Goal: Task Accomplishment & Management: Manage account settings

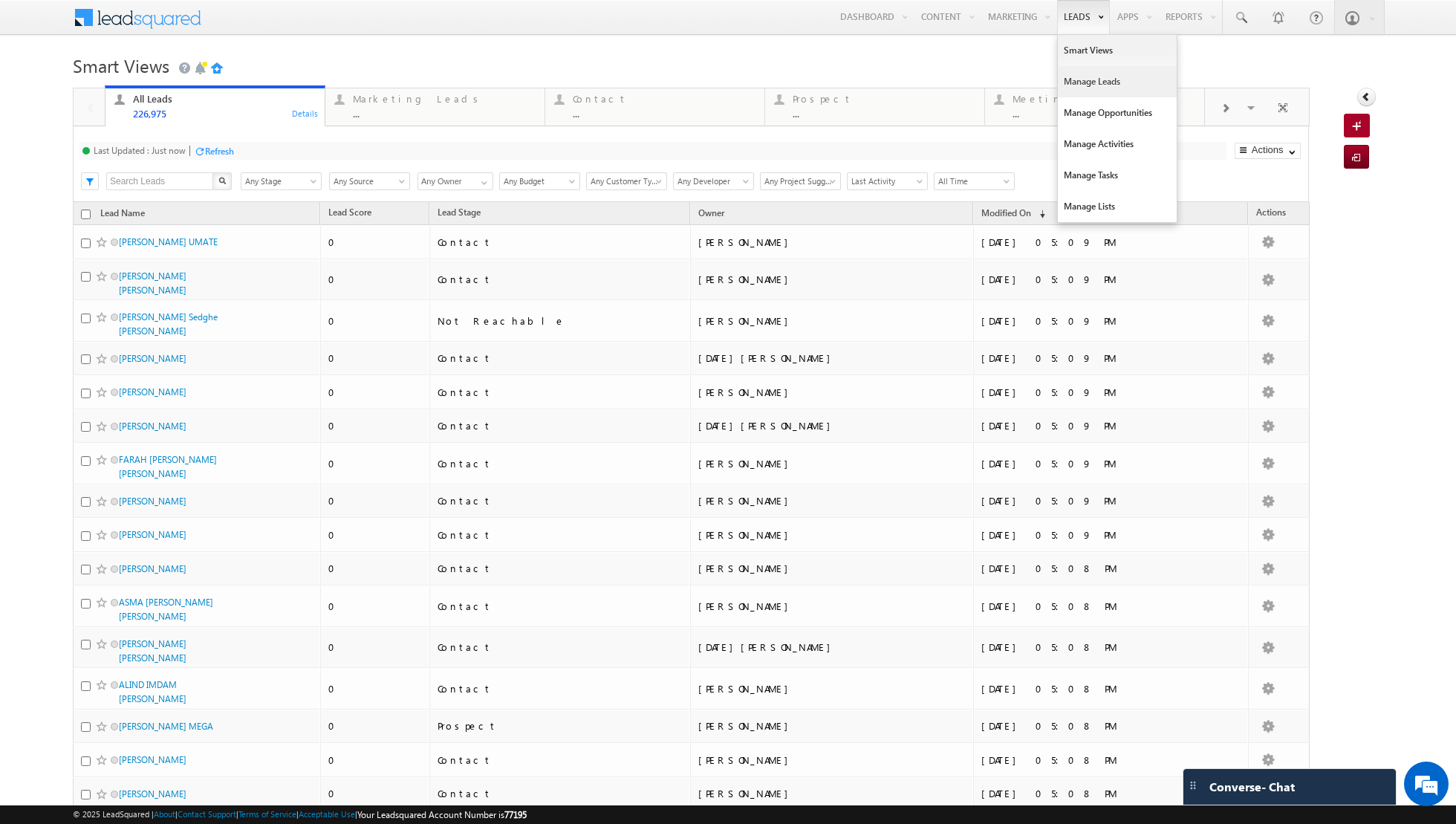
click at [1084, 83] on link "Manage Leads" at bounding box center [1117, 82] width 119 height 31
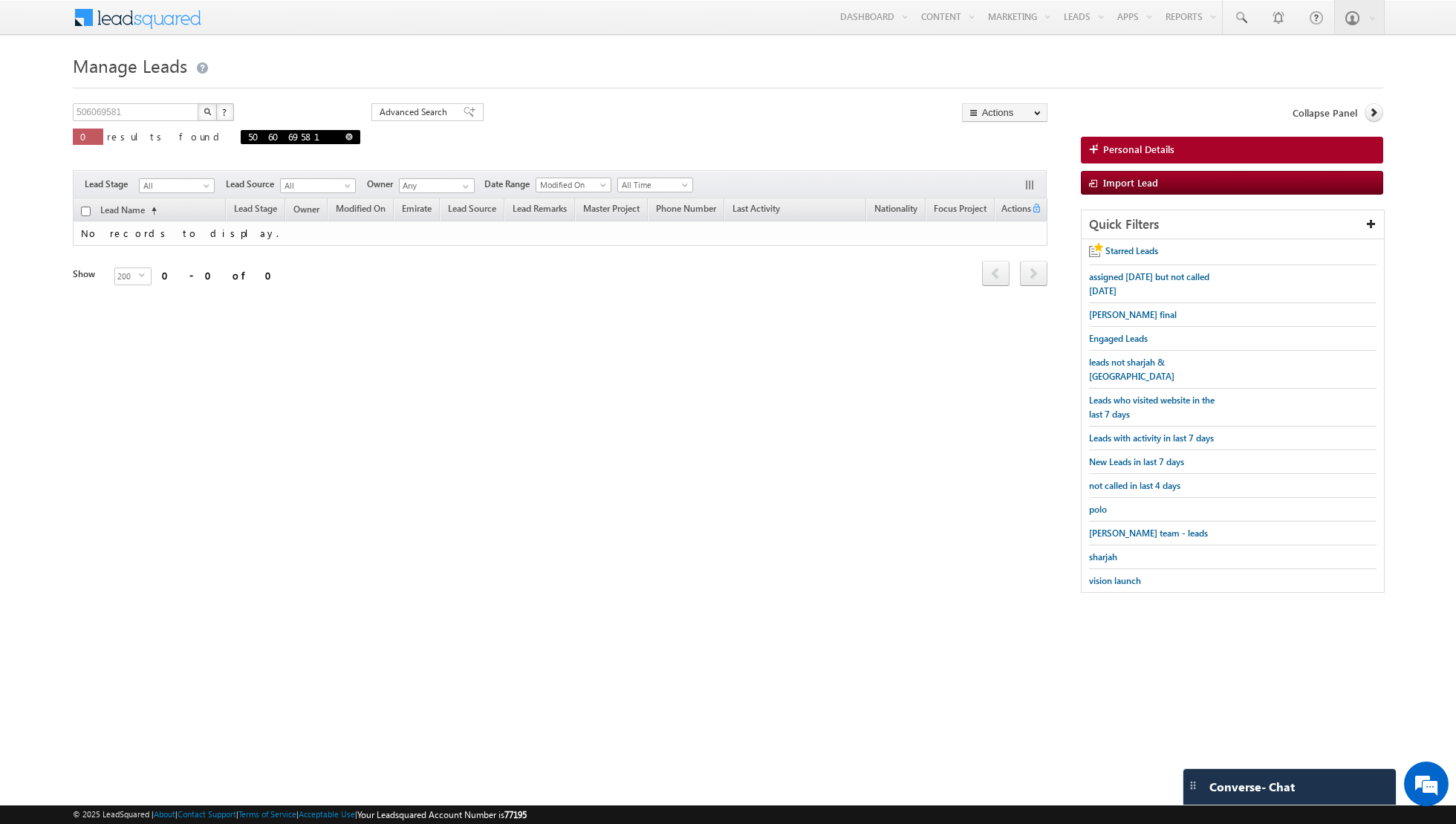
click at [345, 138] on span at bounding box center [349, 137] width 7 height 7
type input "Search Leads"
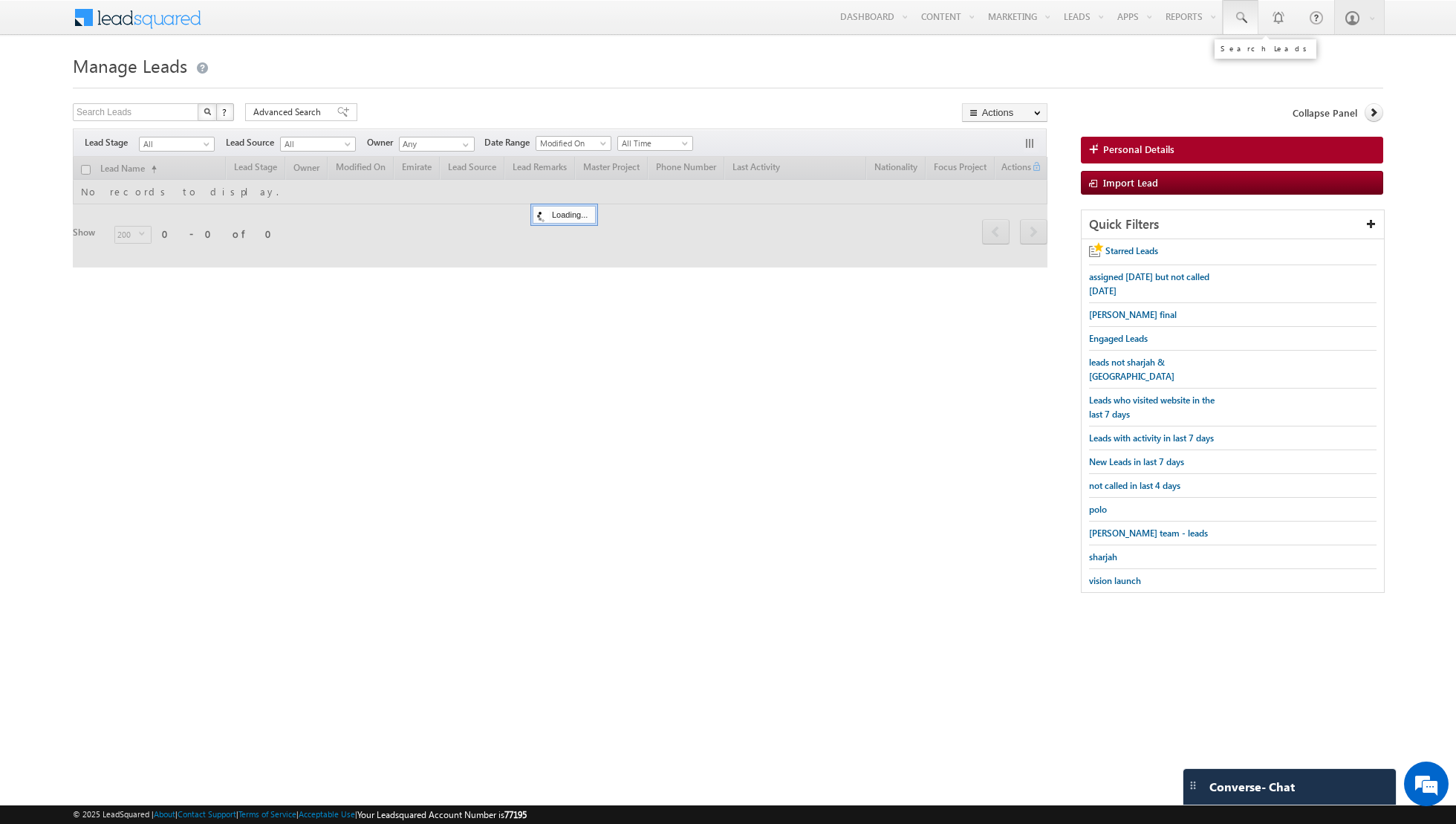
click at [1246, 14] on span at bounding box center [1240, 18] width 15 height 15
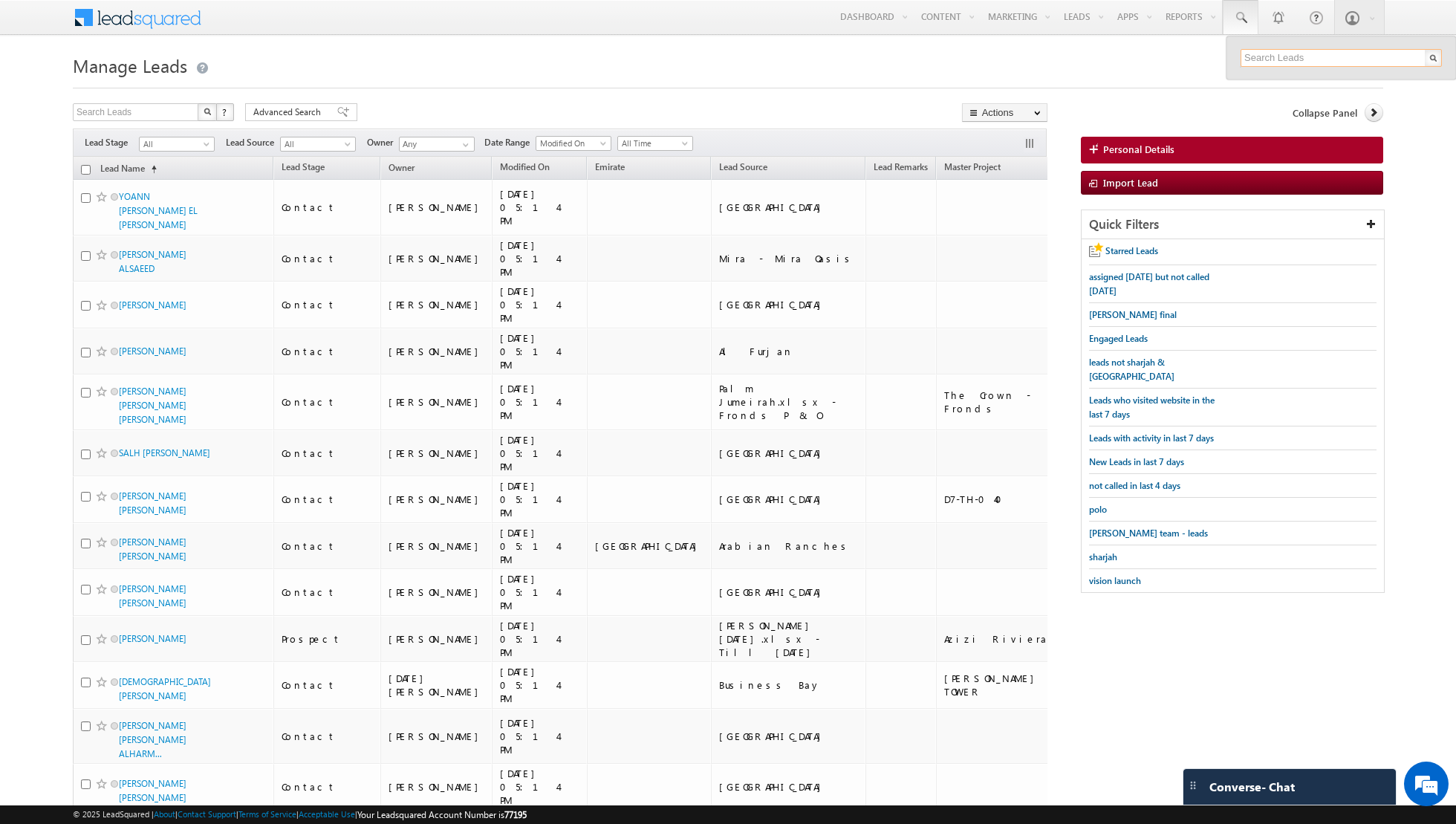
click at [1260, 56] on input "text" at bounding box center [1341, 58] width 202 height 18
paste input "504543422"
type input "504543422"
click at [1292, 83] on div "ZAINAB MOHAMMAD ABDULLA YAS..." at bounding box center [1347, 86] width 199 height 30
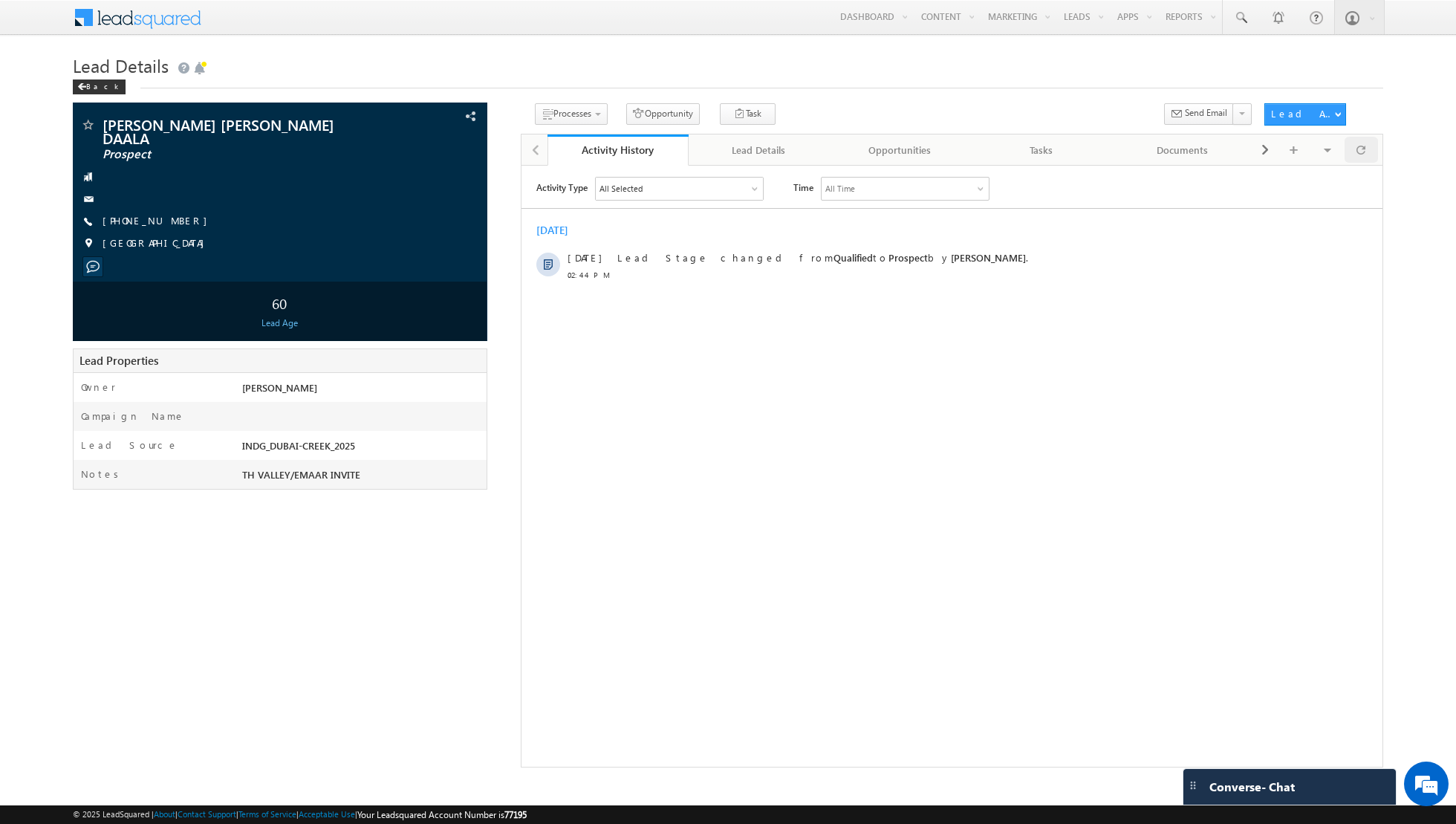
click at [1361, 154] on span at bounding box center [1361, 149] width 9 height 26
click at [1083, 85] on link "Manage Leads" at bounding box center [1117, 82] width 119 height 31
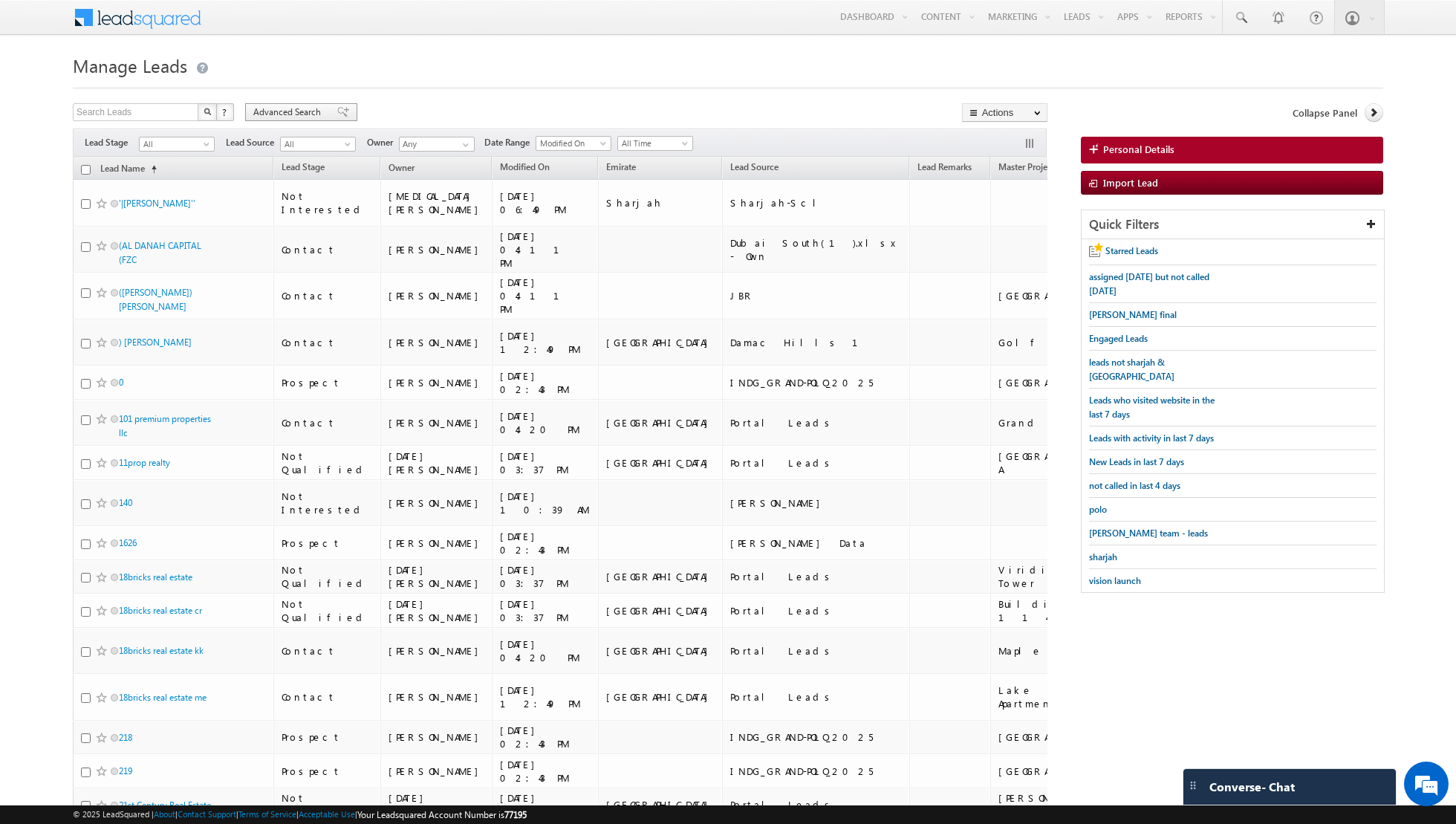
click at [338, 113] on span at bounding box center [343, 112] width 12 height 10
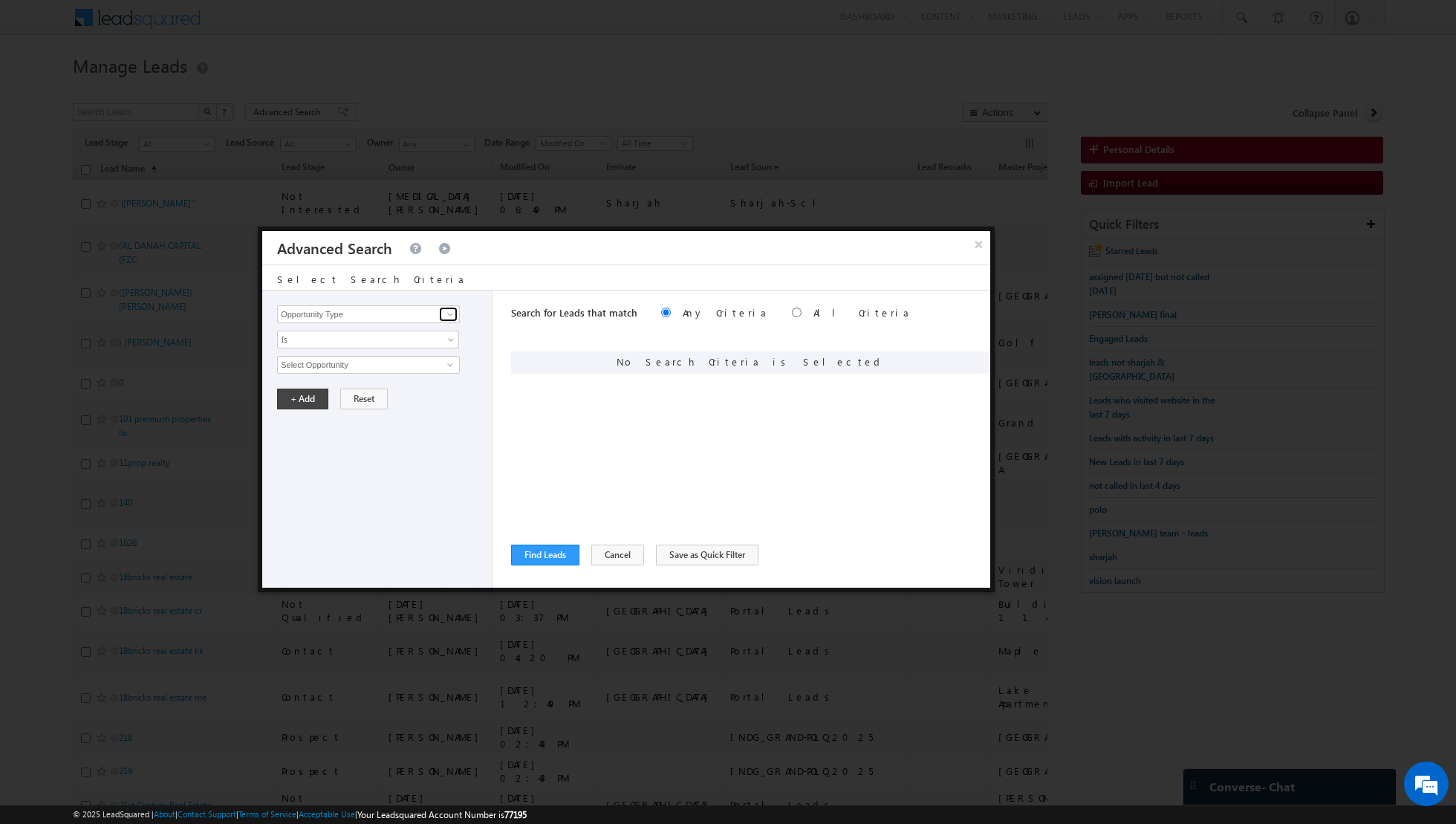
click at [450, 315] on span at bounding box center [450, 315] width 12 height 12
click at [399, 346] on link "Lead Source" at bounding box center [369, 344] width 183 height 17
type input "Lead Source"
click at [442, 362] on span "None Selected" at bounding box center [362, 364] width 169 height 16
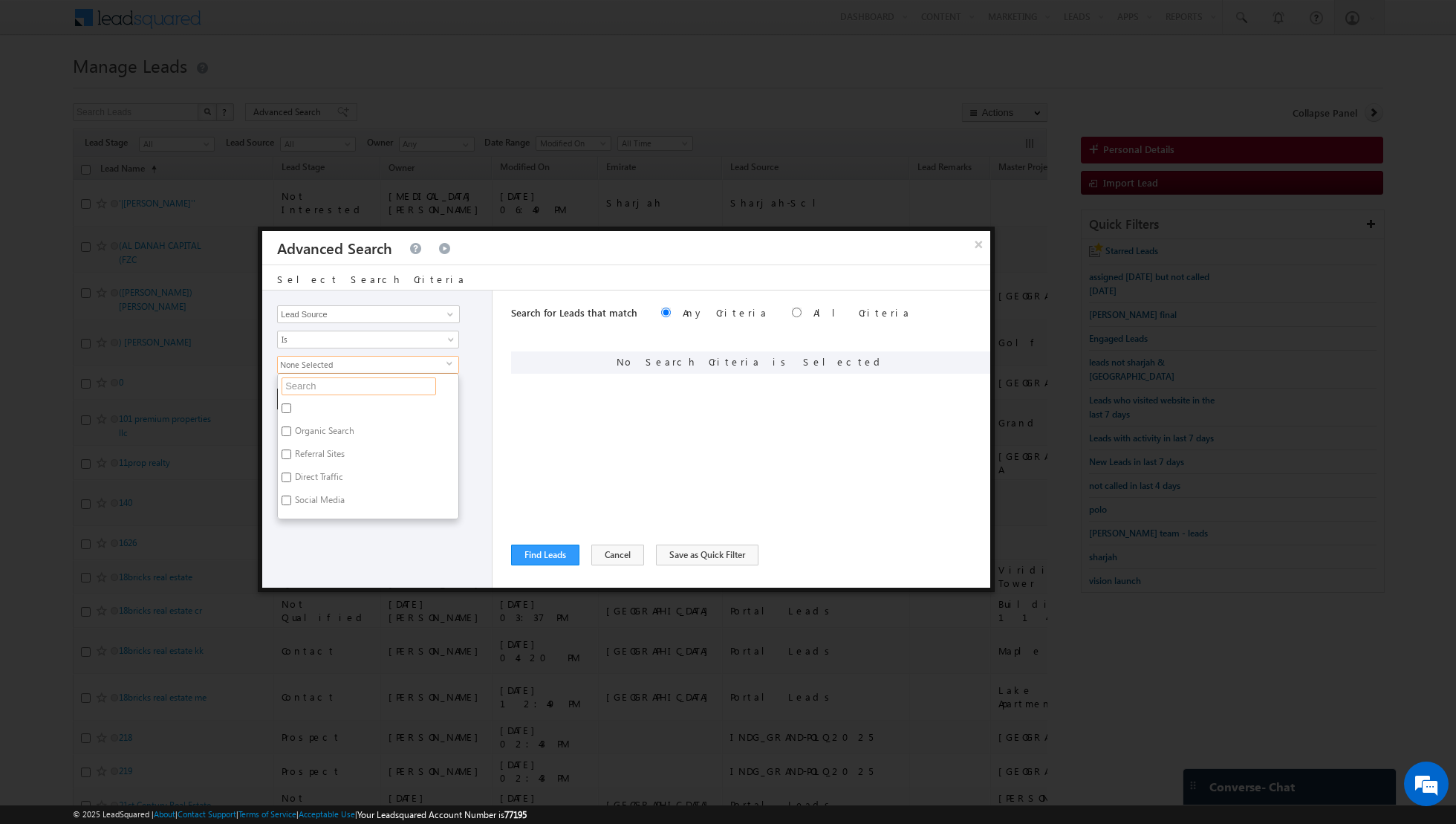
click at [396, 383] on input "text" at bounding box center [359, 386] width 155 height 18
type input "emir"
click at [341, 422] on label "Emirates Living" at bounding box center [323, 433] width 91 height 23
click at [291, 426] on input "Emirates Living" at bounding box center [286, 431] width 10 height 10
checkbox input "true"
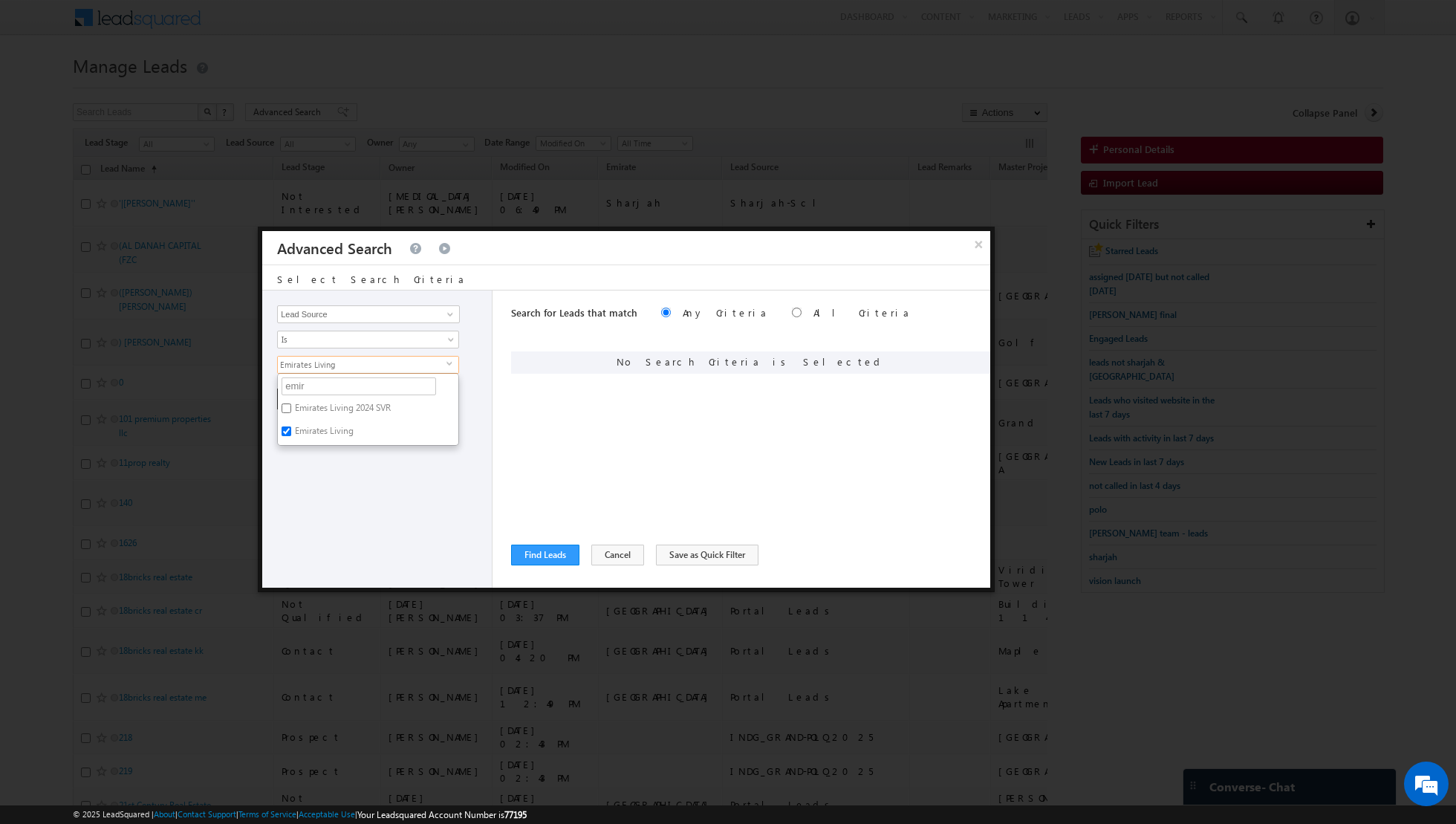
click at [332, 477] on div "Opportunity Type Lead Activity Task Sales Group Prospect Id Address 1 Address 2…" at bounding box center [378, 440] width 231 height 297
click at [307, 398] on button "+ Add" at bounding box center [303, 399] width 51 height 21
click at [448, 318] on span at bounding box center [450, 315] width 12 height 12
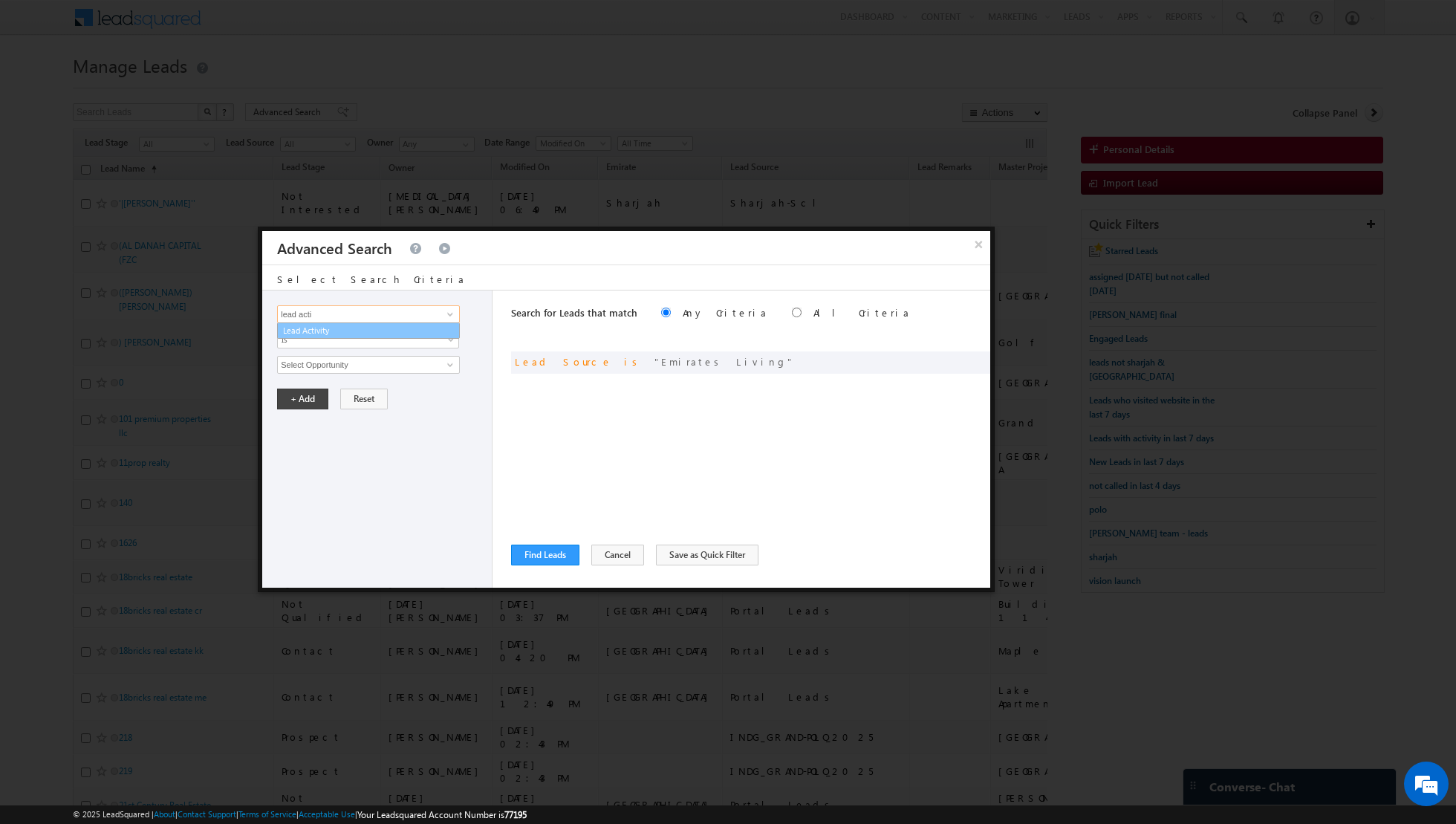
click at [372, 331] on link "Lead Activity" at bounding box center [369, 330] width 183 height 17
type input "Lead Activity"
click at [431, 332] on span "Is" at bounding box center [358, 339] width 161 height 13
click at [384, 371] on link "Is Not" at bounding box center [369, 370] width 181 height 13
click at [450, 367] on span at bounding box center [450, 364] width 12 height 12
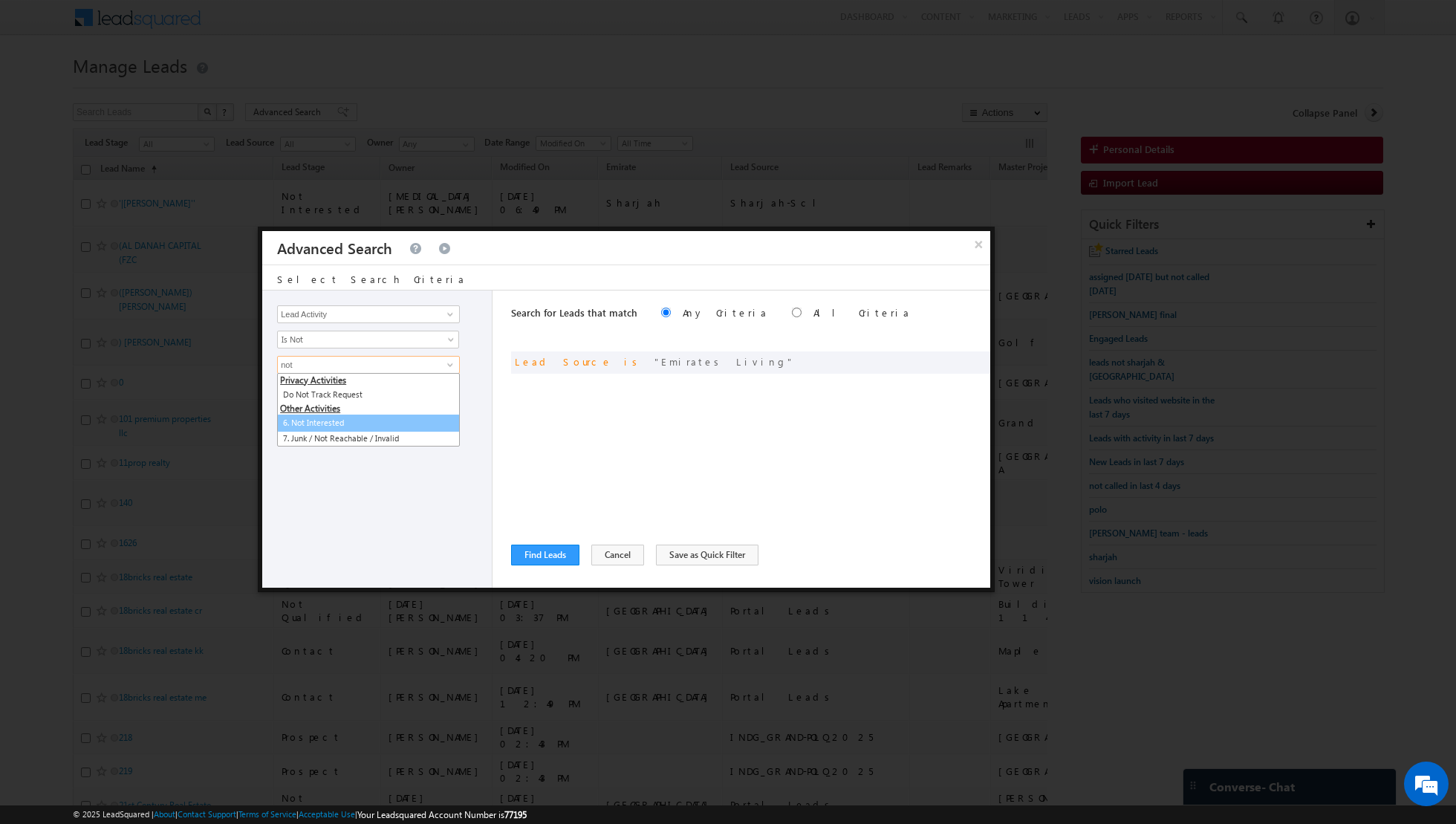
click at [372, 417] on link "6. Not Interested" at bounding box center [369, 422] width 183 height 17
type input "6. Not Interested"
click at [296, 442] on button "+ Add" at bounding box center [303, 449] width 51 height 21
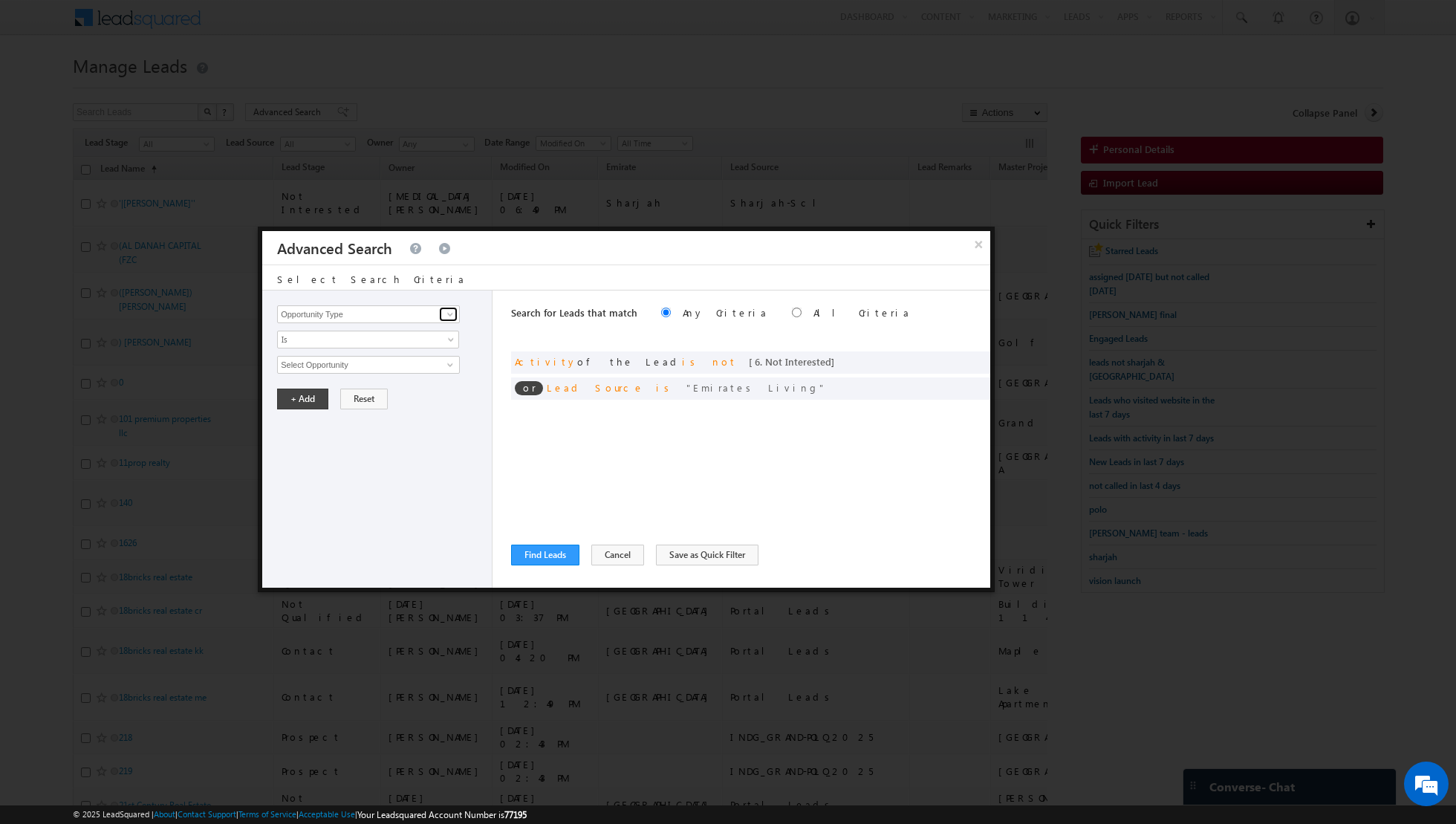
click at [449, 316] on span at bounding box center [450, 315] width 12 height 12
click at [394, 332] on link "Lead Activity" at bounding box center [369, 330] width 183 height 17
type input "Lead Activity"
click at [449, 332] on link "Is" at bounding box center [368, 339] width 182 height 18
click at [392, 374] on link "Is Not" at bounding box center [369, 370] width 181 height 13
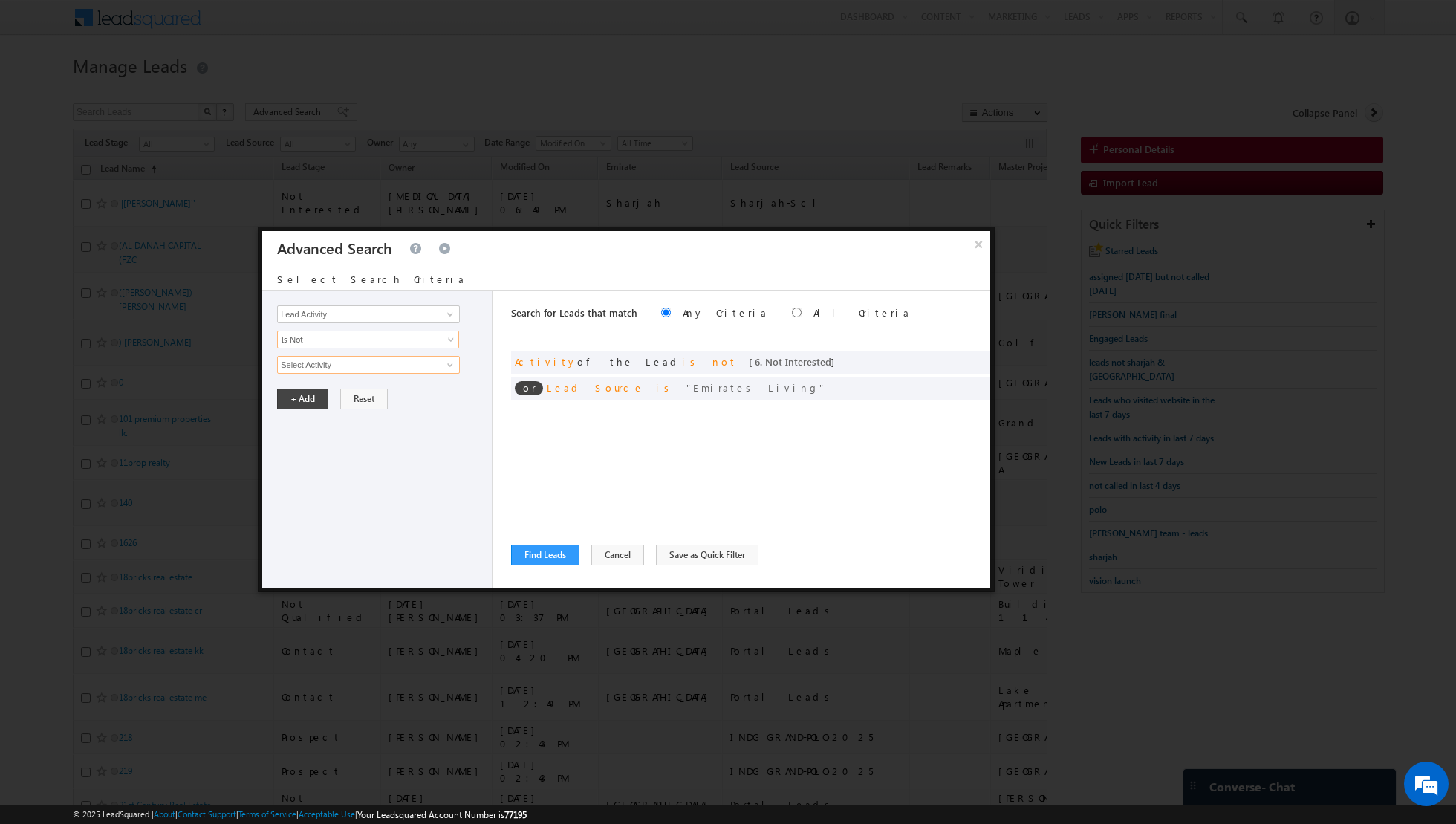
click at [437, 363] on input "Select Activity" at bounding box center [369, 364] width 183 height 18
click at [385, 400] on ul "Other Activities 7. Junk / Not Reachable / Invalid" at bounding box center [369, 387] width 183 height 30
click at [379, 393] on link "7. Junk / Not Reachable / Invalid" at bounding box center [369, 394] width 183 height 17
type input "7. Junk / Not Reachable / Invalid"
click at [300, 447] on button "+ Add" at bounding box center [303, 449] width 51 height 21
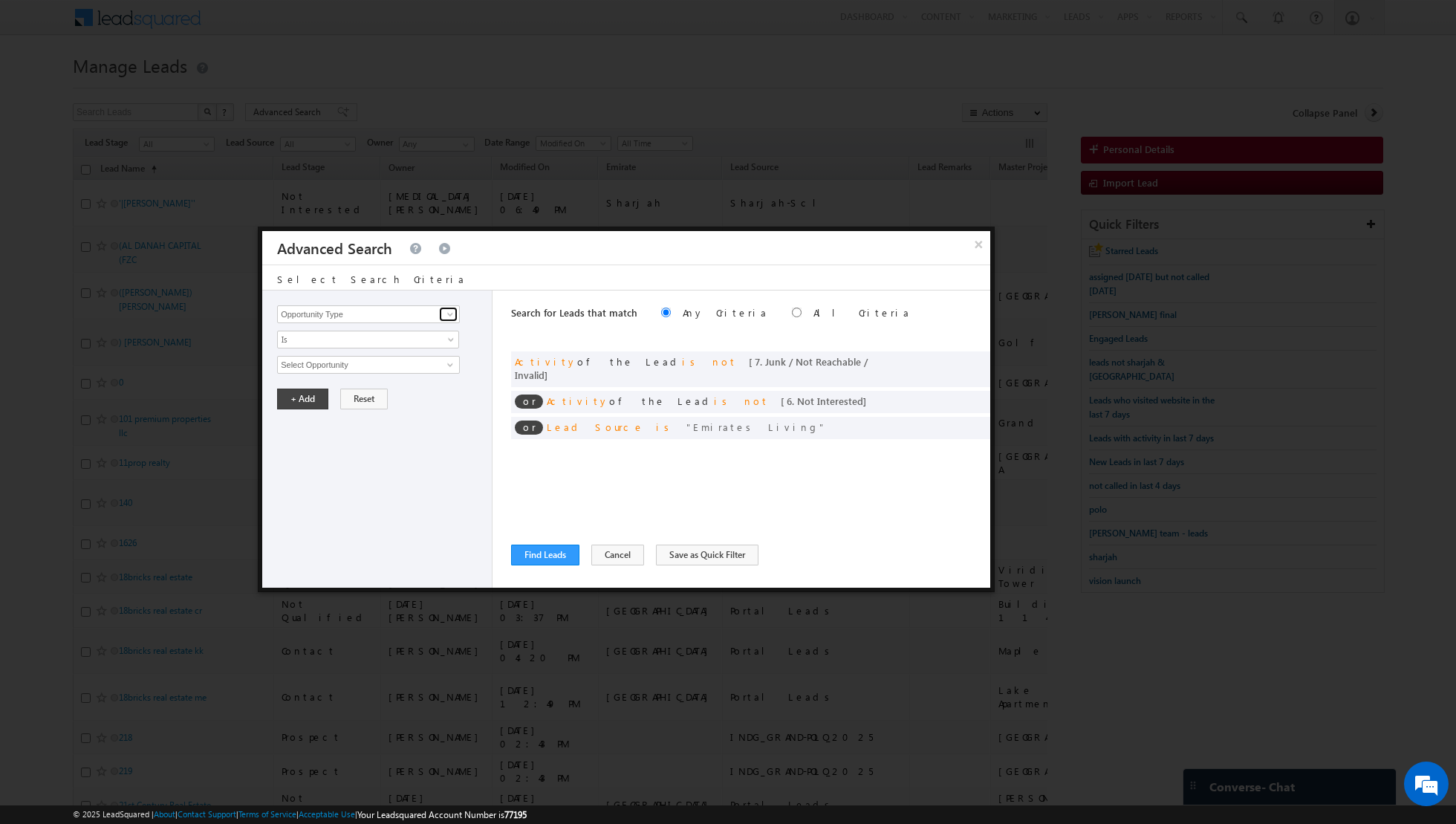
click at [453, 310] on span at bounding box center [450, 315] width 12 height 12
click at [402, 332] on link "Lead Activity" at bounding box center [369, 330] width 183 height 17
type input "Lead Activity"
click at [434, 334] on span "Is" at bounding box center [358, 339] width 161 height 13
click at [400, 363] on link "Is Not" at bounding box center [369, 370] width 181 height 13
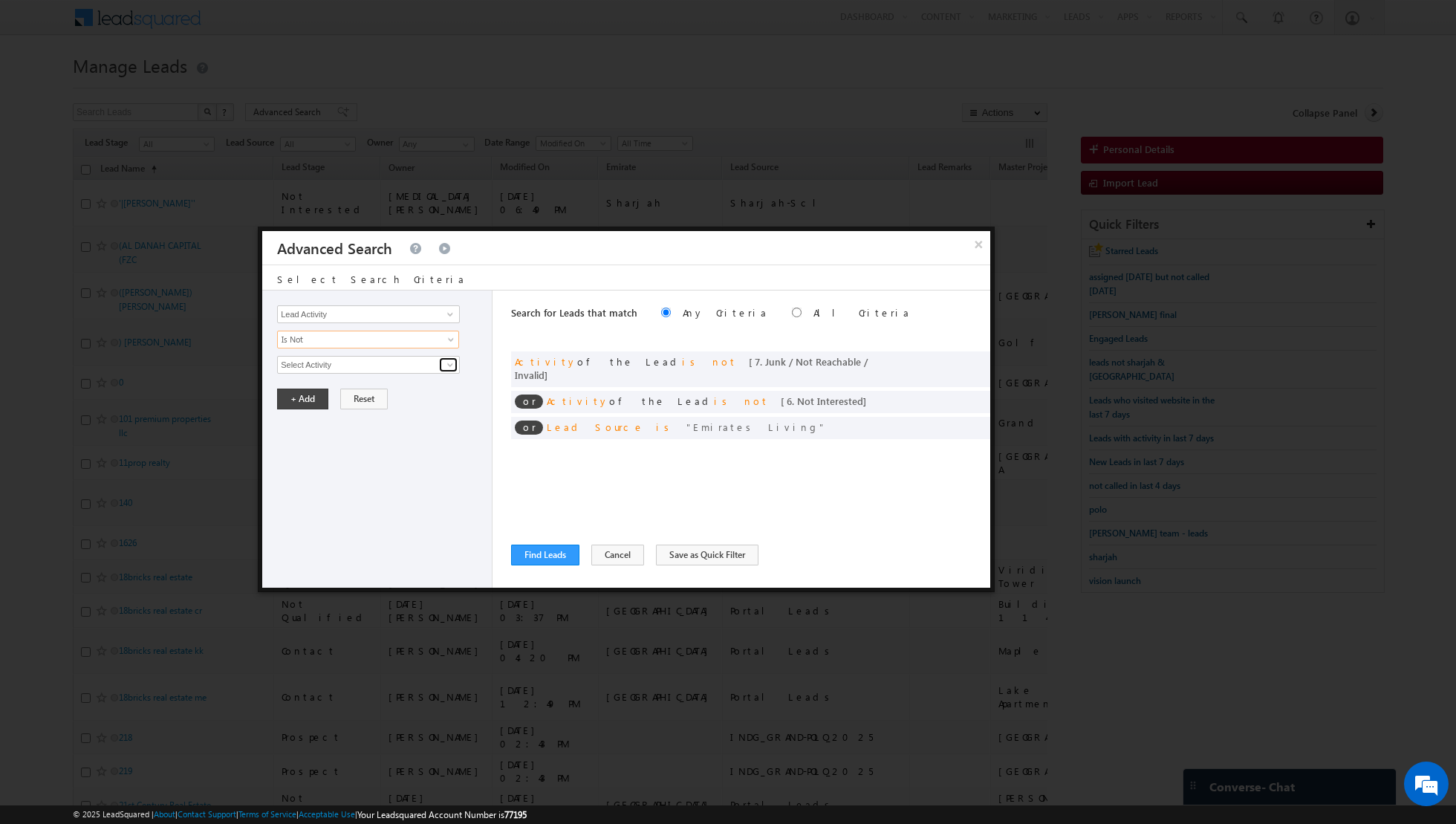
click at [448, 366] on span at bounding box center [450, 364] width 12 height 12
click at [389, 392] on link "Outbound Phone Call Activity" at bounding box center [369, 394] width 183 height 17
type input "Outbound Phone Call Activity"
click at [420, 391] on span at bounding box center [358, 390] width 161 height 13
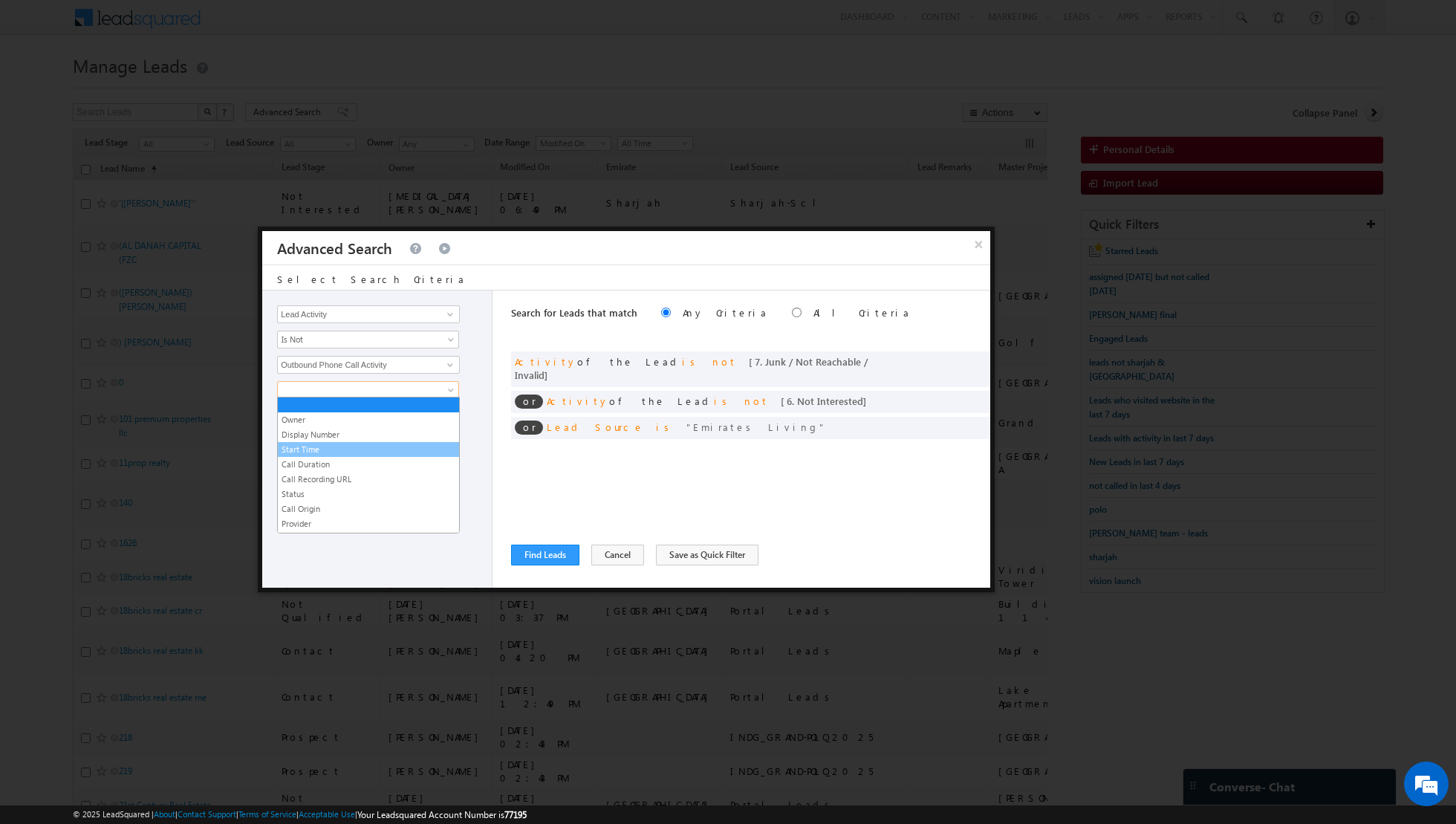
click at [374, 453] on link "Start Time" at bounding box center [369, 449] width 181 height 13
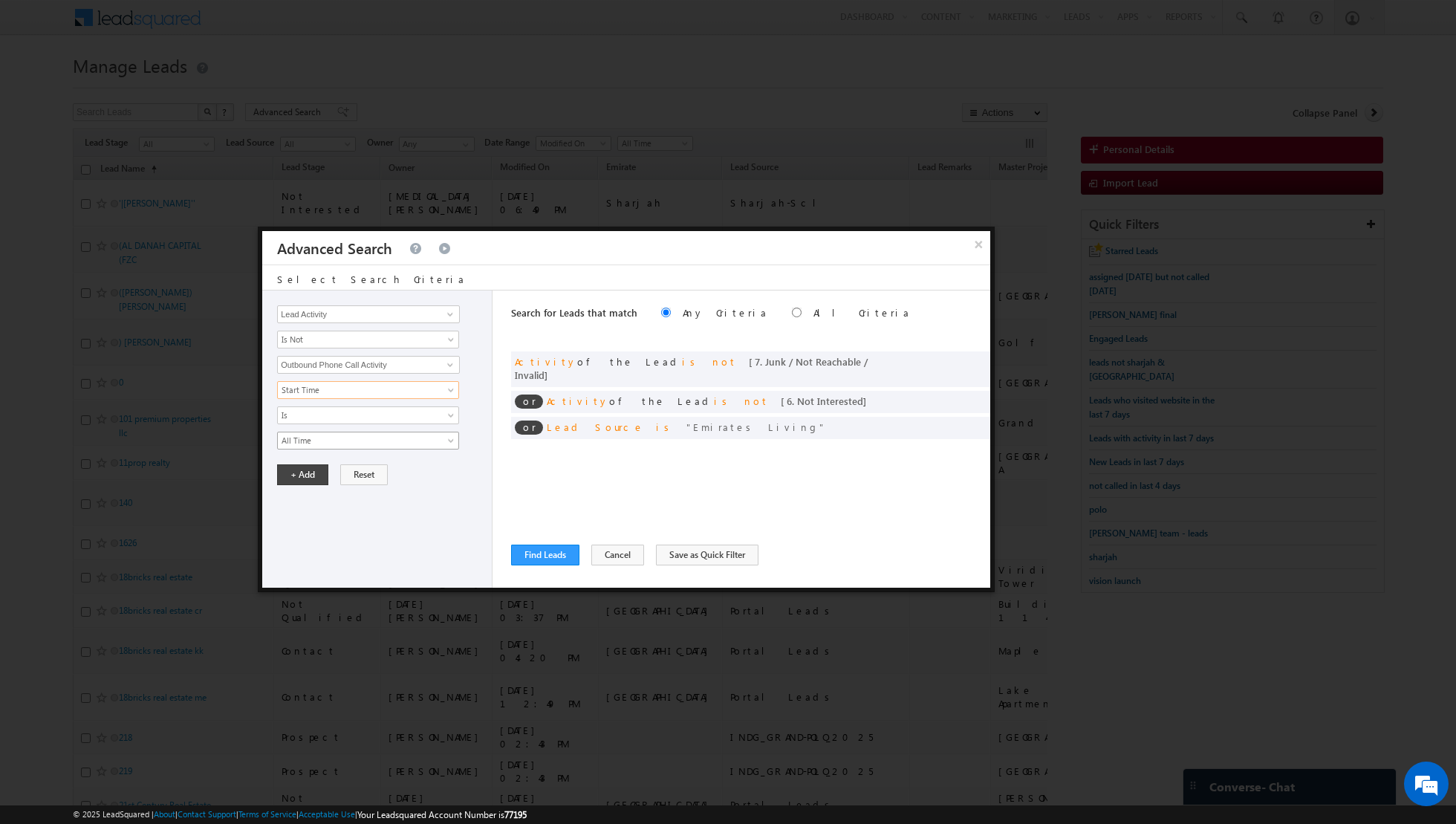
click at [441, 442] on link "All Time" at bounding box center [368, 440] width 182 height 18
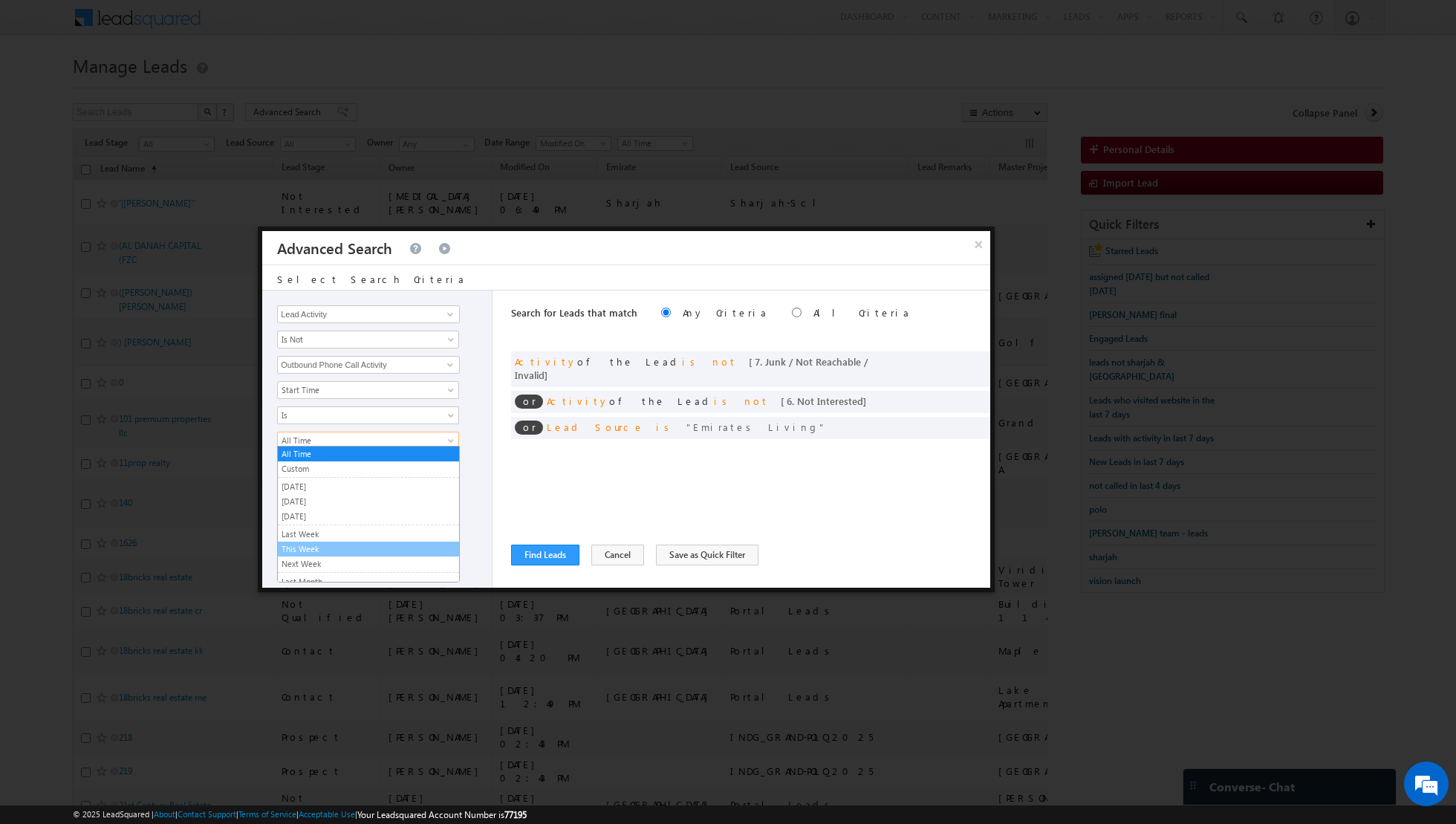
scroll to position [77, 0]
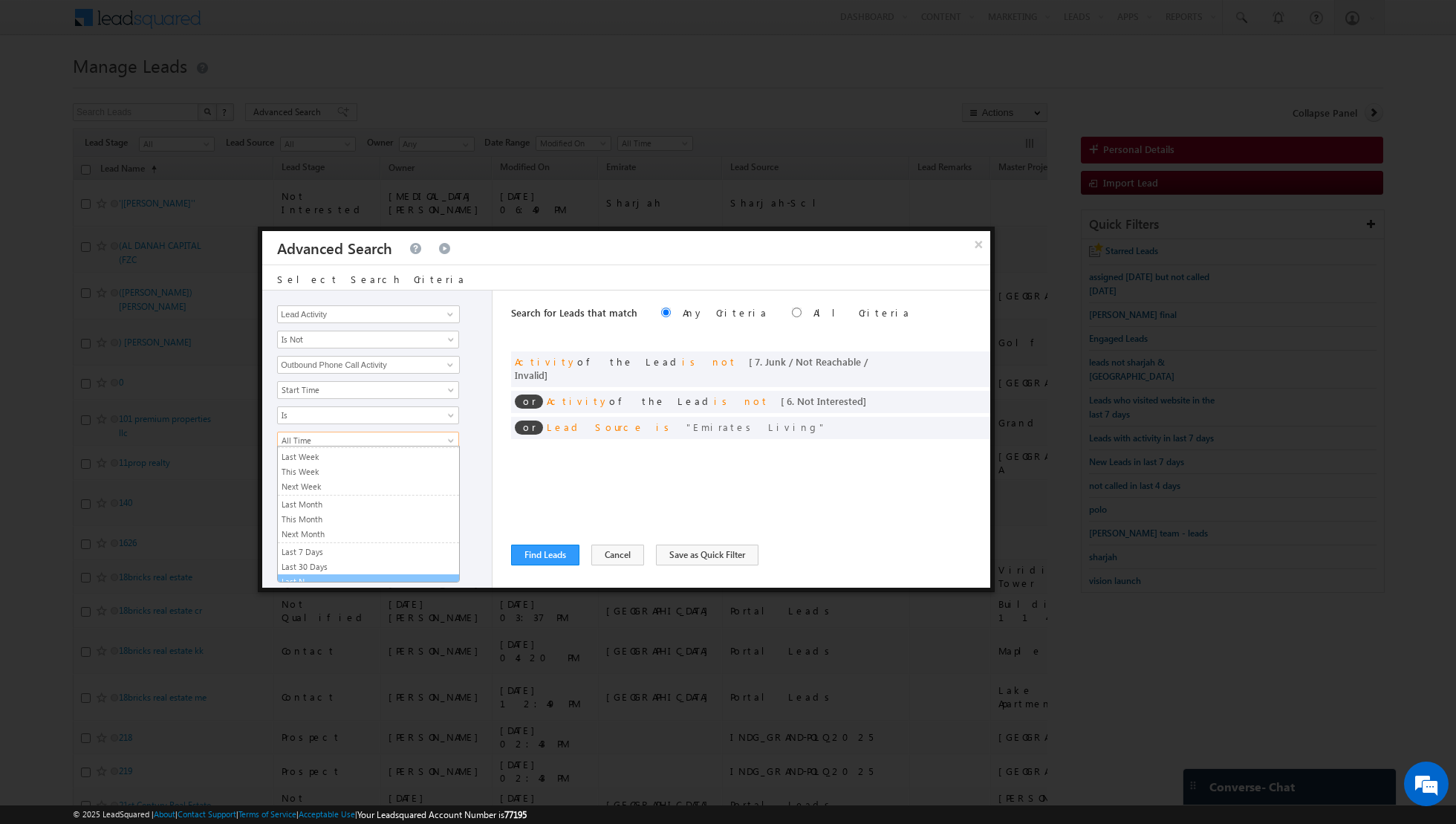
click at [334, 575] on link "Last N" at bounding box center [369, 582] width 181 height 13
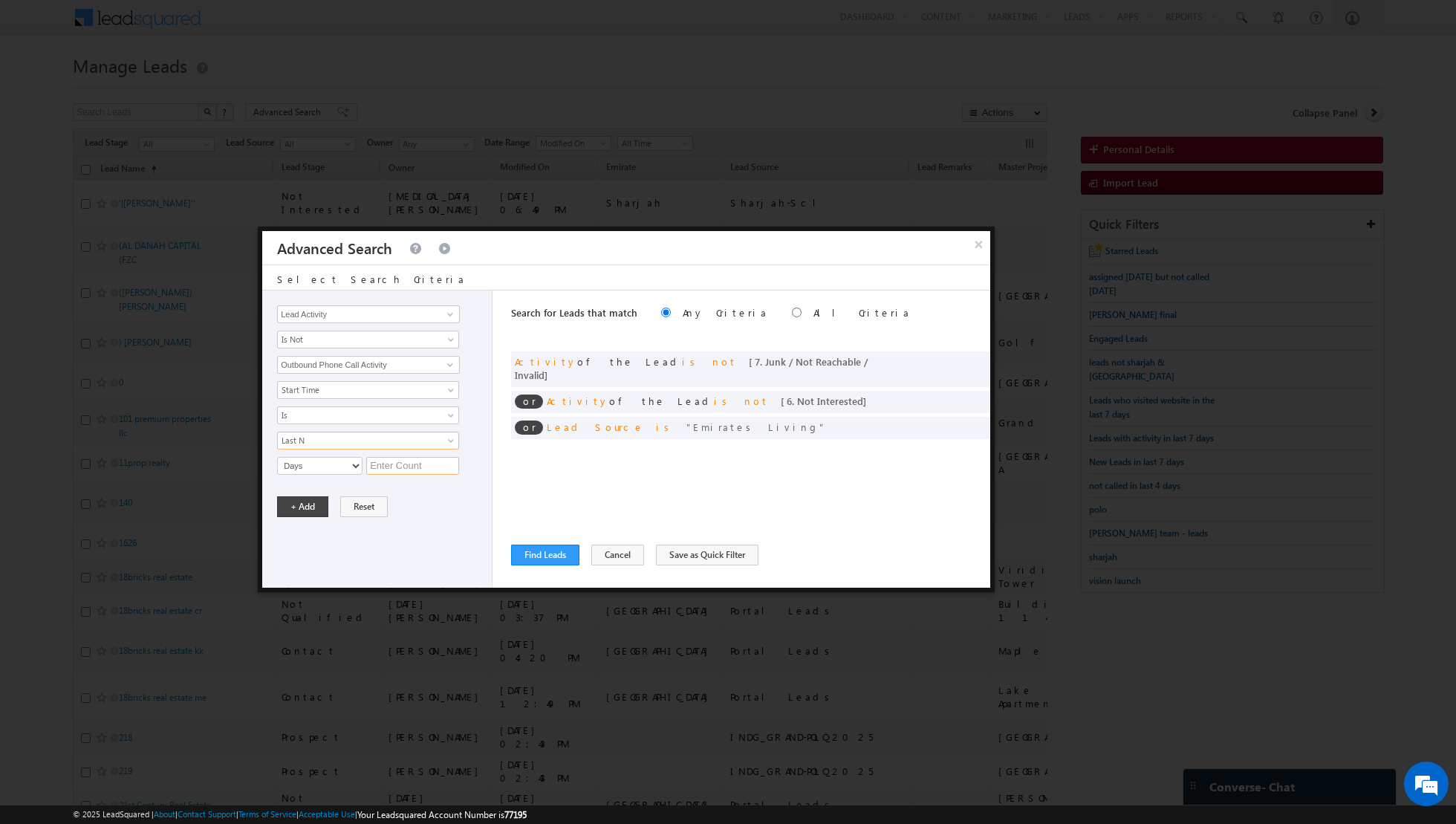
click at [386, 460] on input "text" at bounding box center [412, 466] width 93 height 18
type input "6"
click at [294, 506] on button "+ Add" at bounding box center [303, 506] width 51 height 21
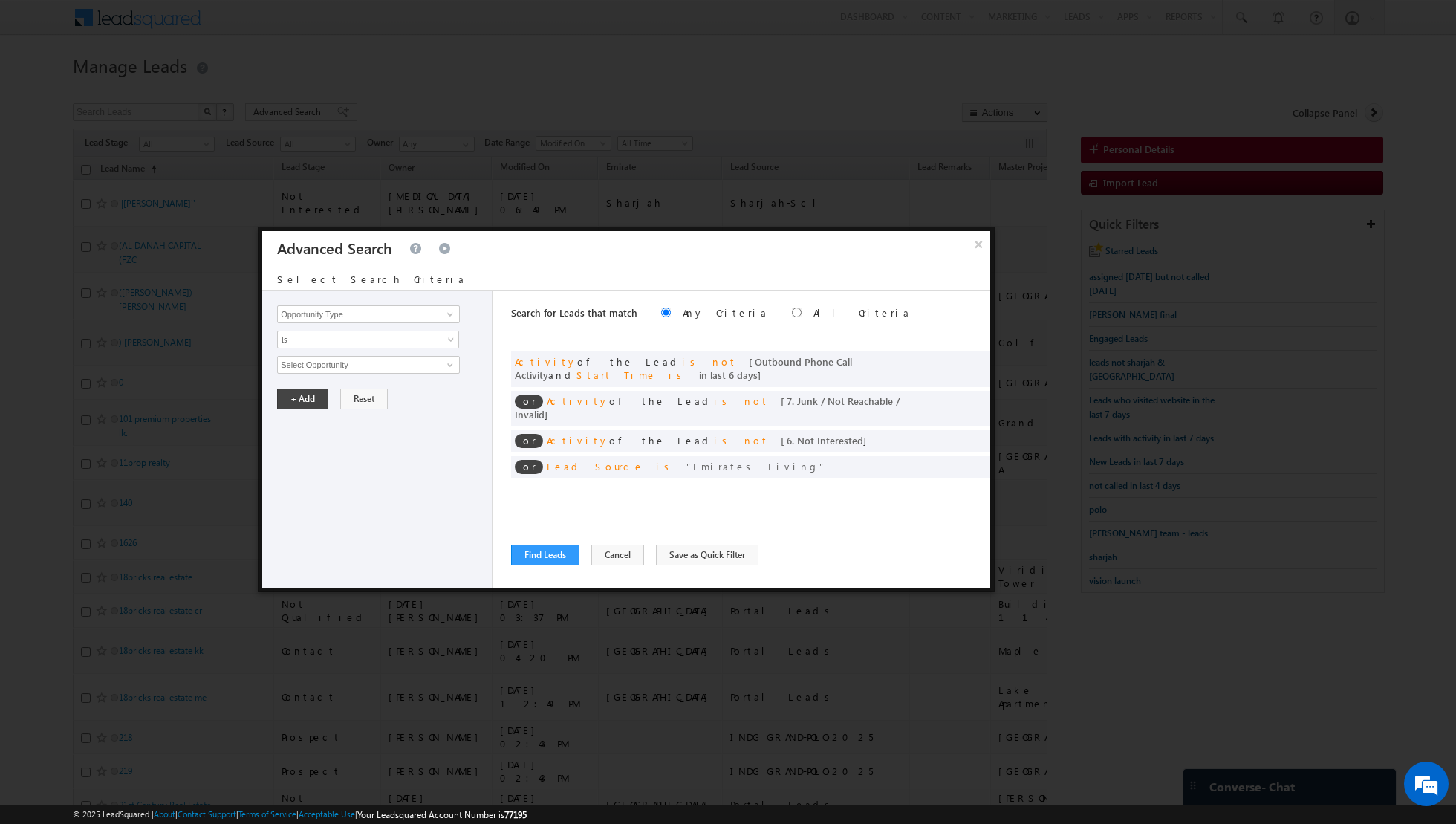
click at [724, 308] on div "Search for Leads that match Any Criteria All Criteria Note that the current tri…" at bounding box center [750, 315] width 479 height 48
click at [792, 313] on input "radio" at bounding box center [796, 312] width 10 height 10
radio input "true"
click at [547, 556] on button "Find Leads" at bounding box center [545, 555] width 68 height 21
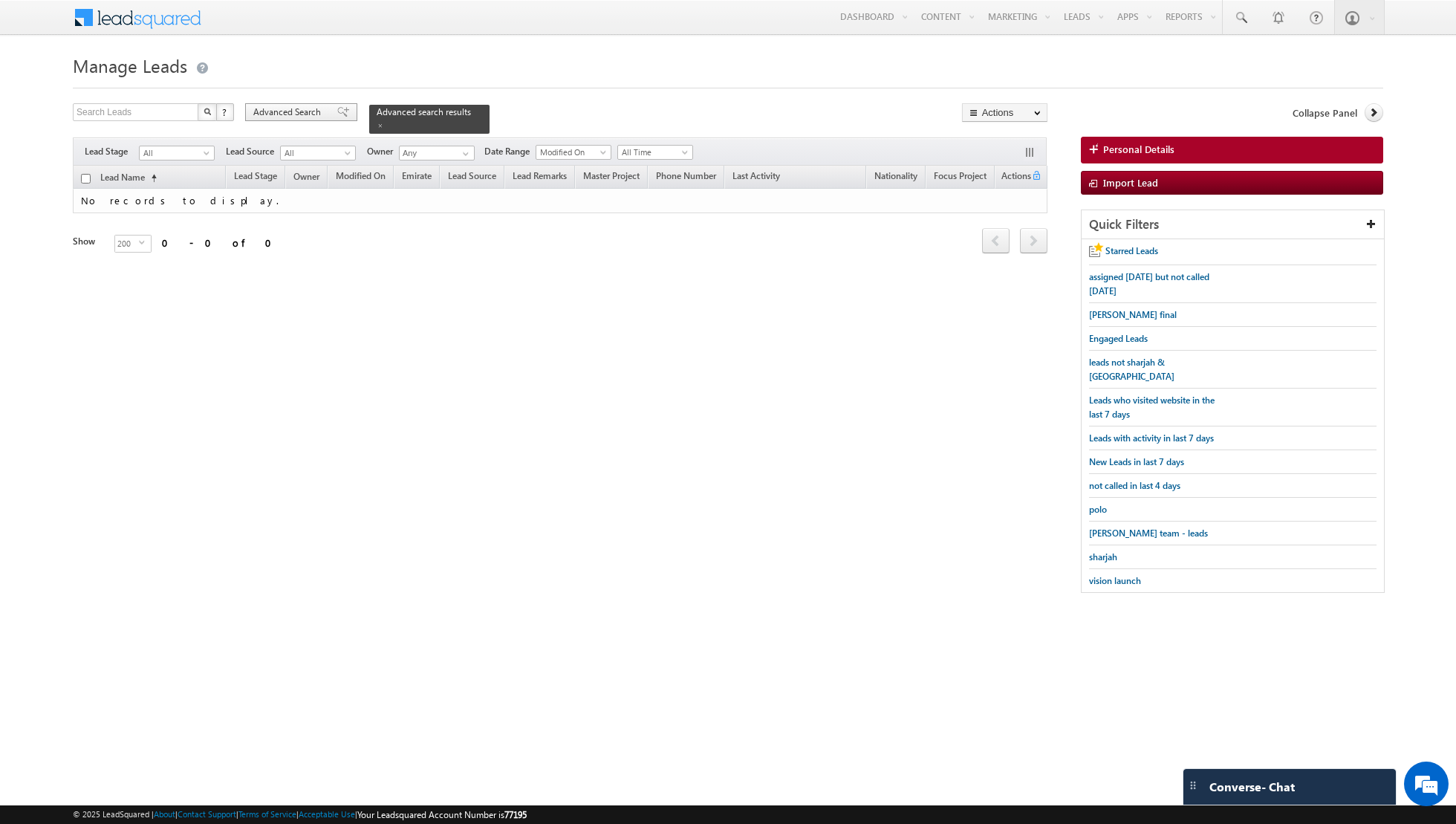
click at [337, 112] on span at bounding box center [343, 112] width 12 height 10
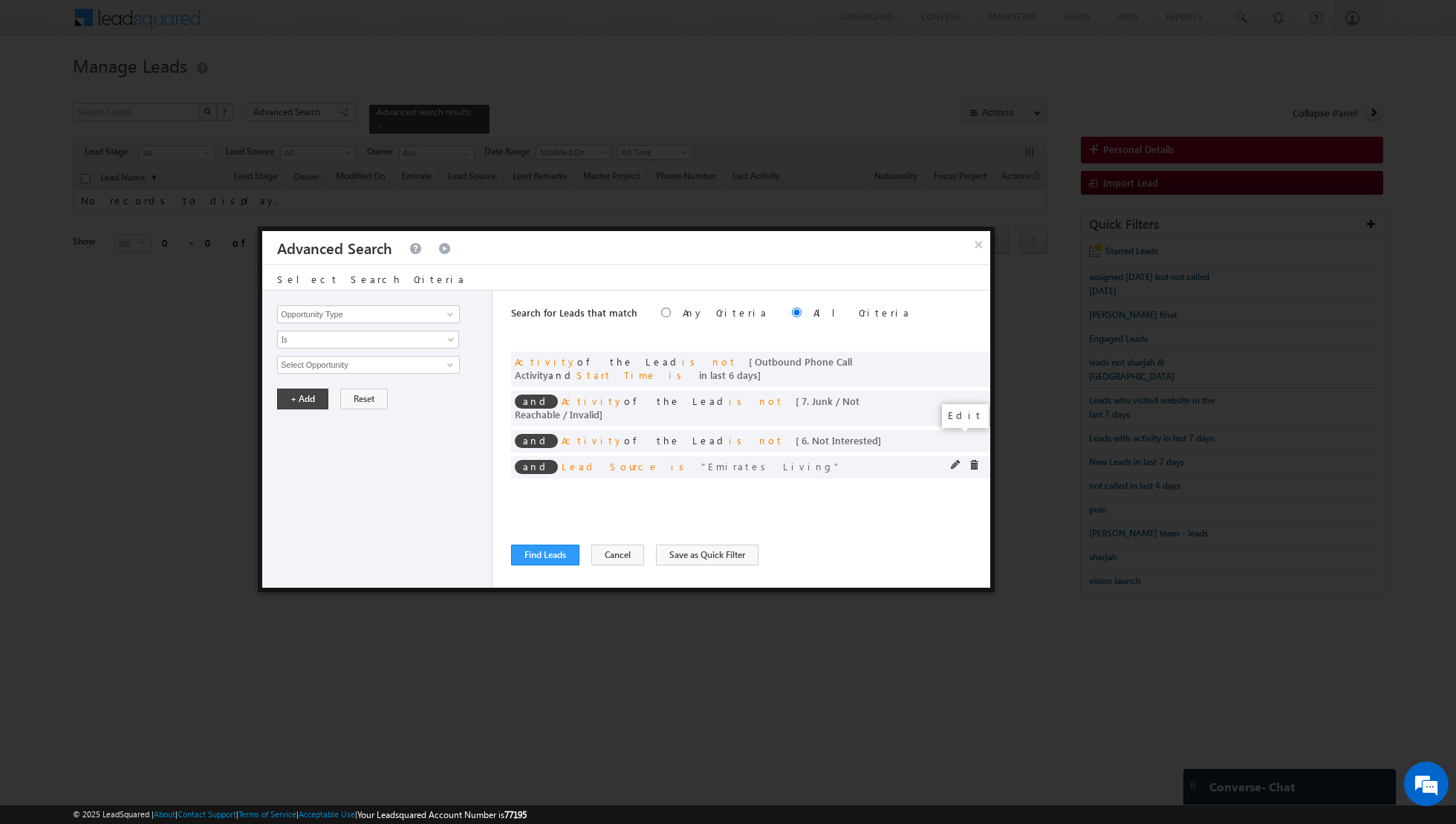
click at [957, 460] on span at bounding box center [956, 465] width 10 height 10
click at [956, 460] on span at bounding box center [956, 465] width 10 height 10
click at [723, 123] on div at bounding box center [728, 412] width 1456 height 824
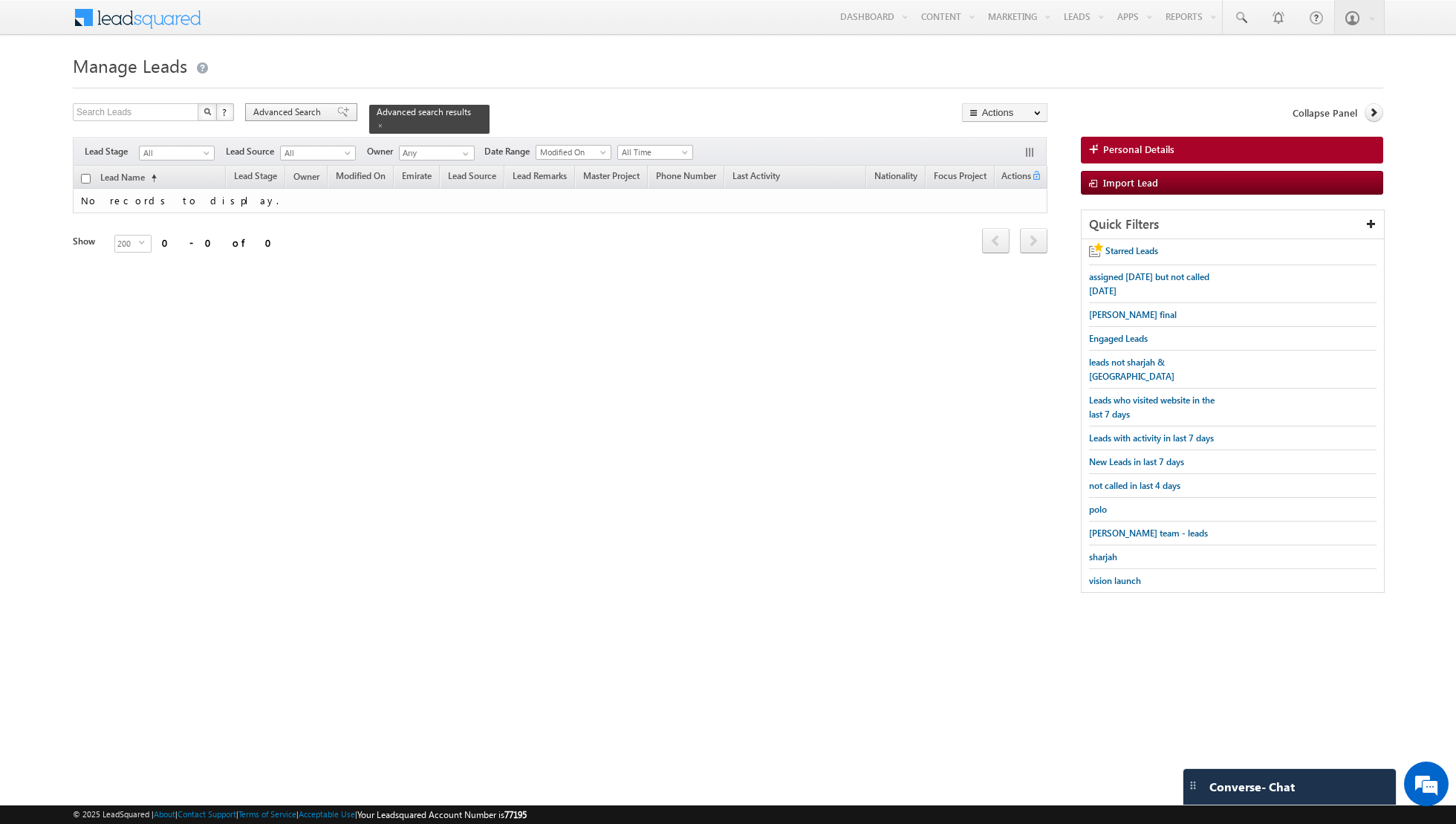
click at [337, 112] on span at bounding box center [343, 112] width 12 height 10
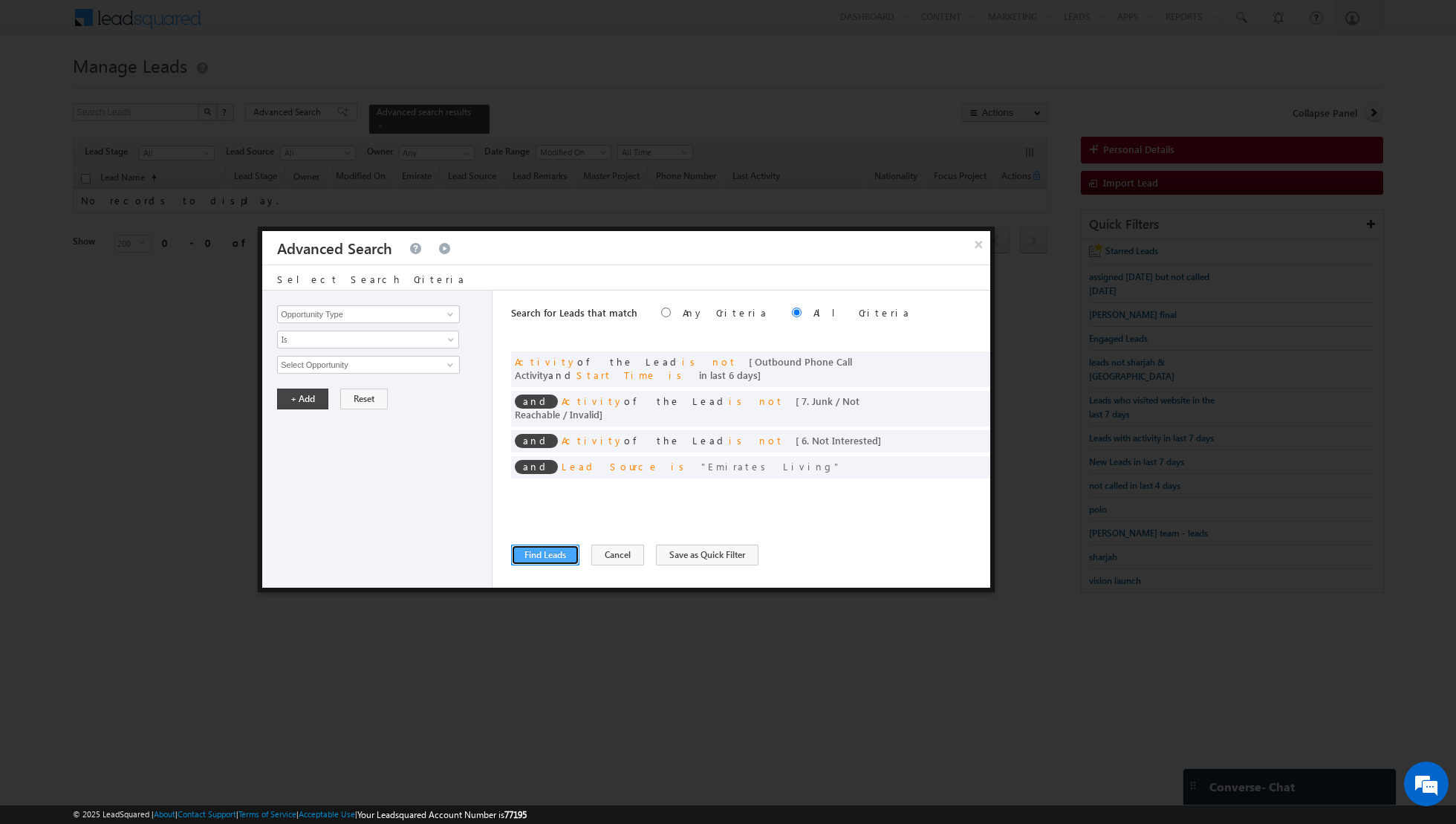
click at [542, 547] on button "Find Leads" at bounding box center [545, 555] width 68 height 21
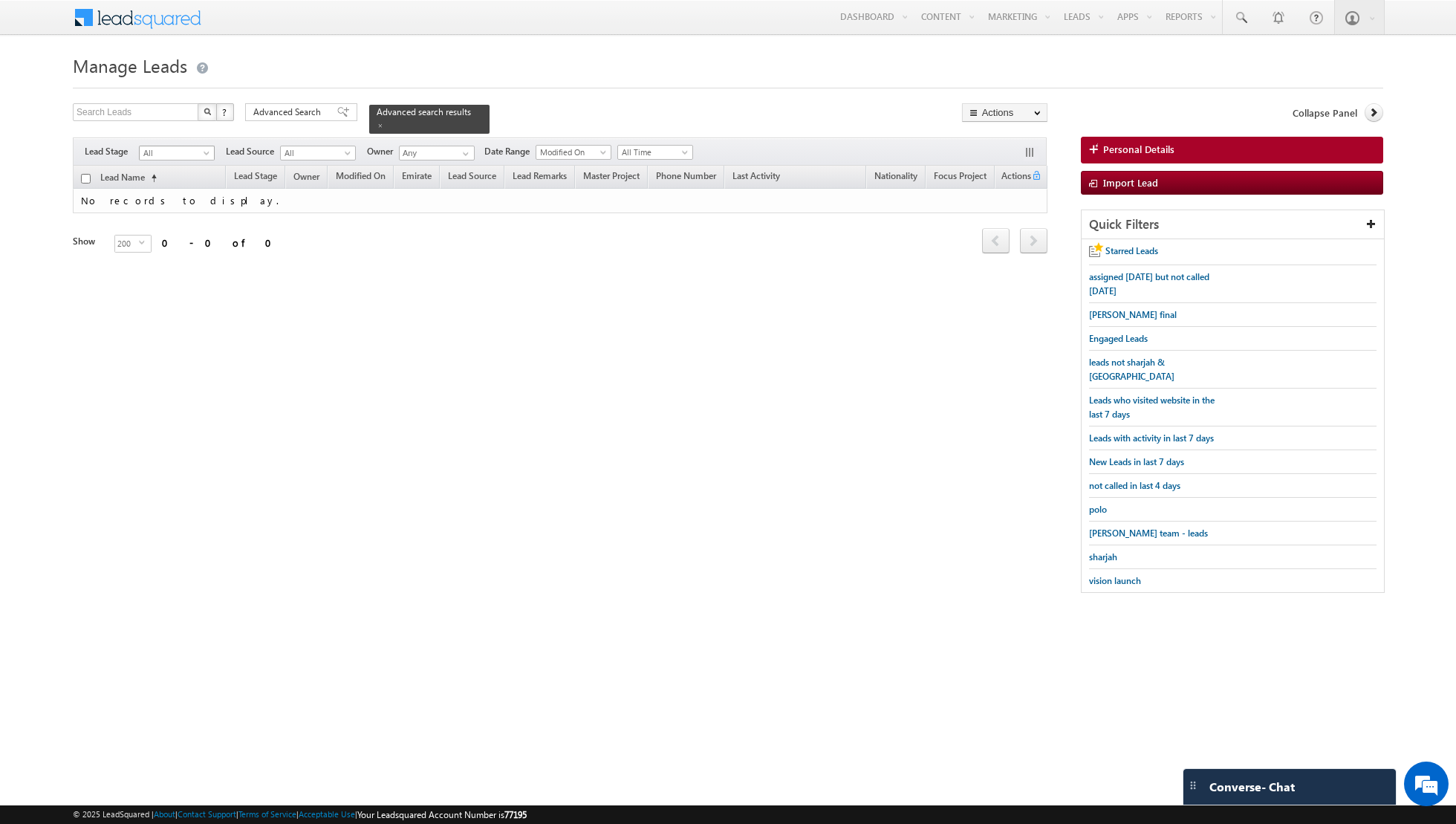
click at [189, 153] on span "All" at bounding box center [175, 153] width 71 height 13
click at [186, 176] on link "Contact" at bounding box center [177, 182] width 75 height 13
click at [337, 115] on span at bounding box center [343, 112] width 12 height 10
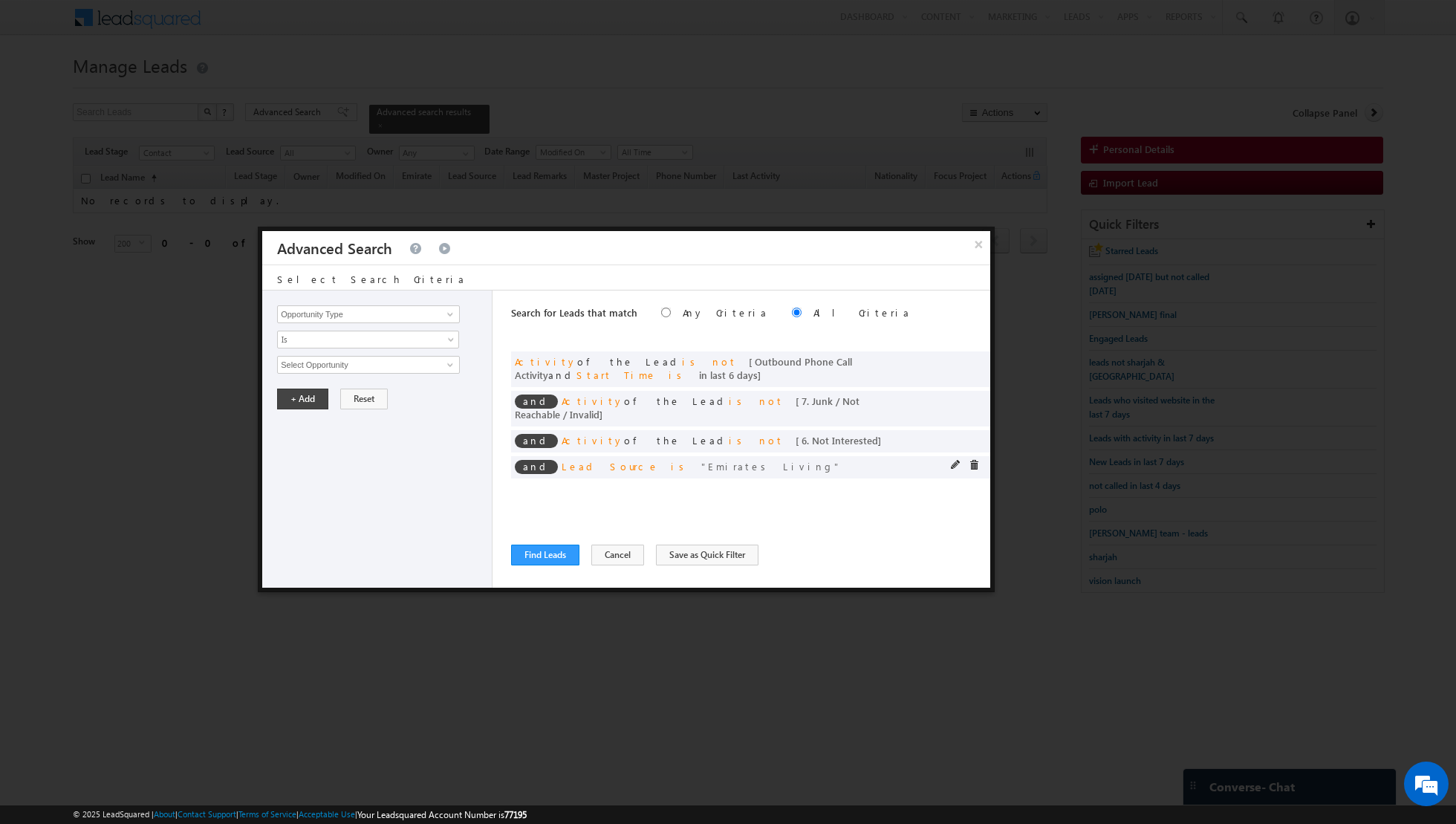
click at [979, 460] on div at bounding box center [968, 466] width 36 height 13
click at [973, 460] on span at bounding box center [973, 465] width 10 height 10
click at [538, 555] on button "Find Leads" at bounding box center [545, 555] width 68 height 21
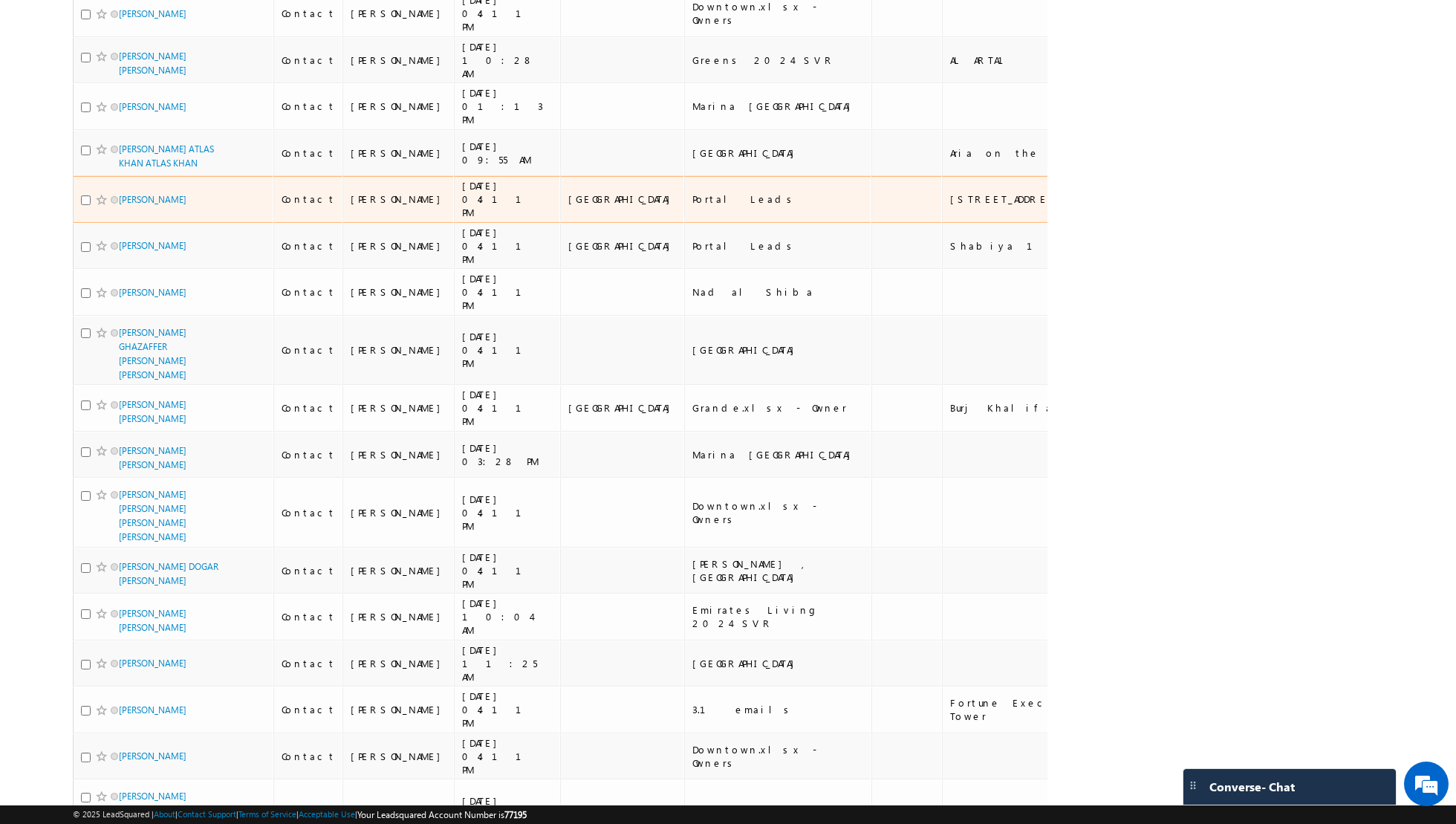
scroll to position [8771, 0]
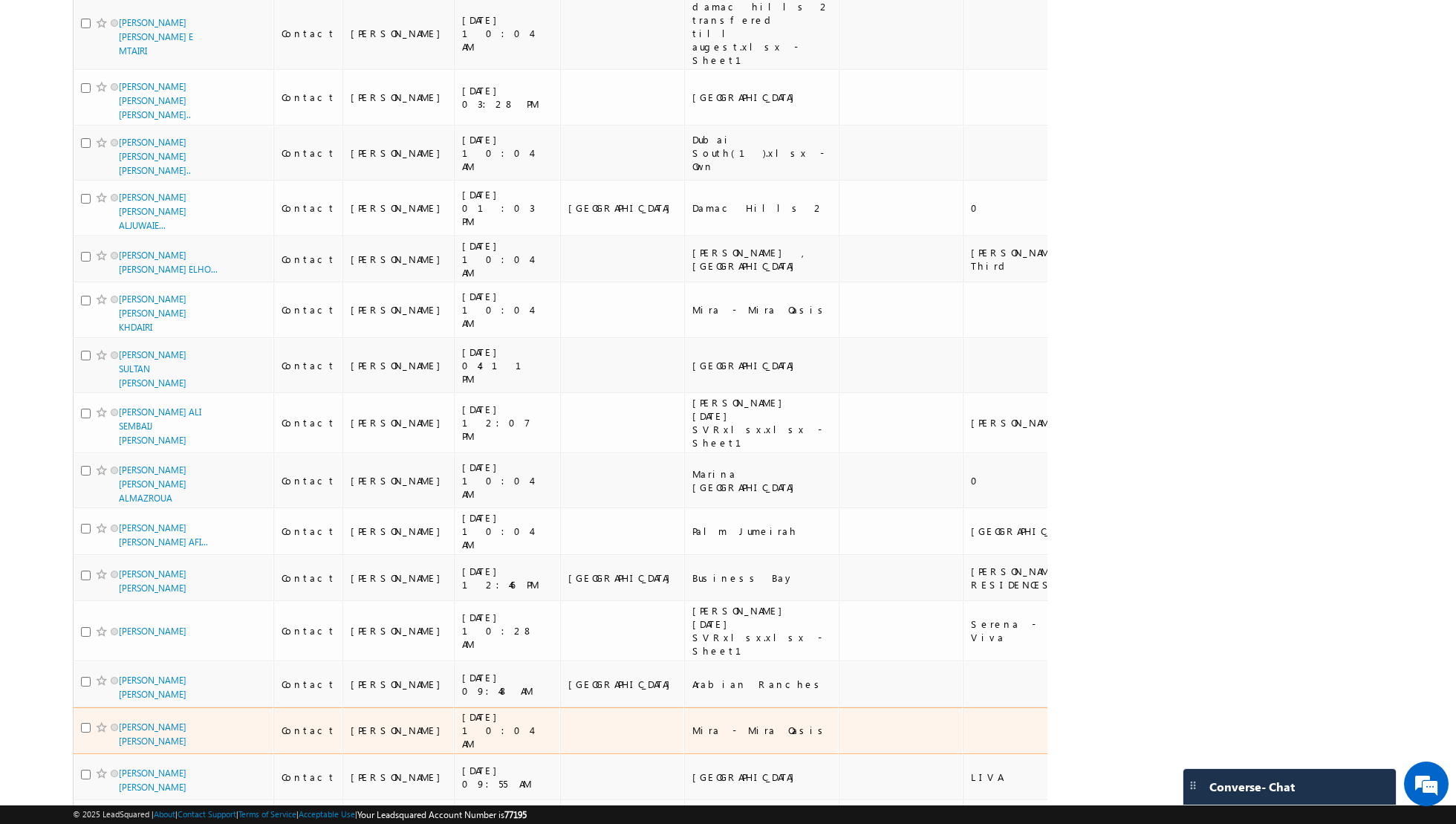
scroll to position [9079, 0]
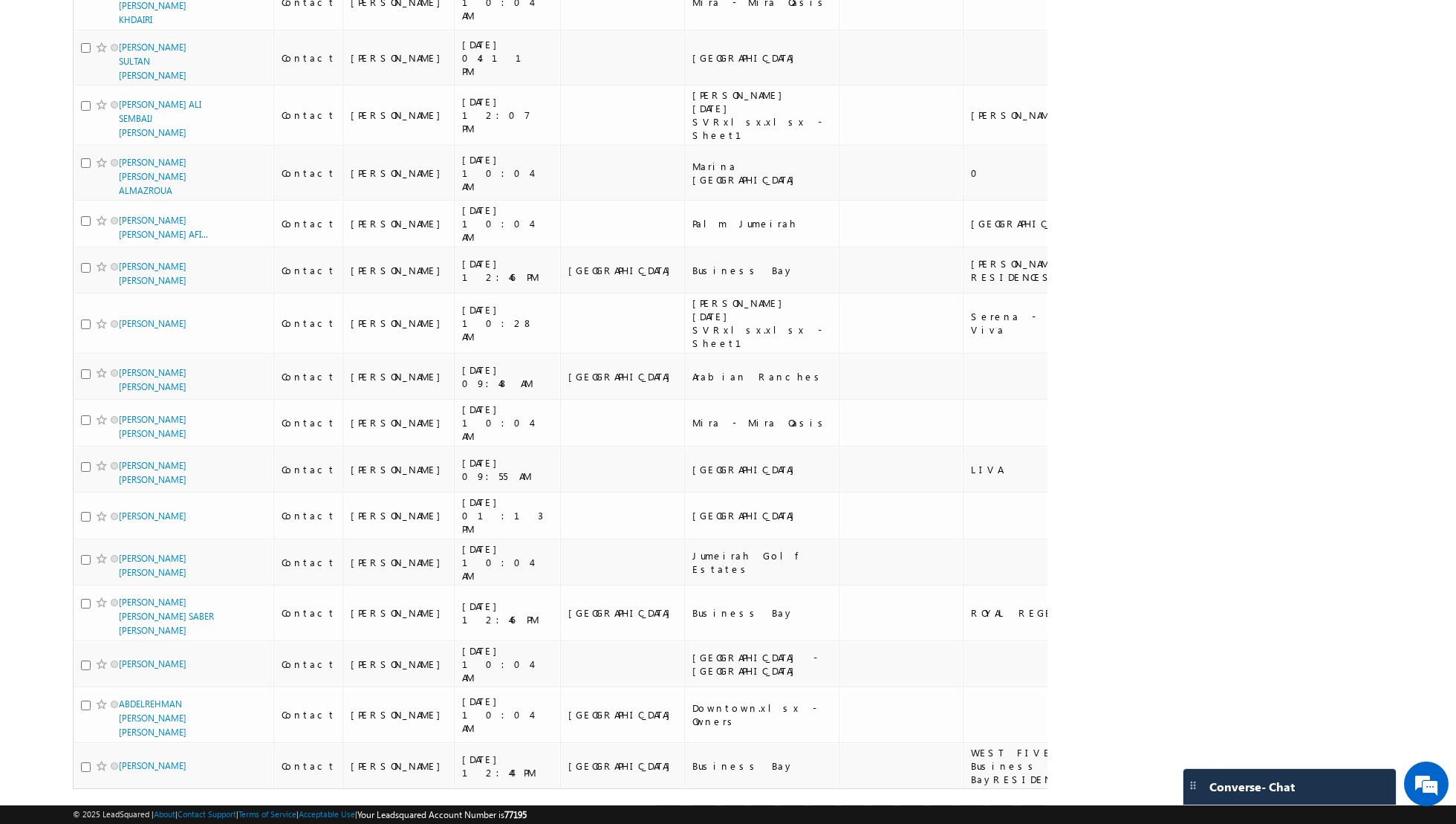
click at [853, 805] on link "6" at bounding box center [853, 817] width 27 height 25
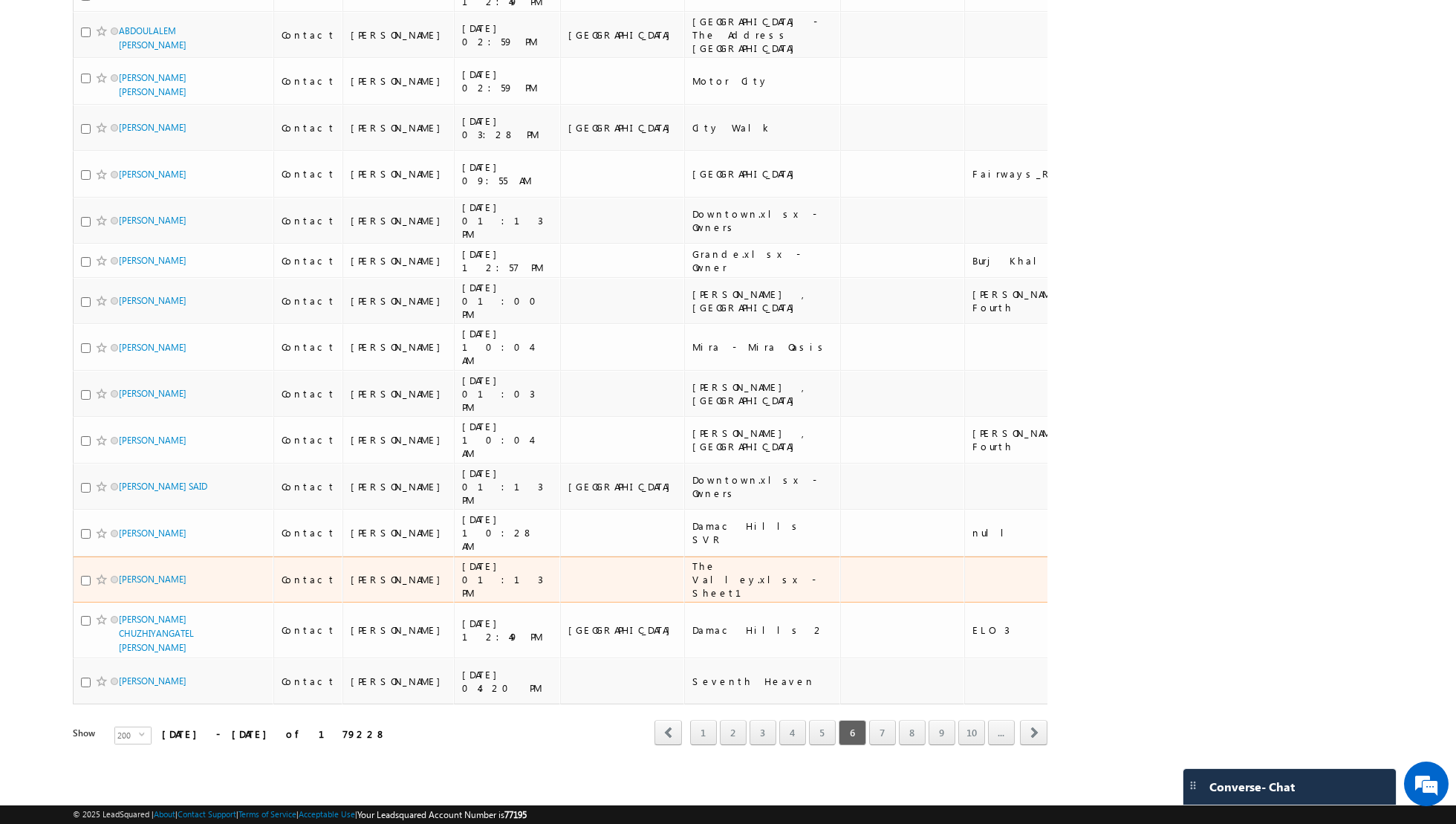
scroll to position [8470, 0]
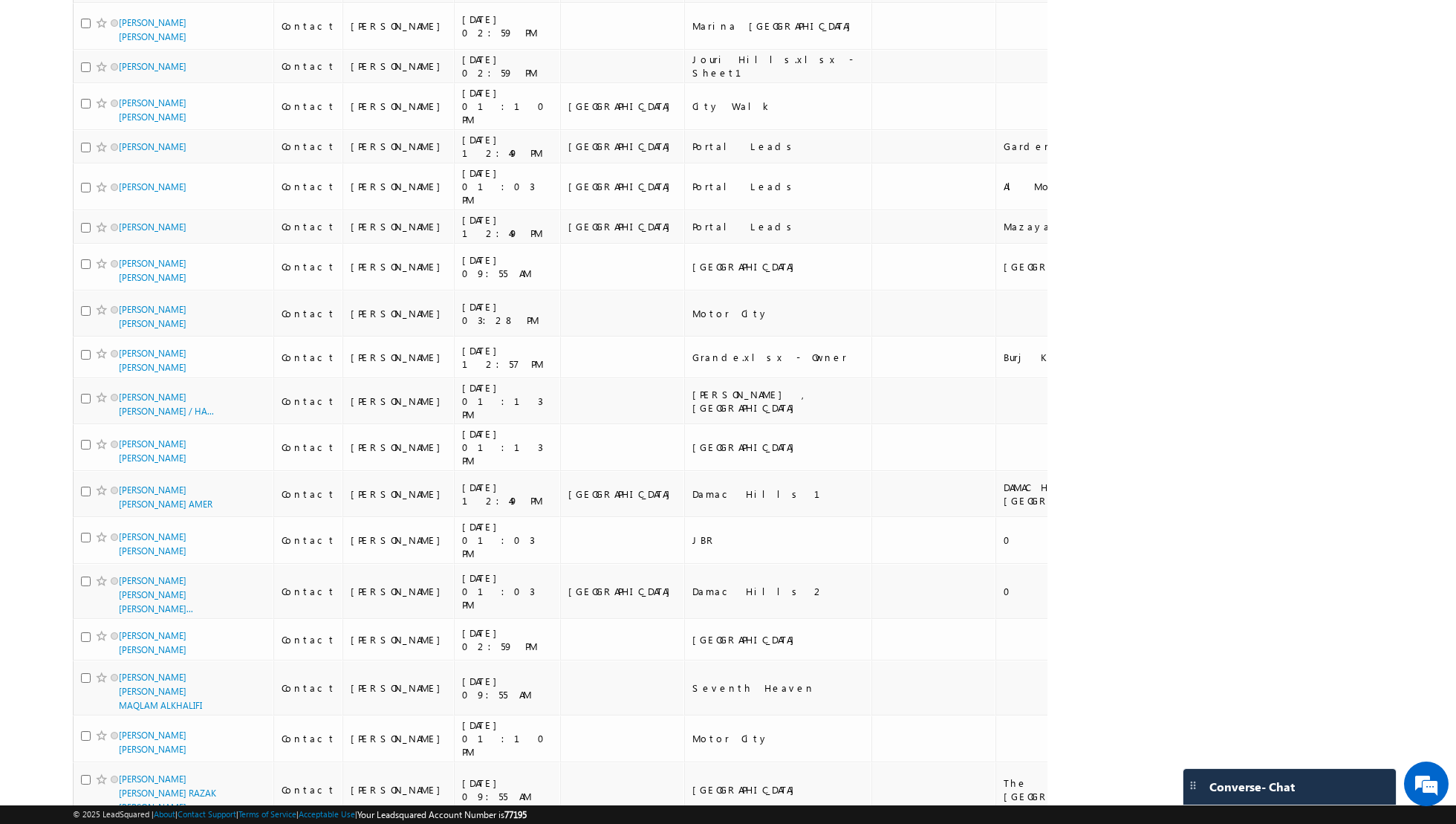
scroll to position [8201, 0]
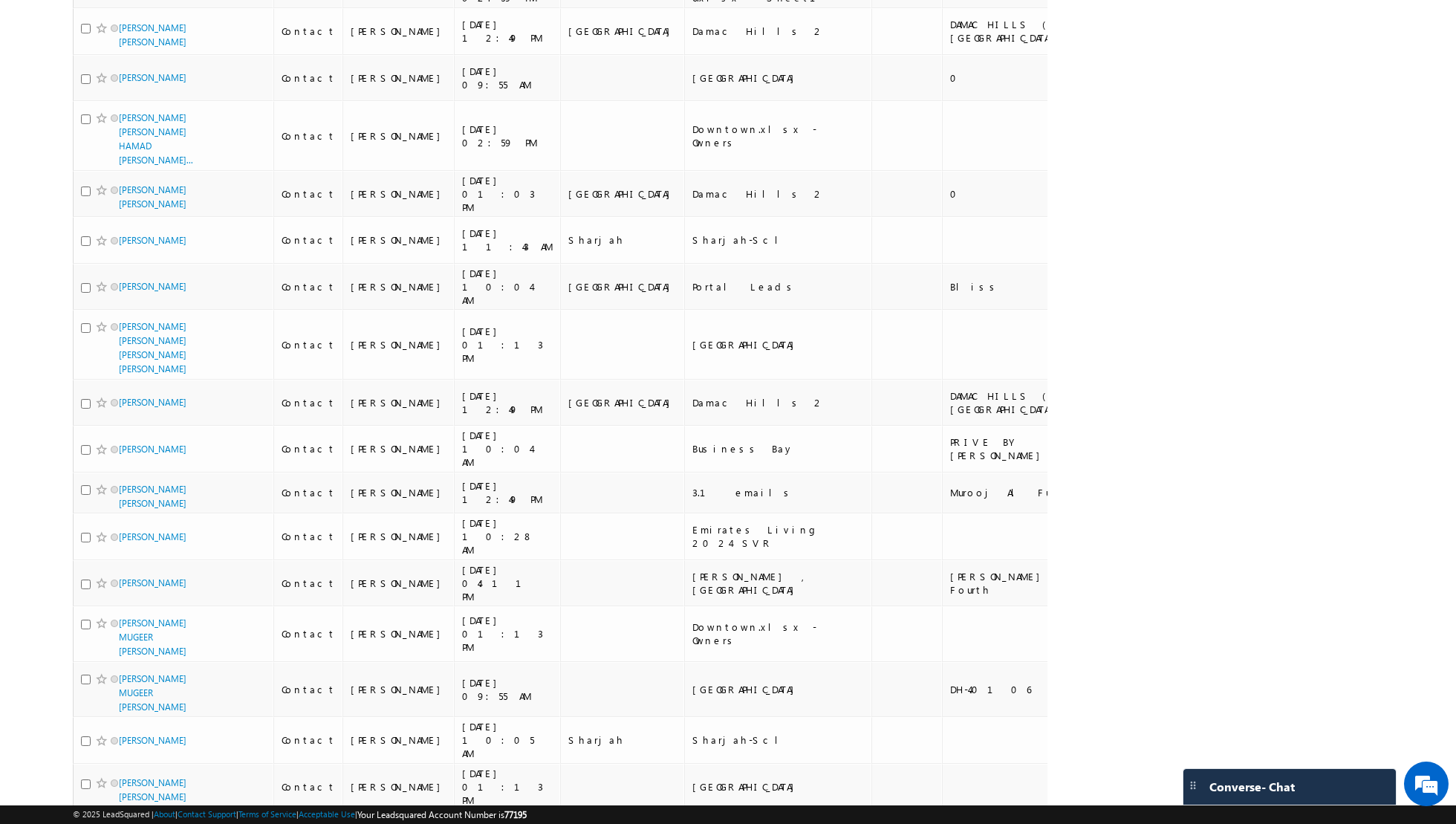
scroll to position [8306, 0]
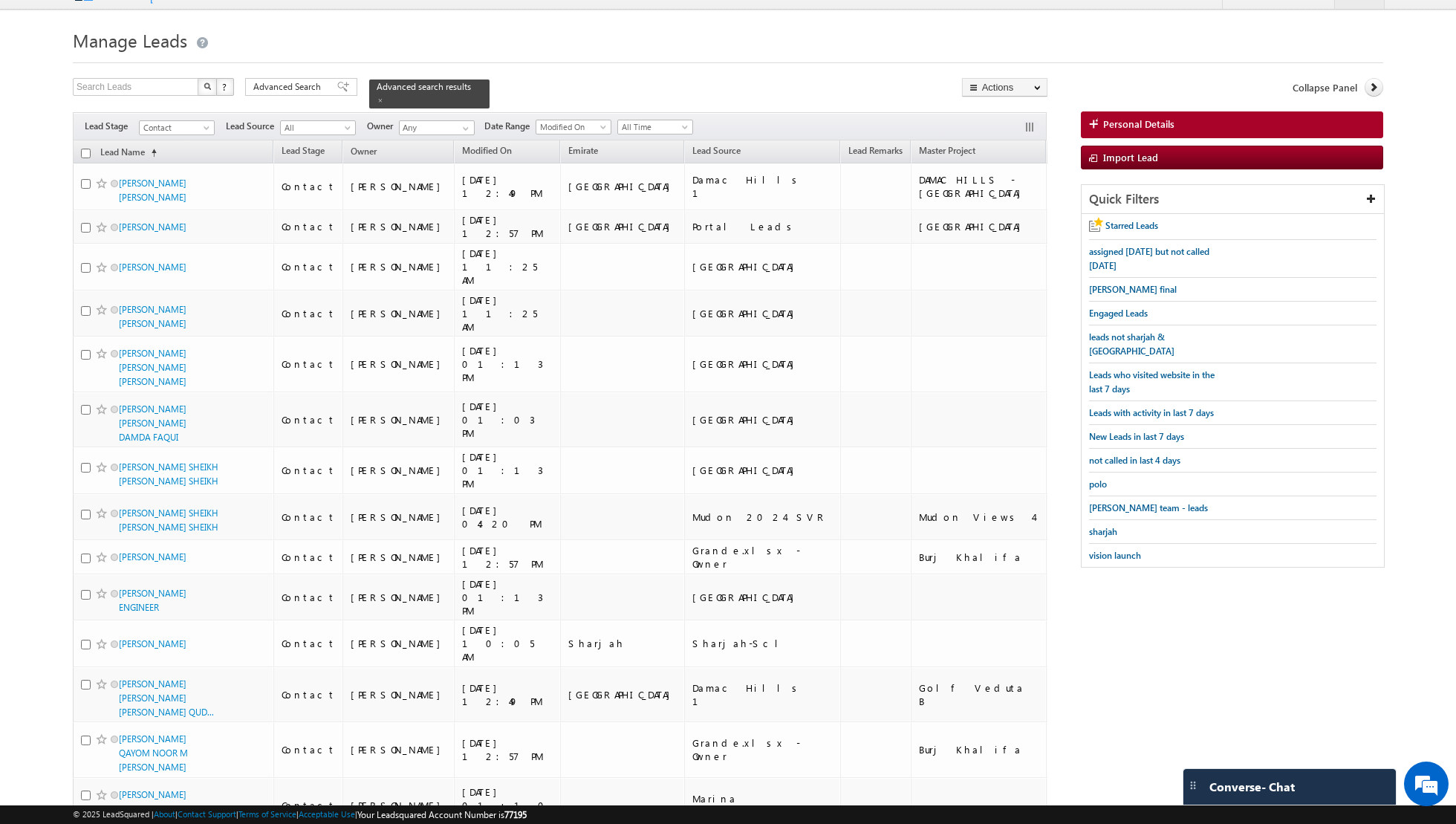
scroll to position [0, 0]
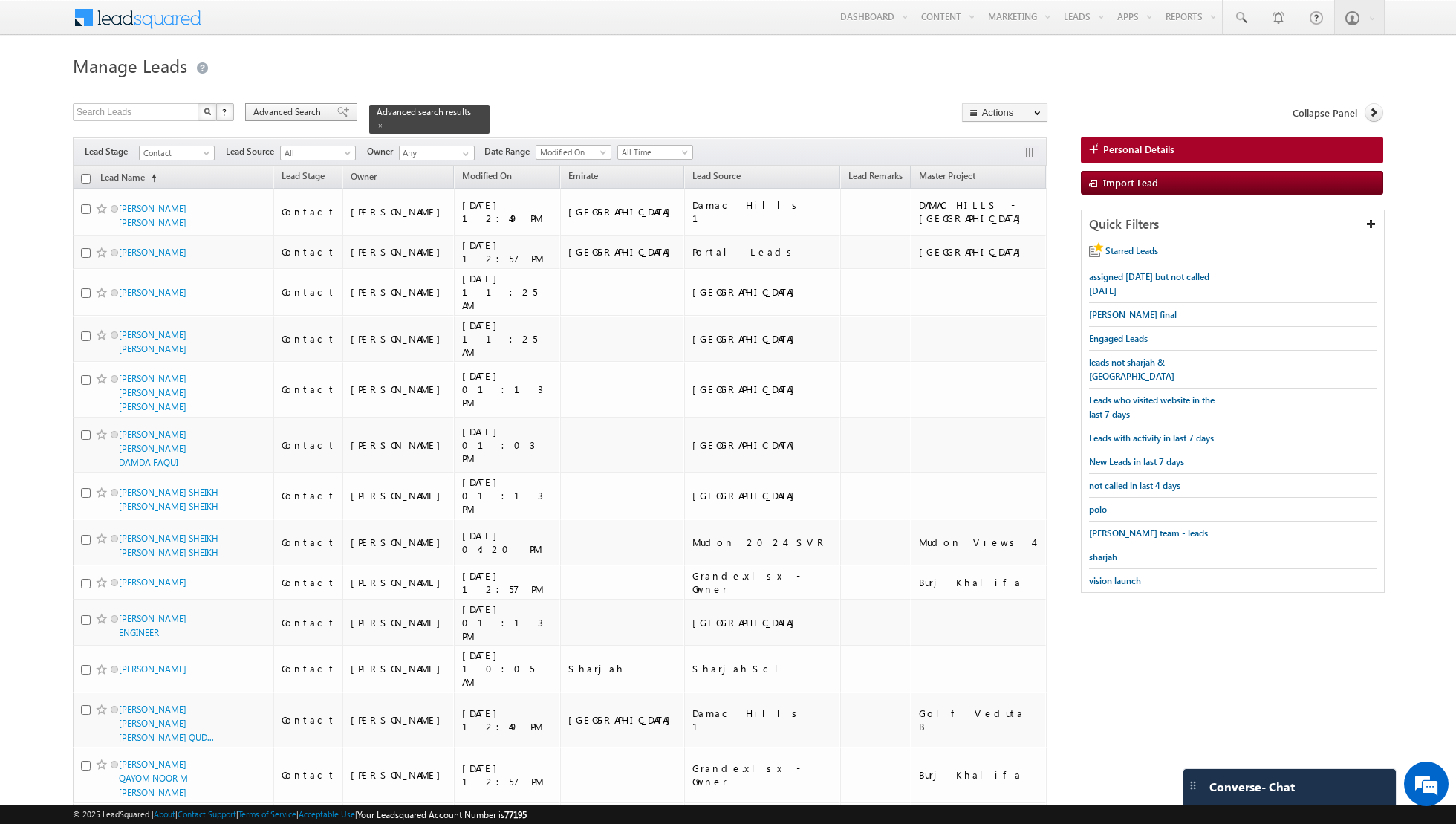
click at [335, 118] on div "Advanced Search" at bounding box center [301, 112] width 112 height 18
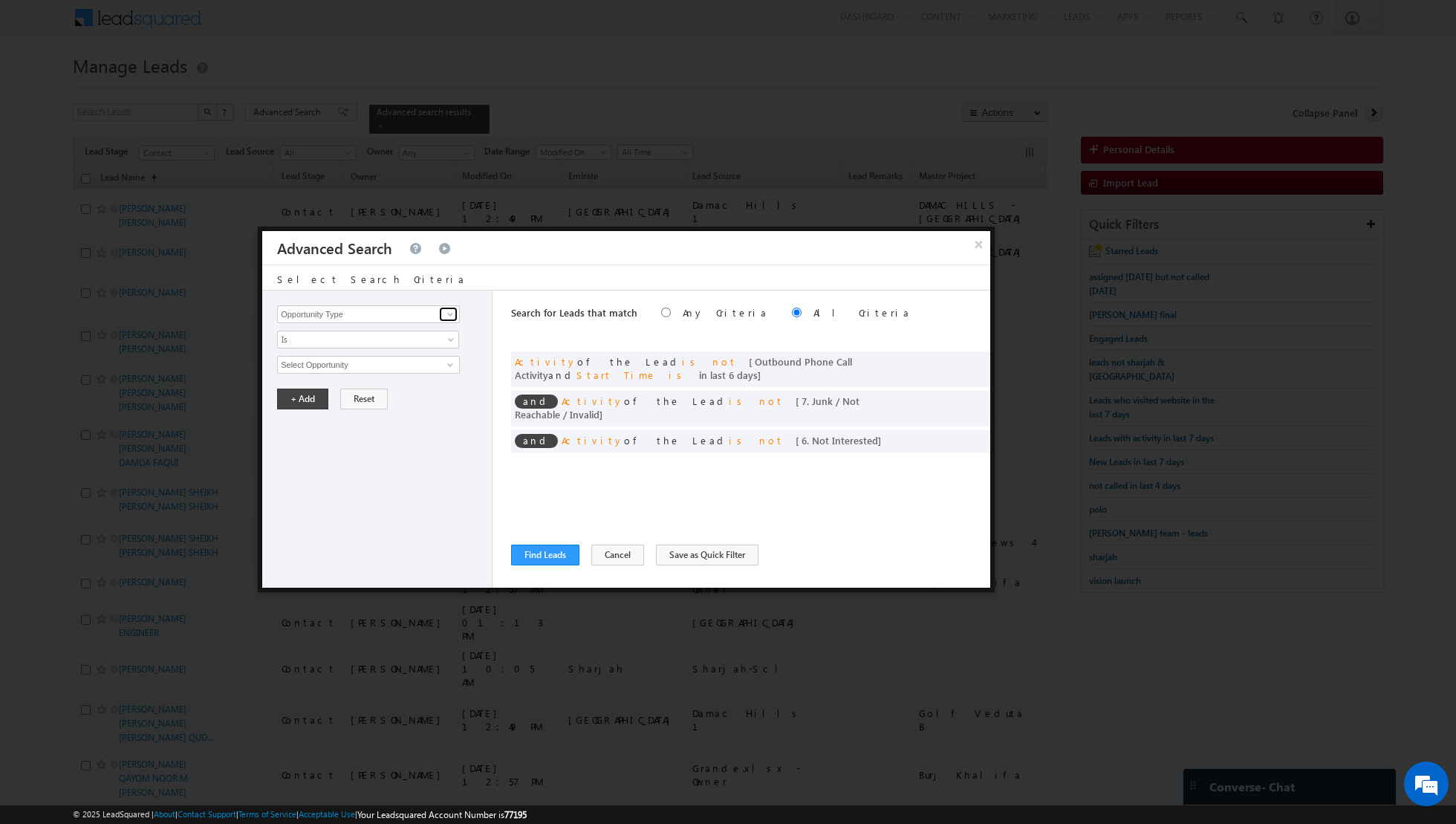
click at [452, 314] on span at bounding box center [450, 315] width 12 height 12
click at [392, 343] on link "Lead Source" at bounding box center [369, 344] width 183 height 17
type input "Lead Source"
click at [446, 361] on span "select" at bounding box center [452, 363] width 12 height 7
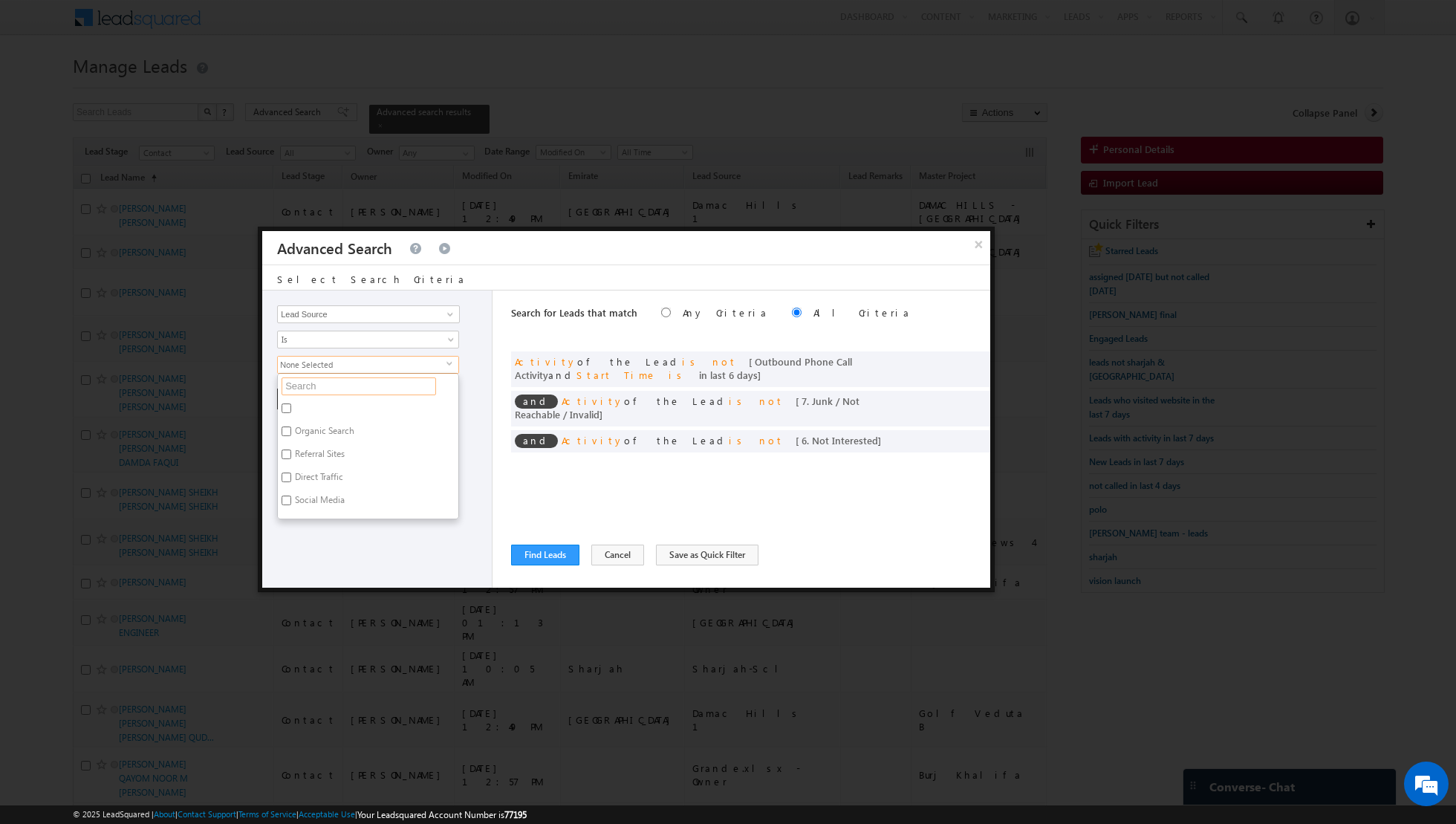
click at [380, 384] on input "text" at bounding box center [359, 386] width 155 height 18
type input "jum"
click at [314, 446] on label "[GEOGRAPHIC_DATA]" at bounding box center [336, 456] width 116 height 23
click at [291, 449] on input "[GEOGRAPHIC_DATA]" at bounding box center [286, 454] width 10 height 10
checkbox input "true"
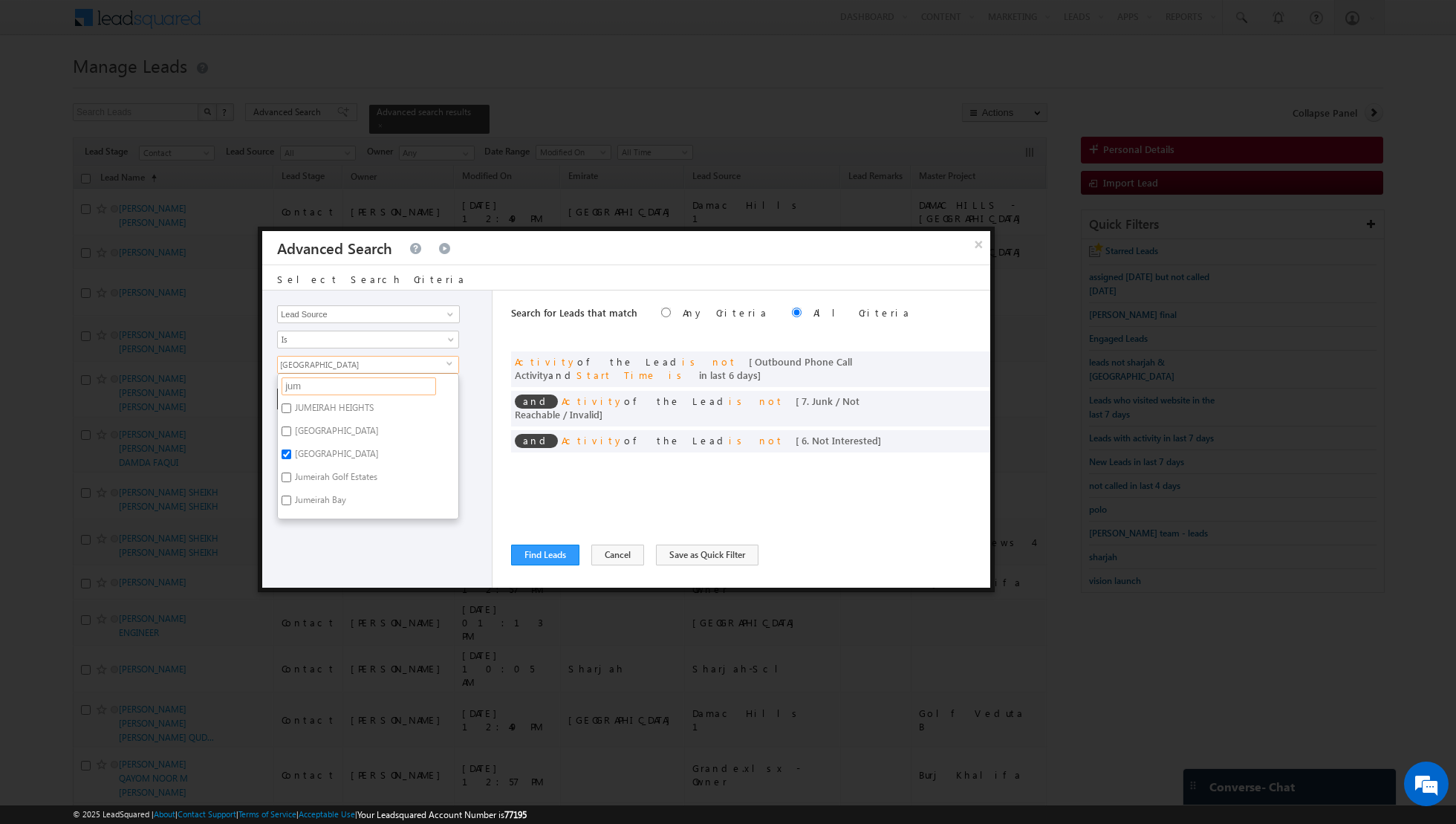
click at [327, 381] on input "jum" at bounding box center [359, 386] width 155 height 18
type input "ju"
type input "the acr"
click at [306, 407] on label "The Acres" at bounding box center [313, 410] width 70 height 23
click at [291, 407] on input "The Acres" at bounding box center [286, 408] width 10 height 10
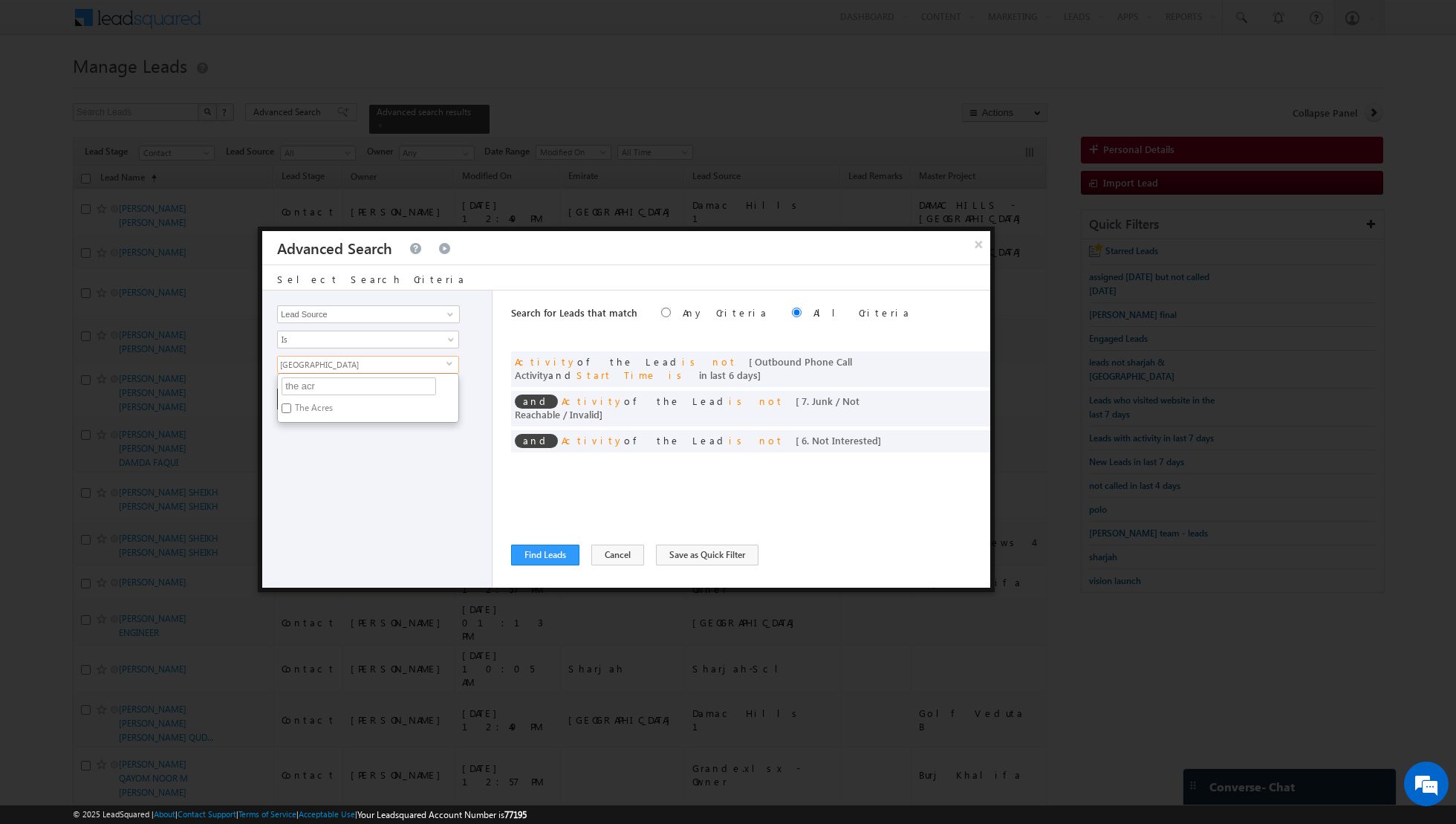
checkbox input "true"
click at [343, 387] on input "the acr" at bounding box center [359, 386] width 155 height 18
type input "t"
type input "m"
type input "em"
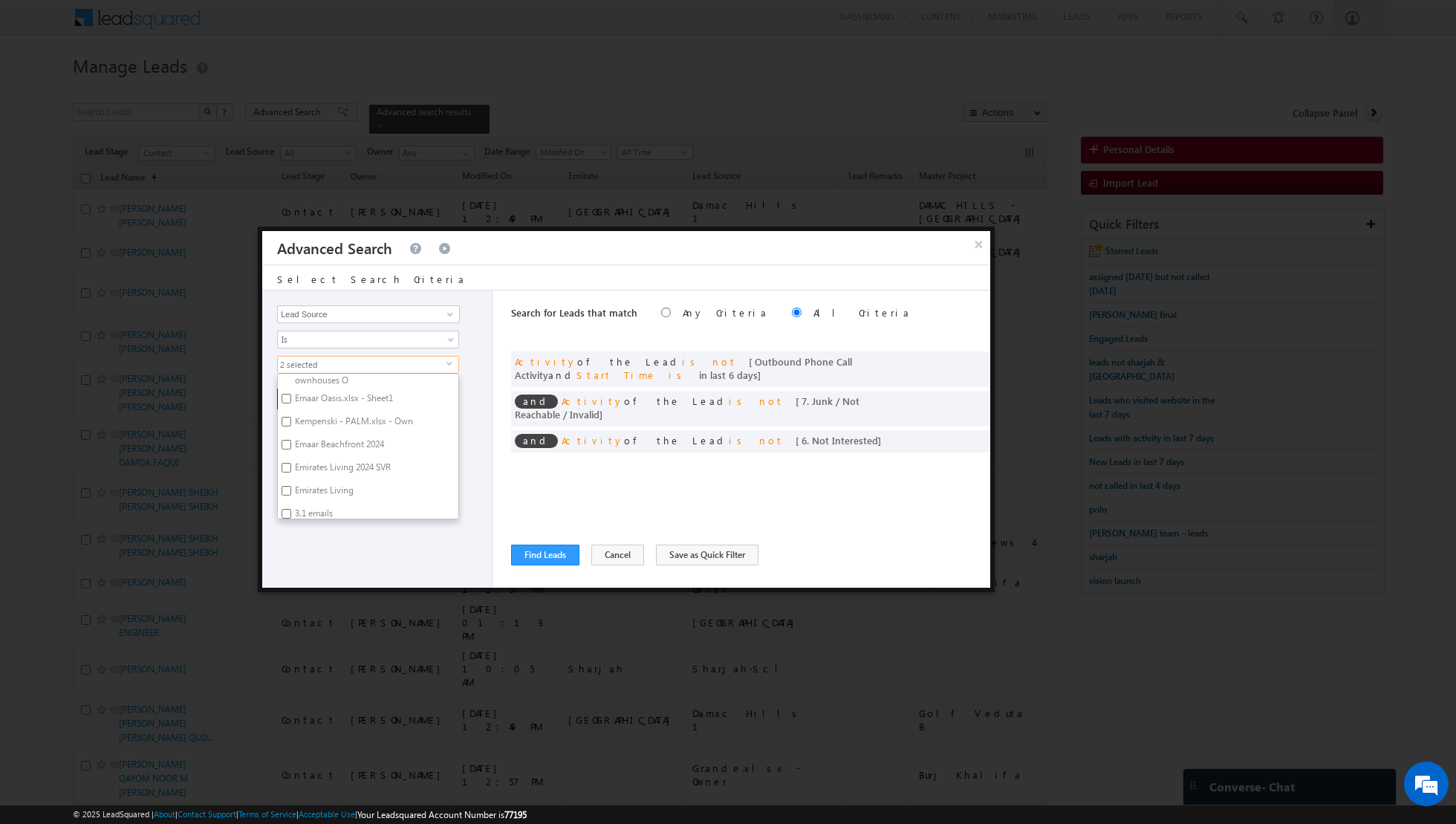
scroll to position [196, 0]
click at [286, 500] on input "3.1 emails" at bounding box center [286, 505] width 10 height 10
checkbox input "true"
click at [353, 384] on input "em" at bounding box center [359, 386] width 155 height 18
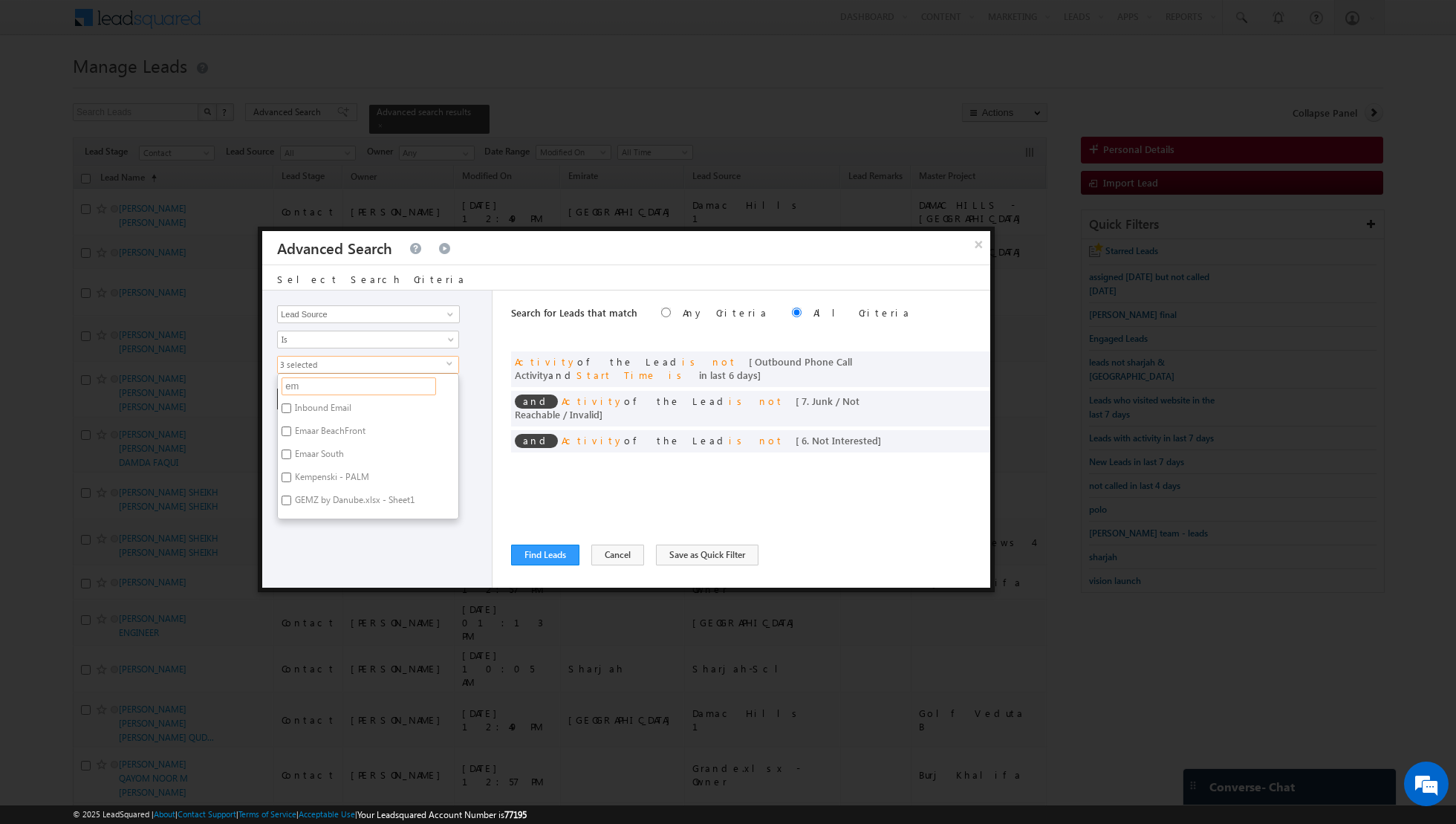
type input "e"
type input "[GEOGRAPHIC_DATA]"
click at [292, 495] on label "[GEOGRAPHIC_DATA]" at bounding box center [336, 502] width 116 height 23
click at [291, 495] on input "[GEOGRAPHIC_DATA]" at bounding box center [286, 500] width 10 height 10
checkbox input "true"
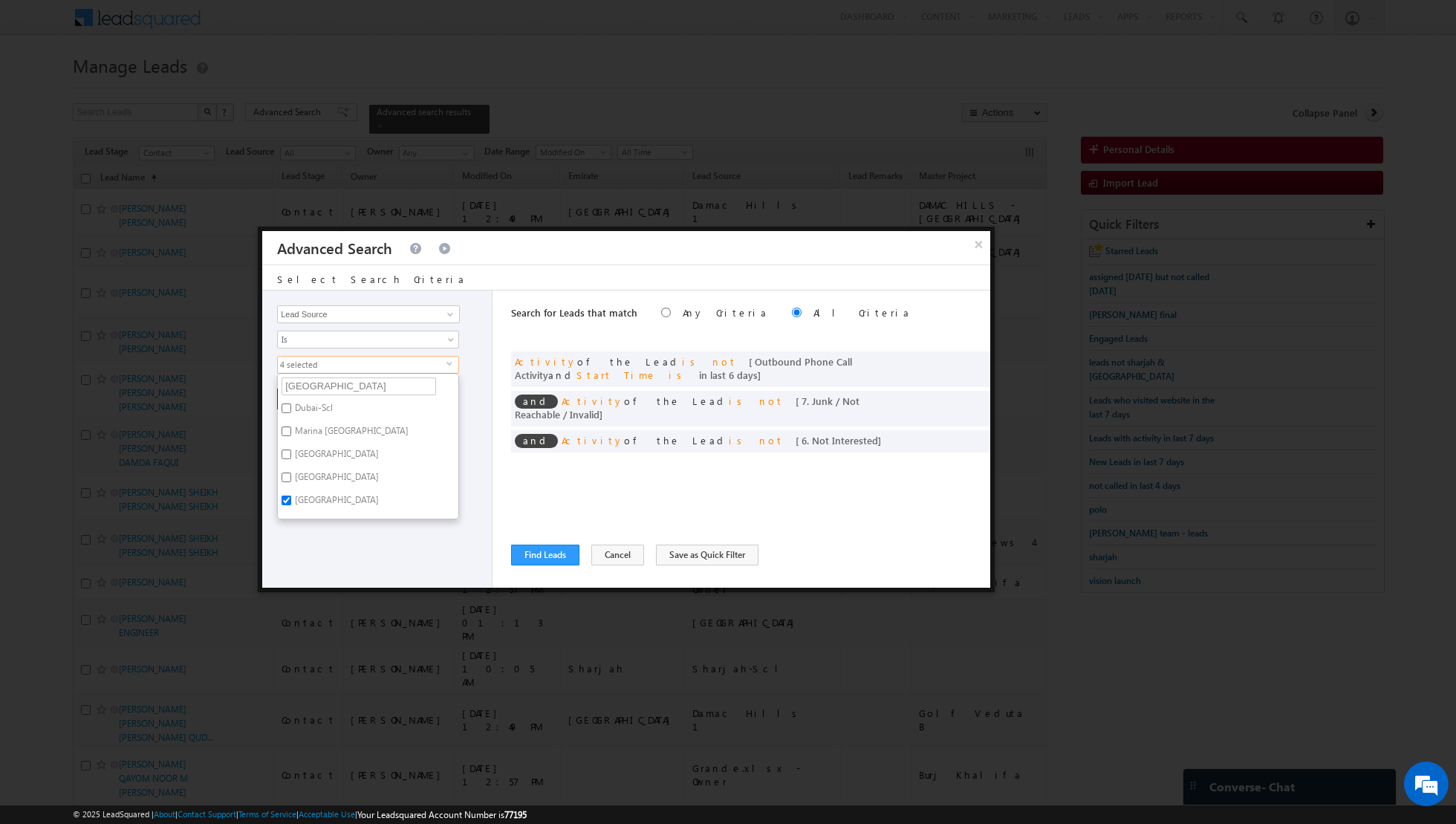
click at [332, 575] on div "Opportunity Type Lead Activity Task Sales Group Prospect Id Address 1 Address 2…" at bounding box center [378, 440] width 231 height 297
click at [294, 400] on button "+ Add" at bounding box center [303, 399] width 51 height 21
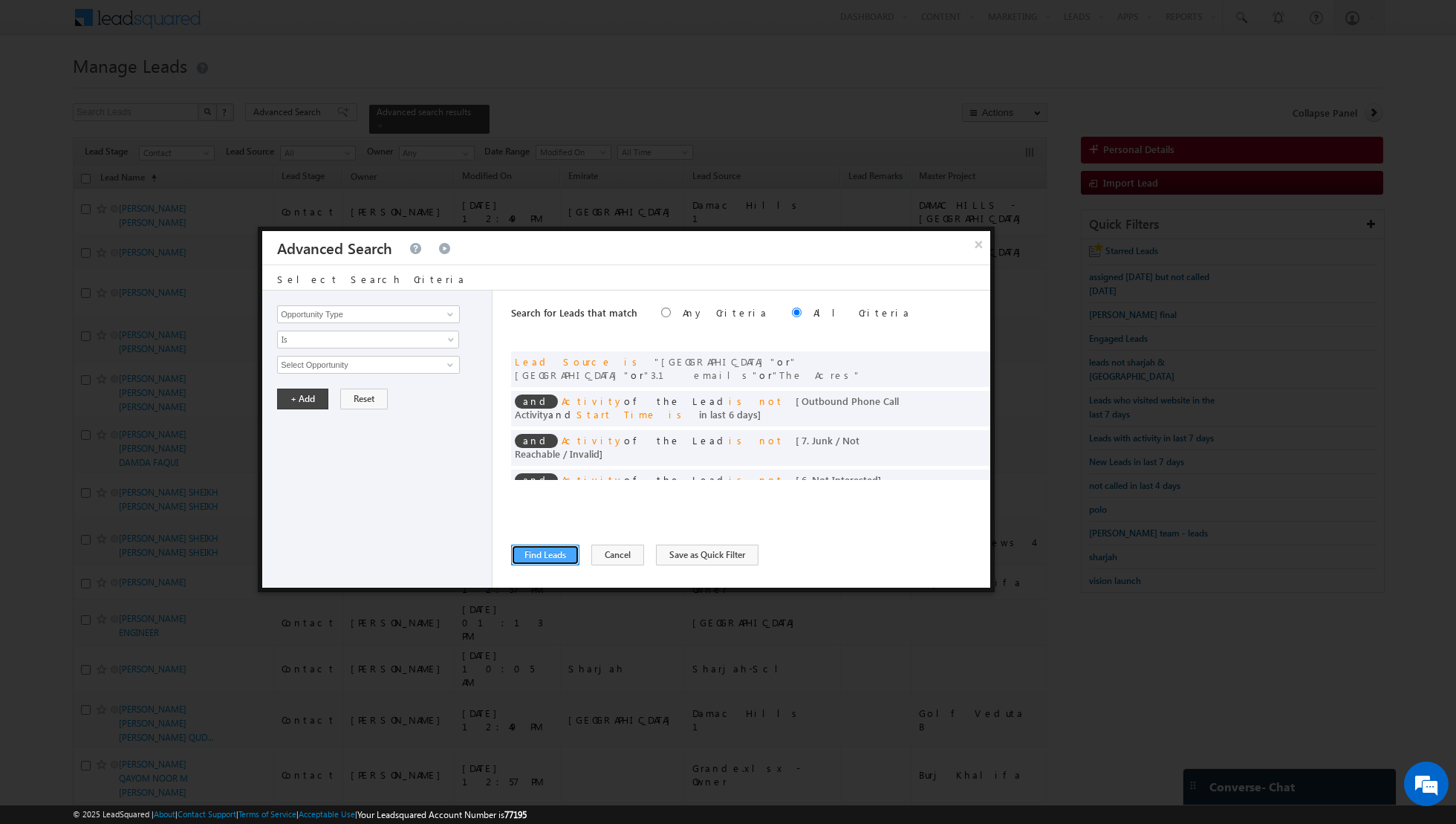
click at [540, 553] on button "Find Leads" at bounding box center [545, 555] width 68 height 21
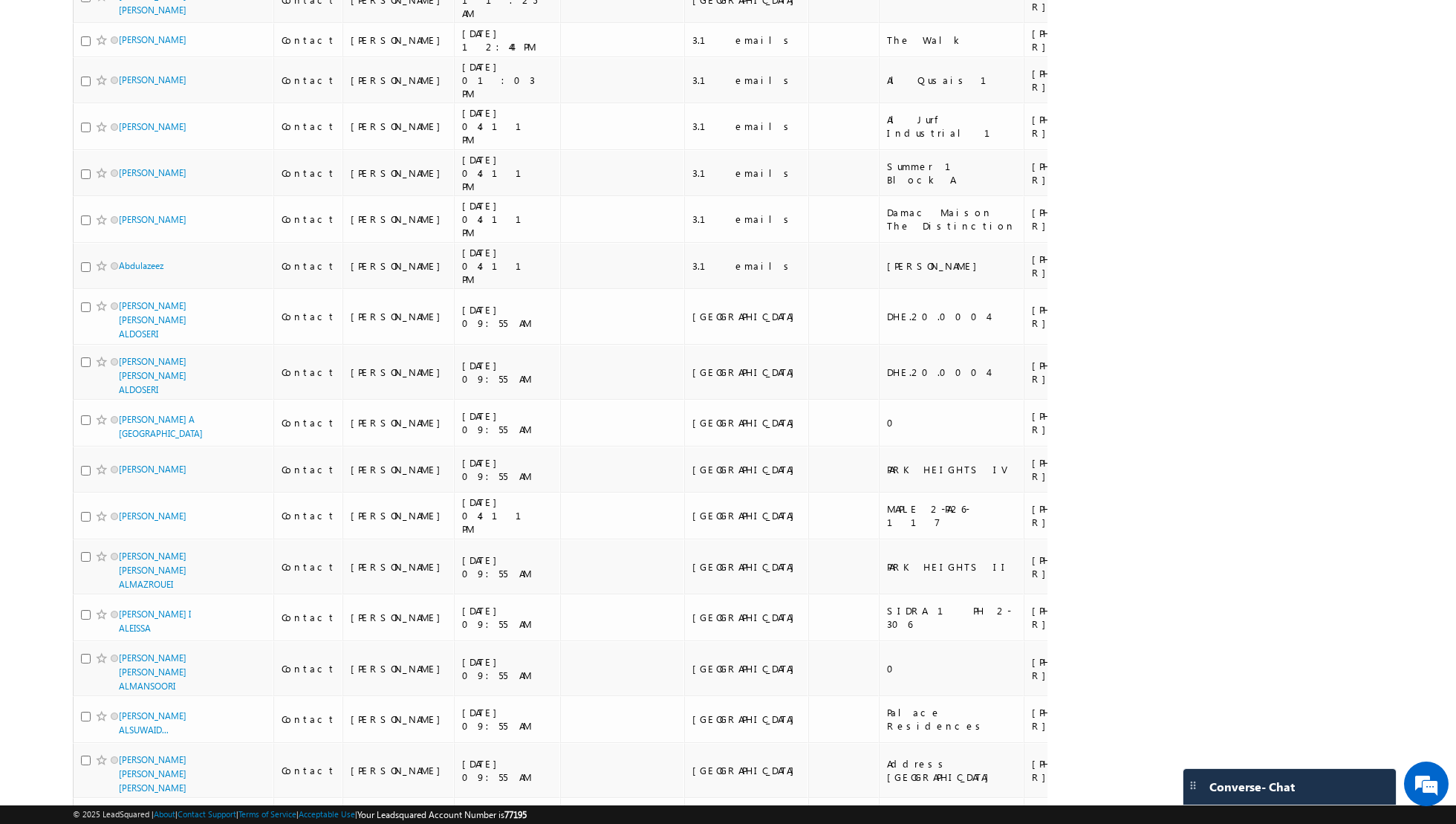
scroll to position [8686, 0]
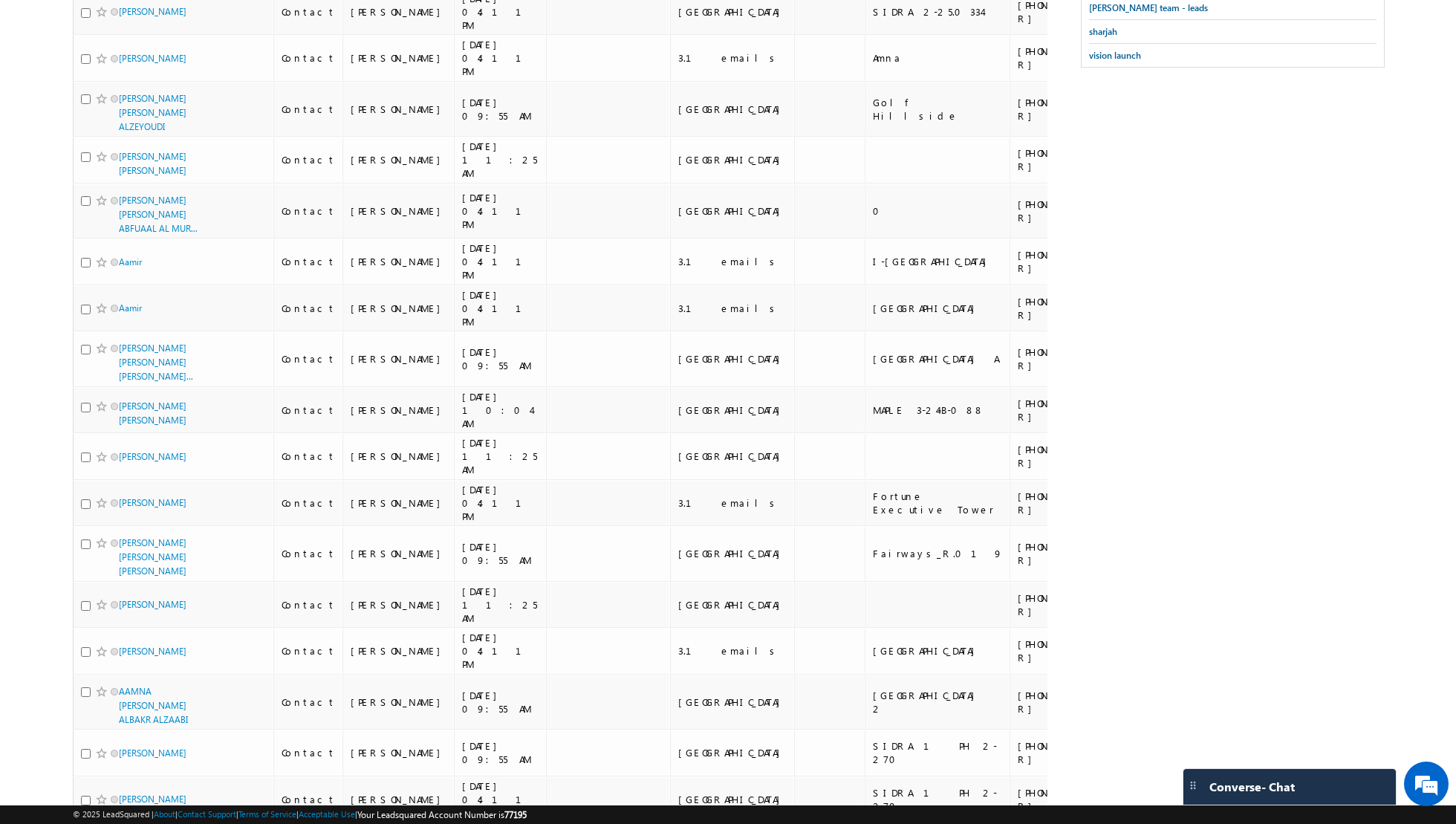
scroll to position [0, 0]
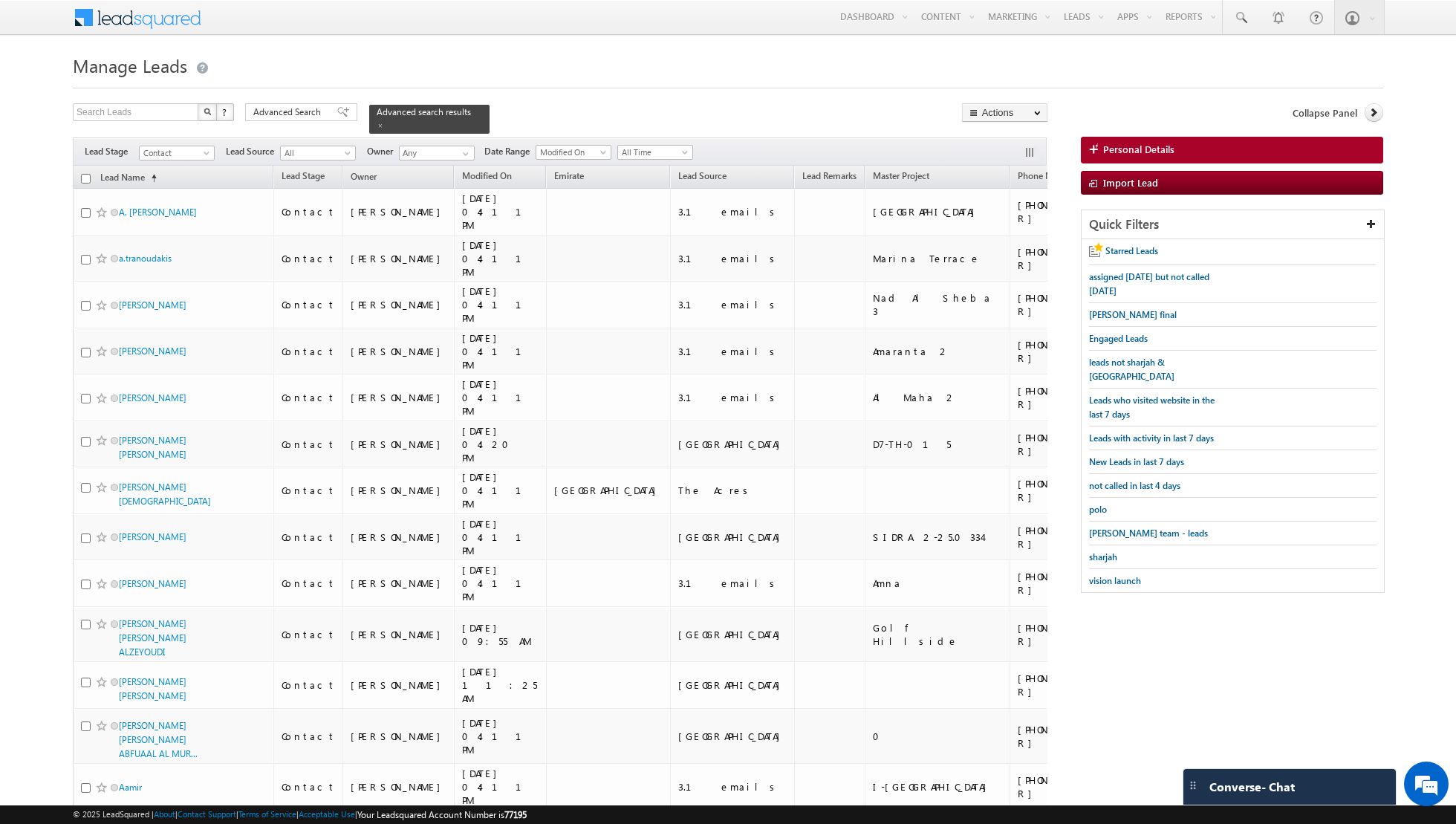
click at [84, 176] on input "checkbox" at bounding box center [86, 178] width 10 height 10
checkbox input "true"
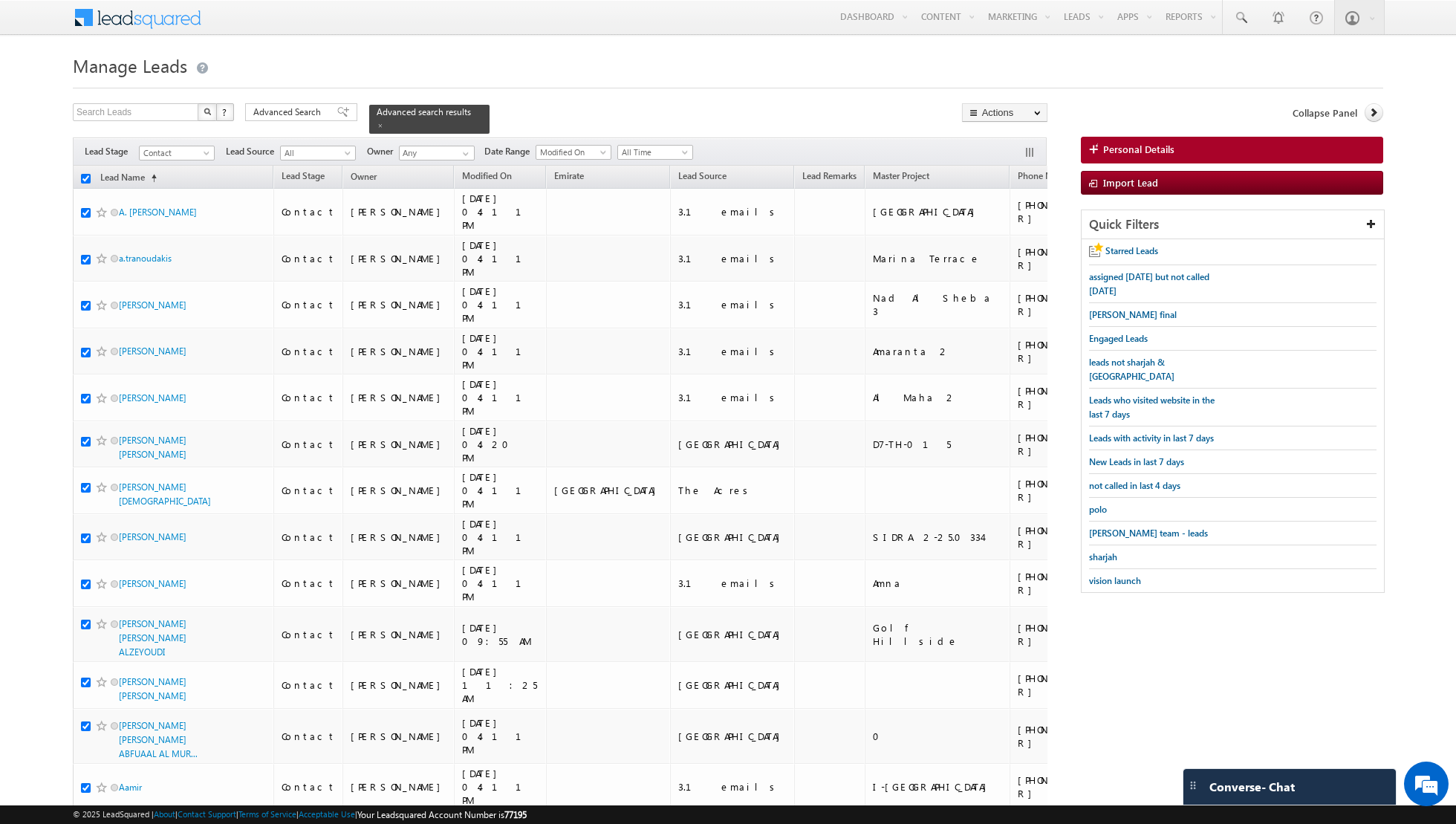
checkbox input "true"
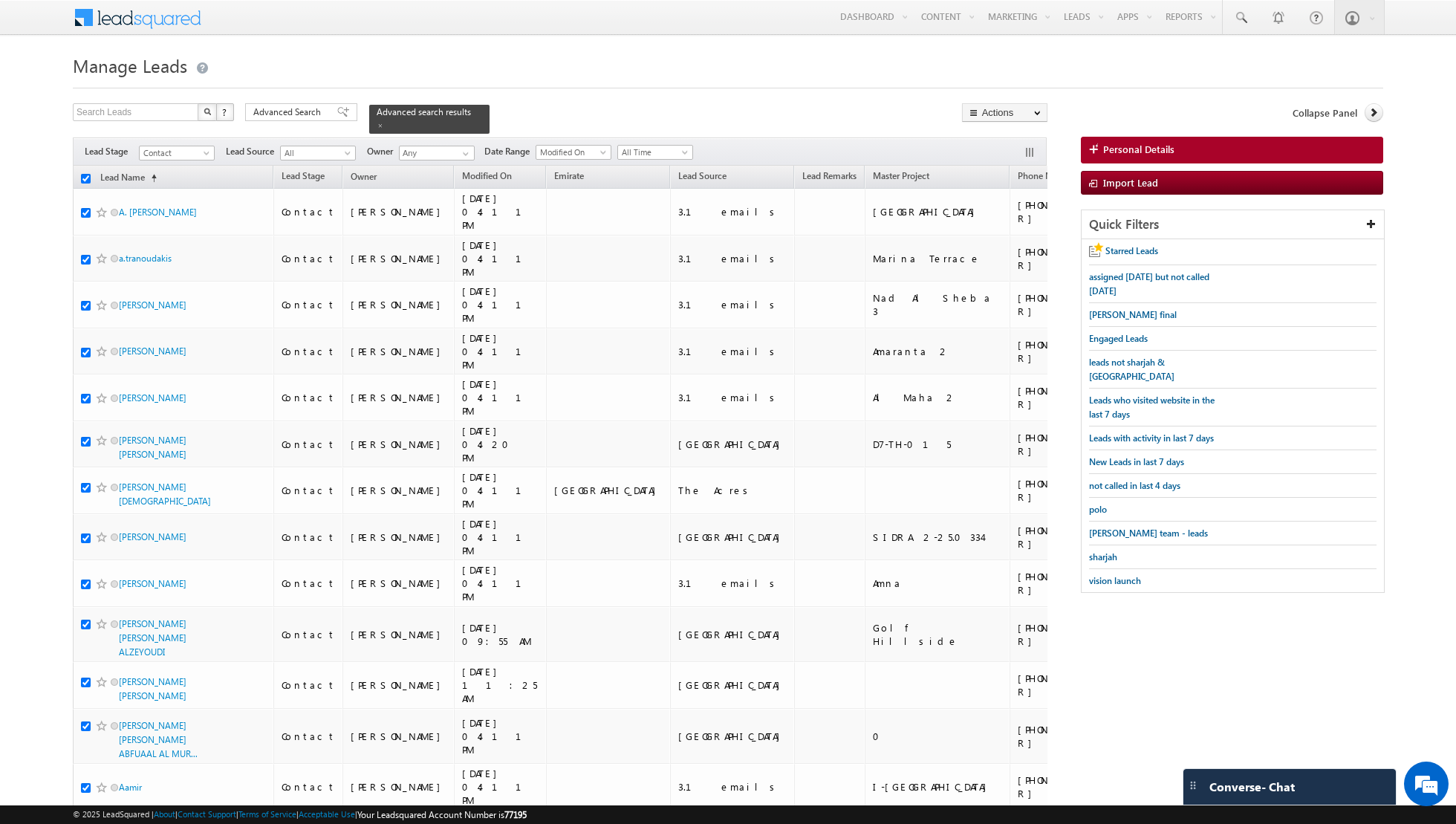
checkbox input "true"
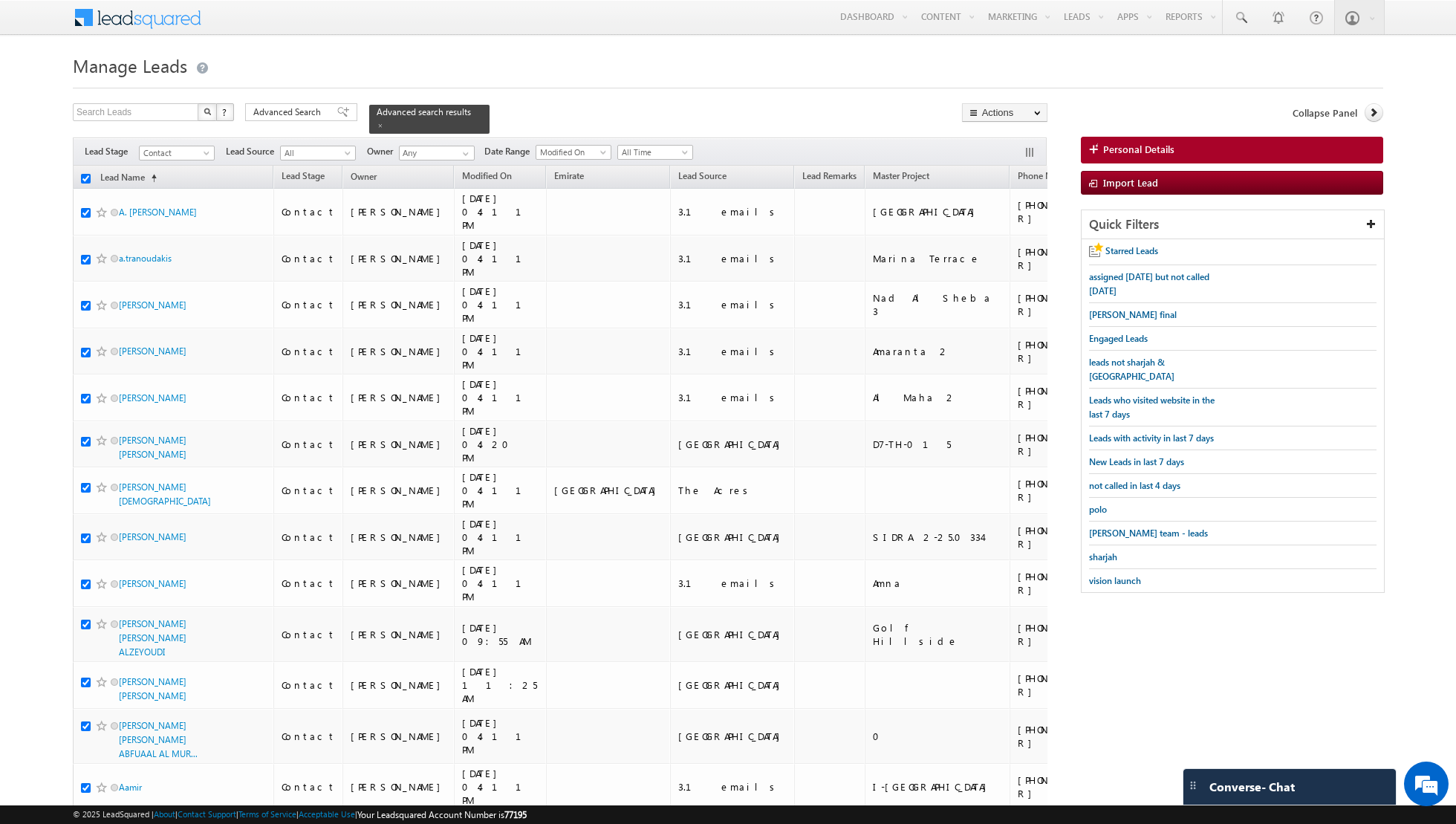
checkbox input "true"
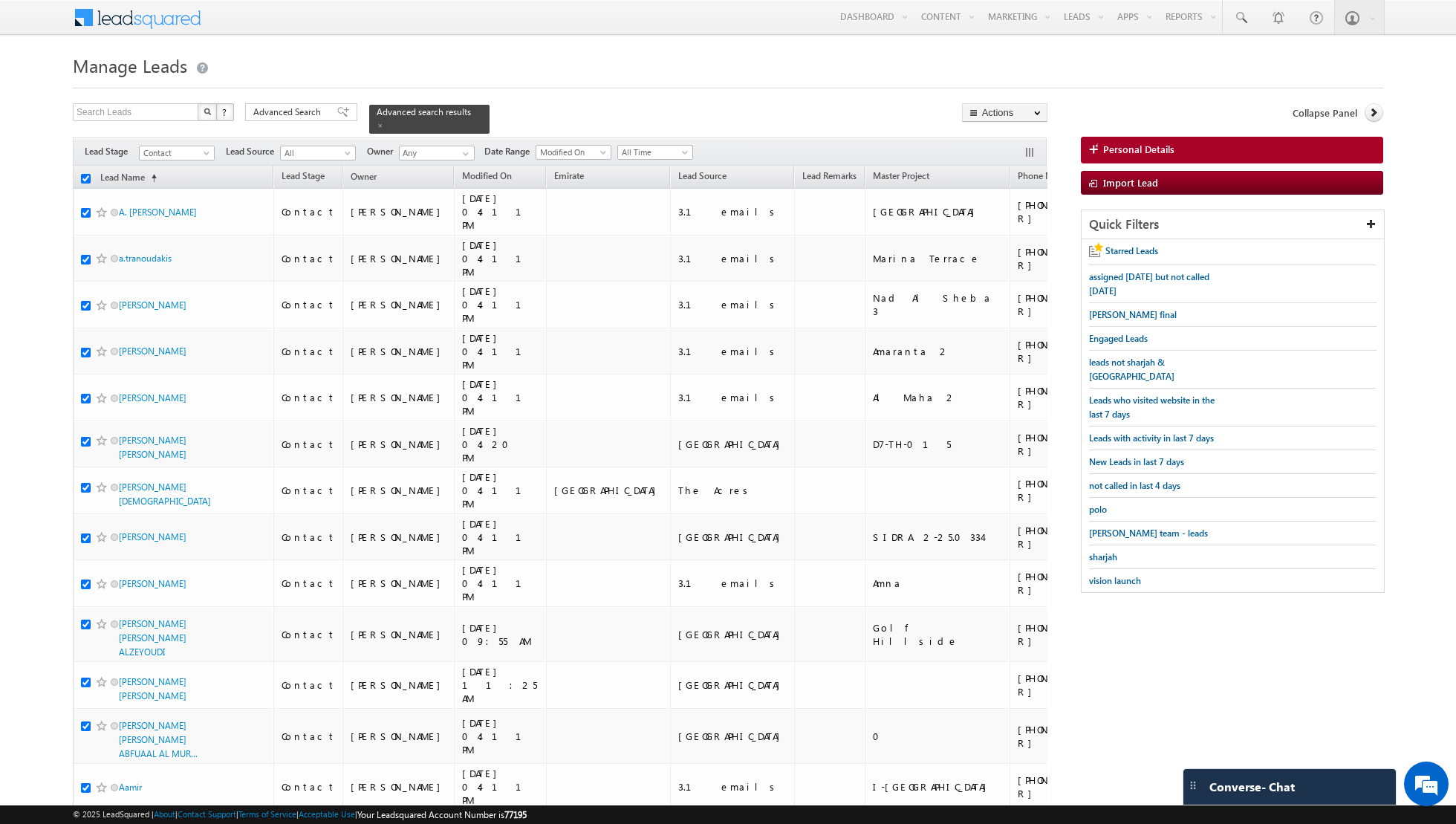
checkbox input "true"
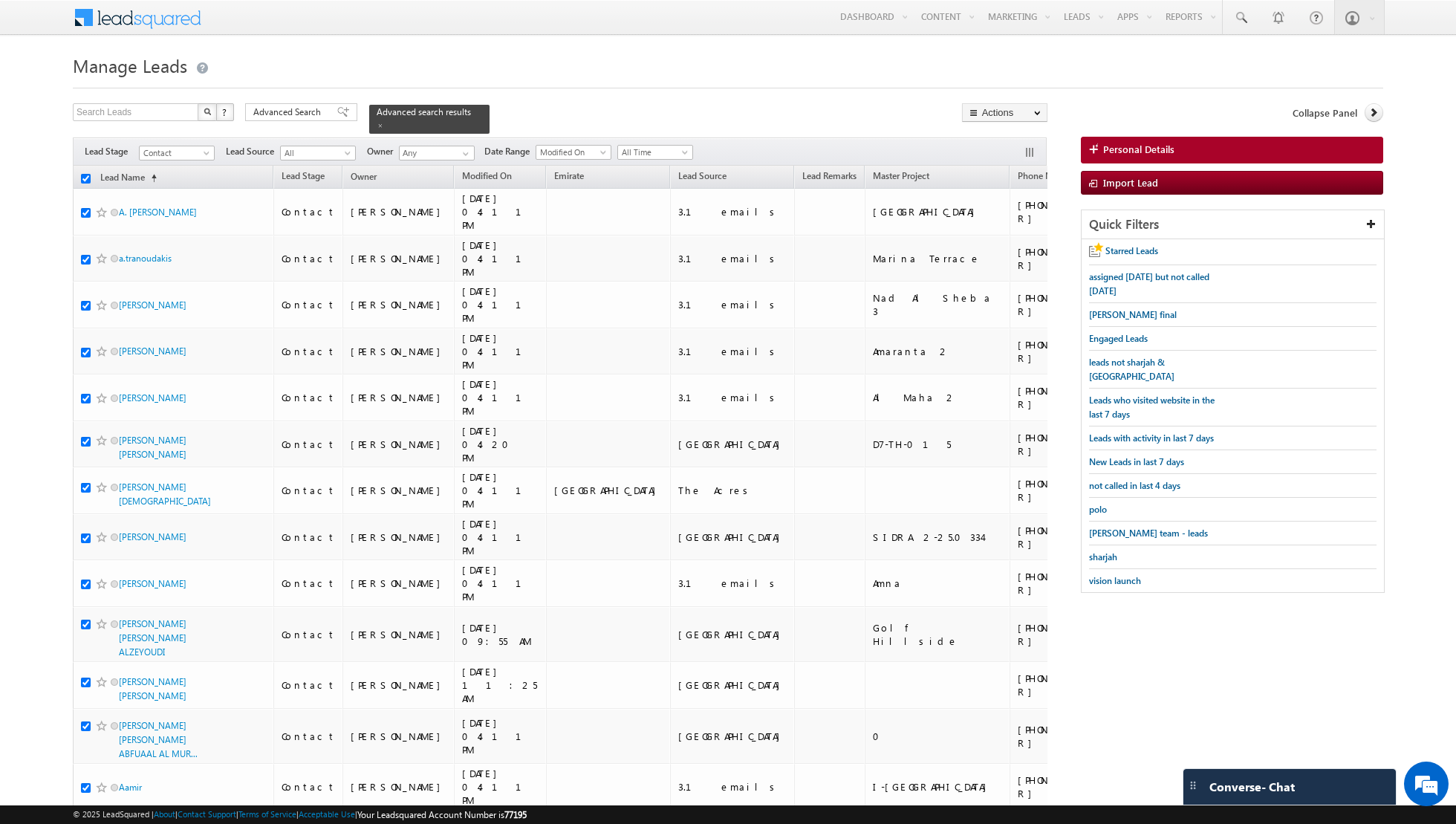
checkbox input "true"
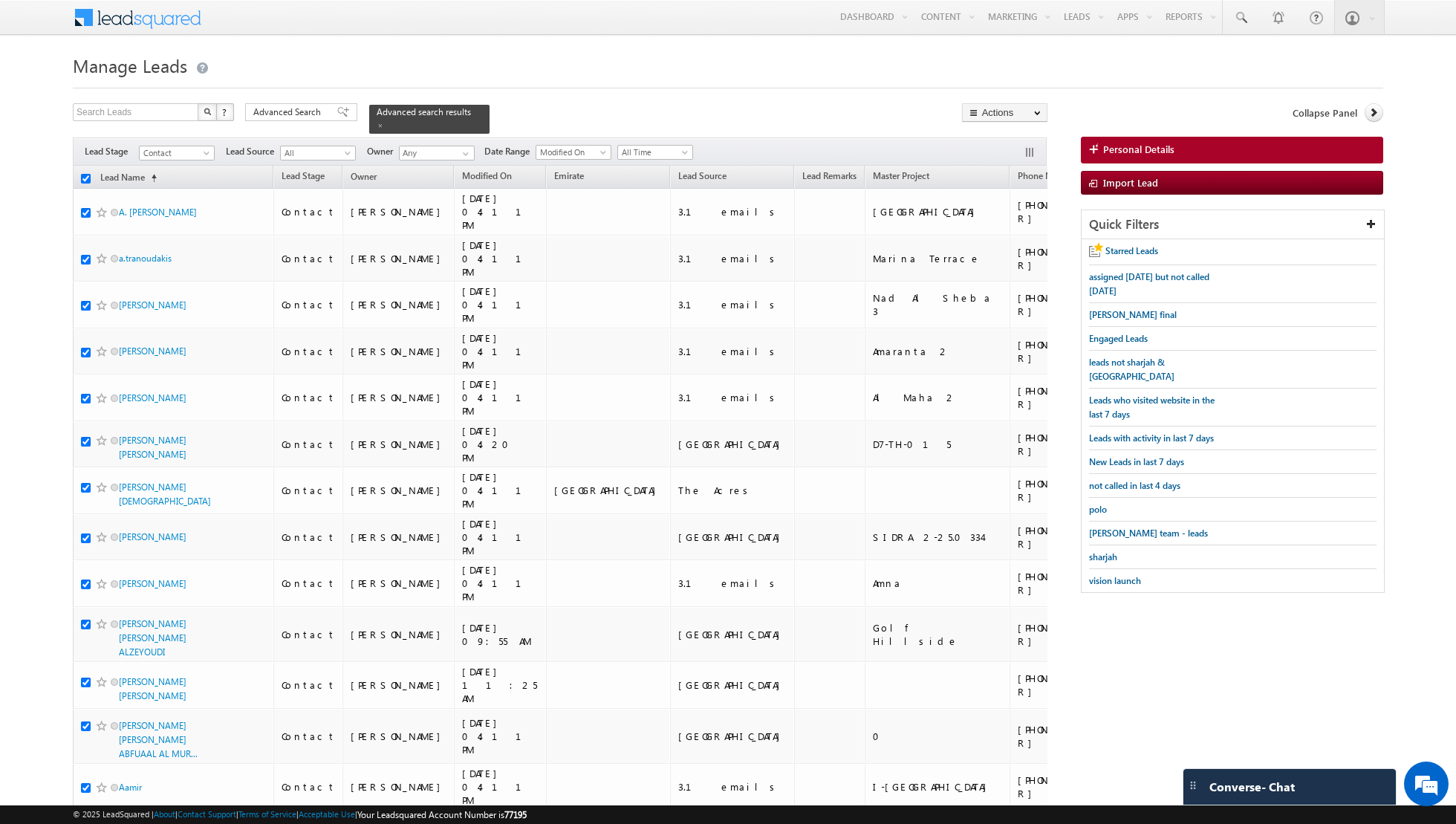
checkbox input "true"
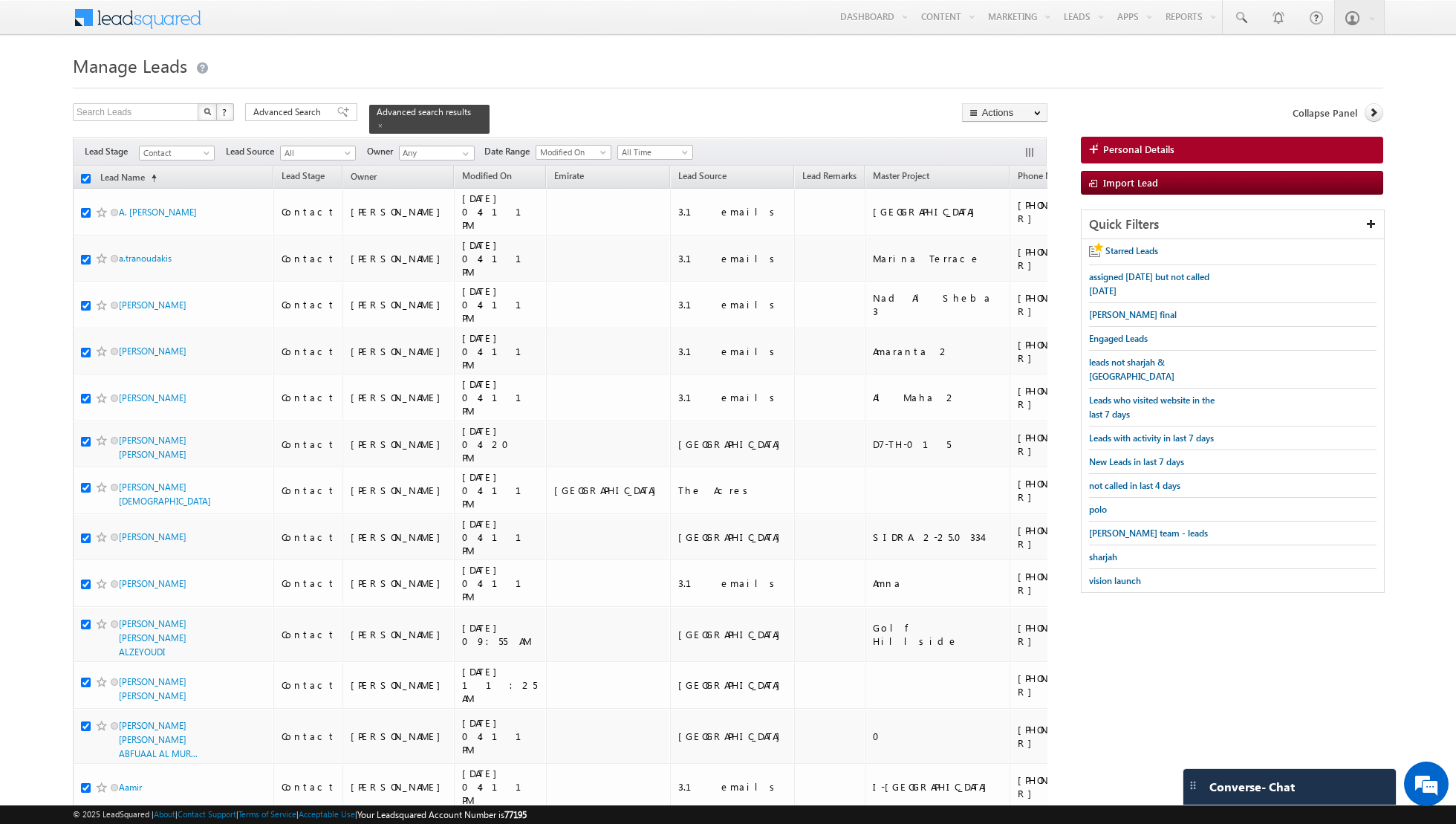
checkbox input "true"
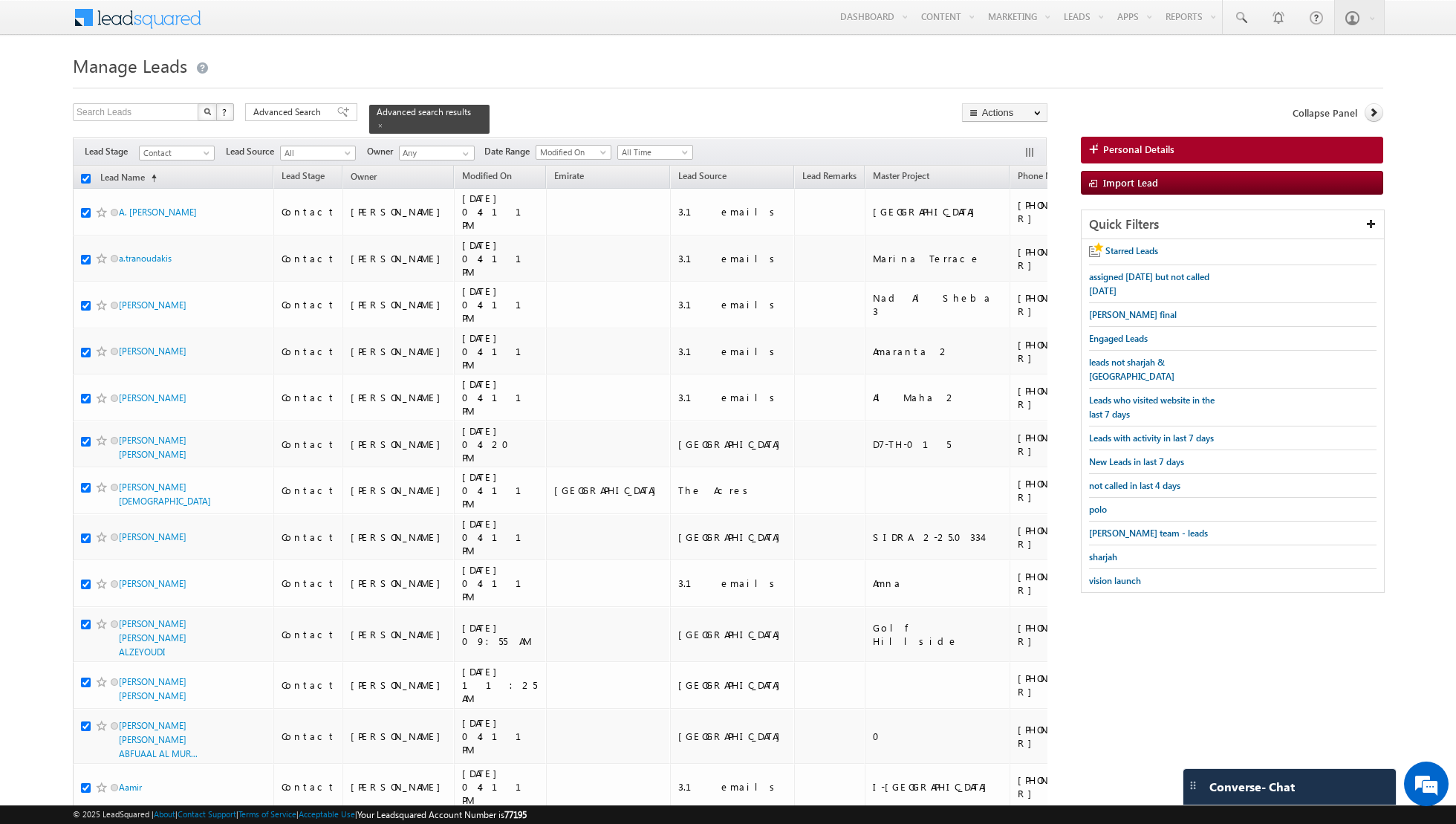
checkbox input "true"
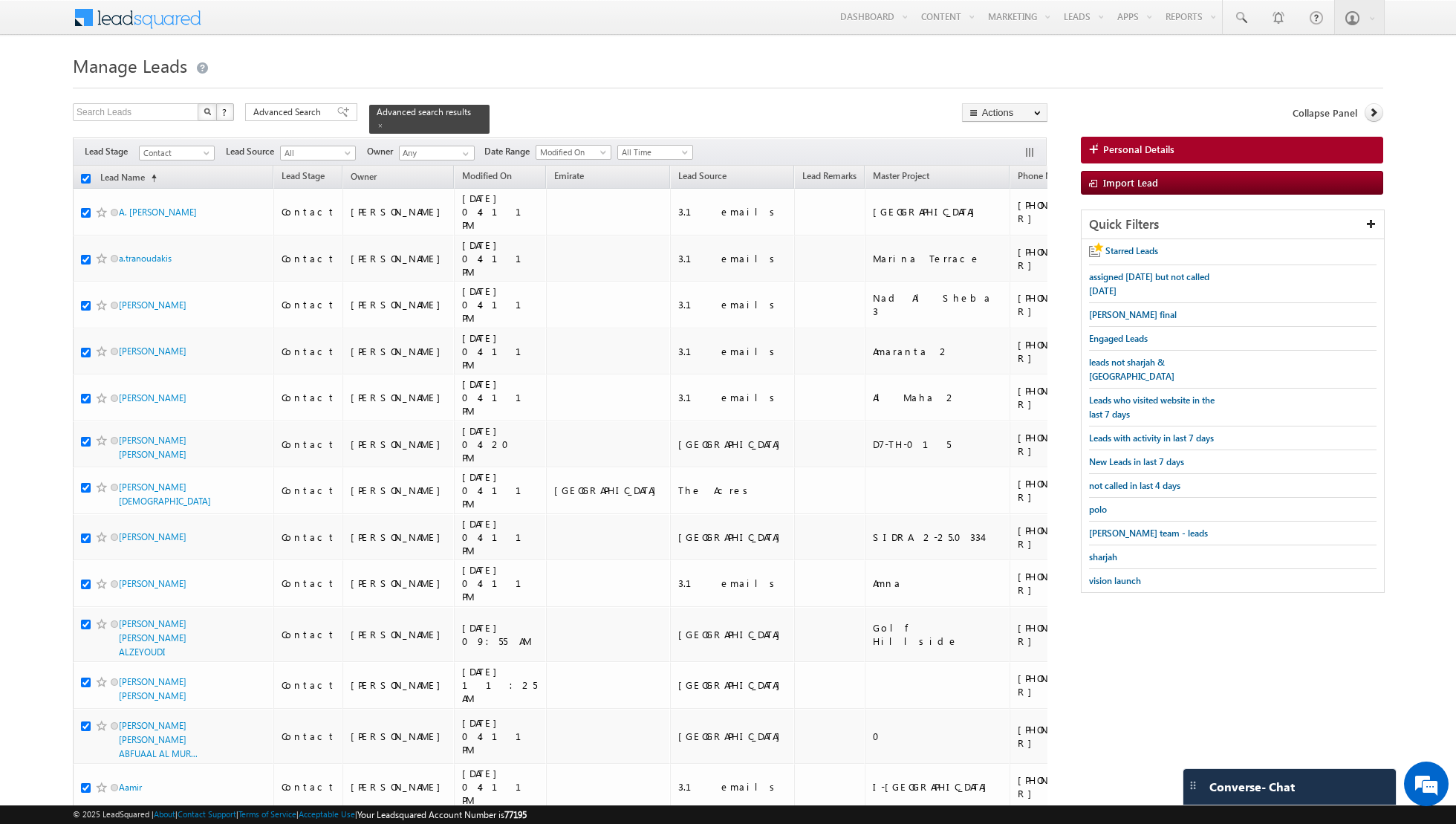
checkbox input "true"
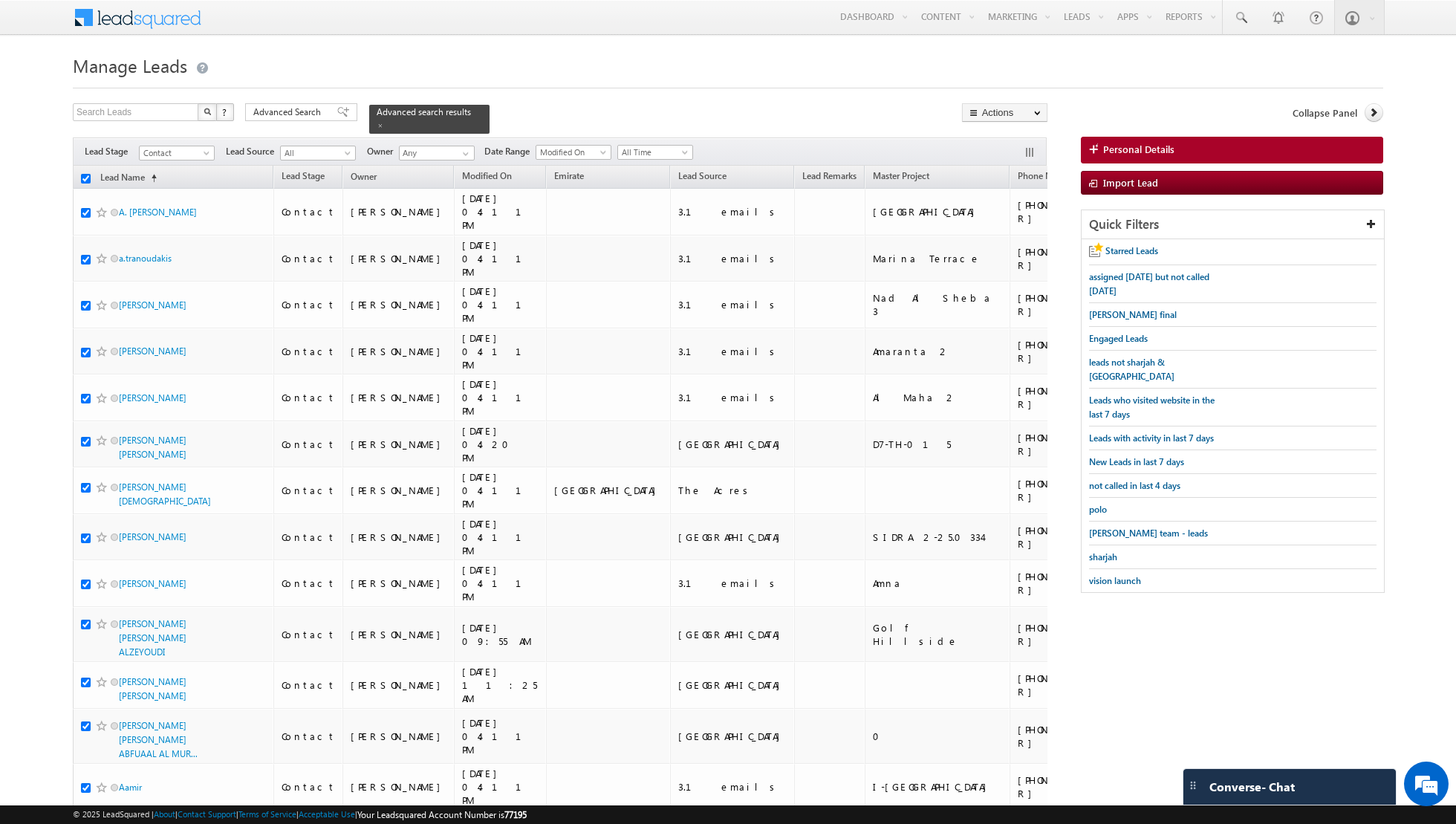
checkbox input "true"
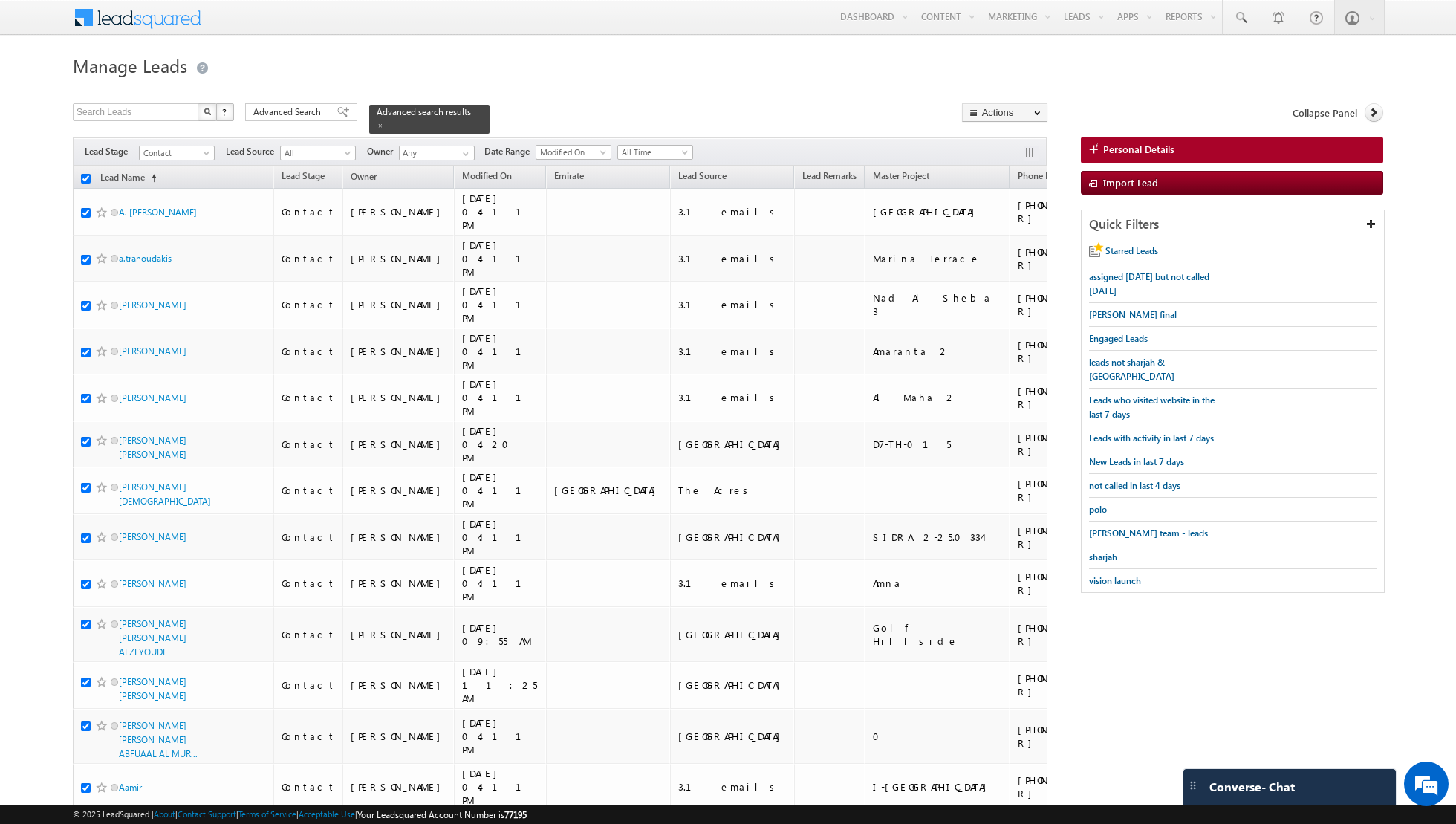
checkbox input "true"
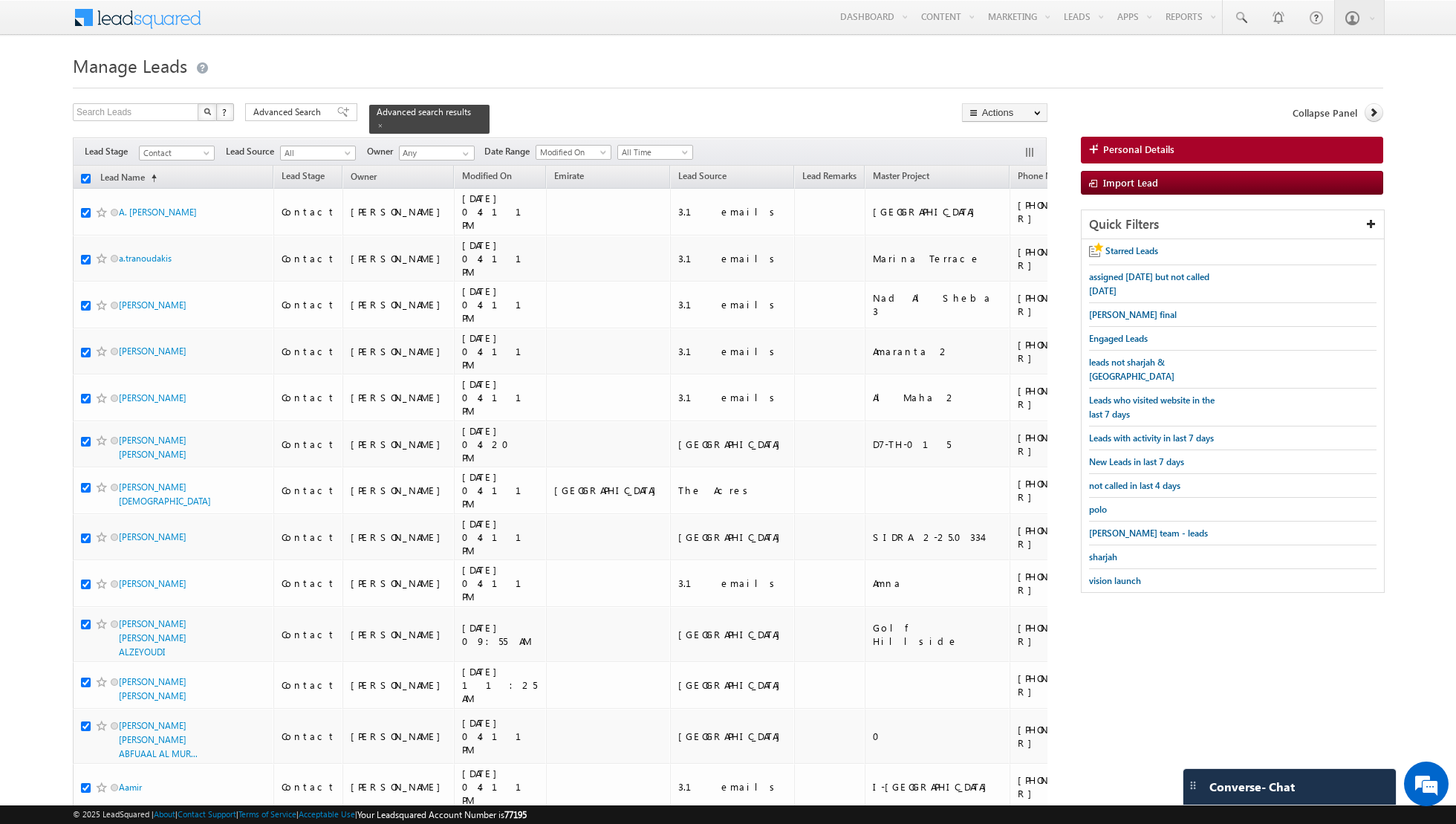
checkbox input "true"
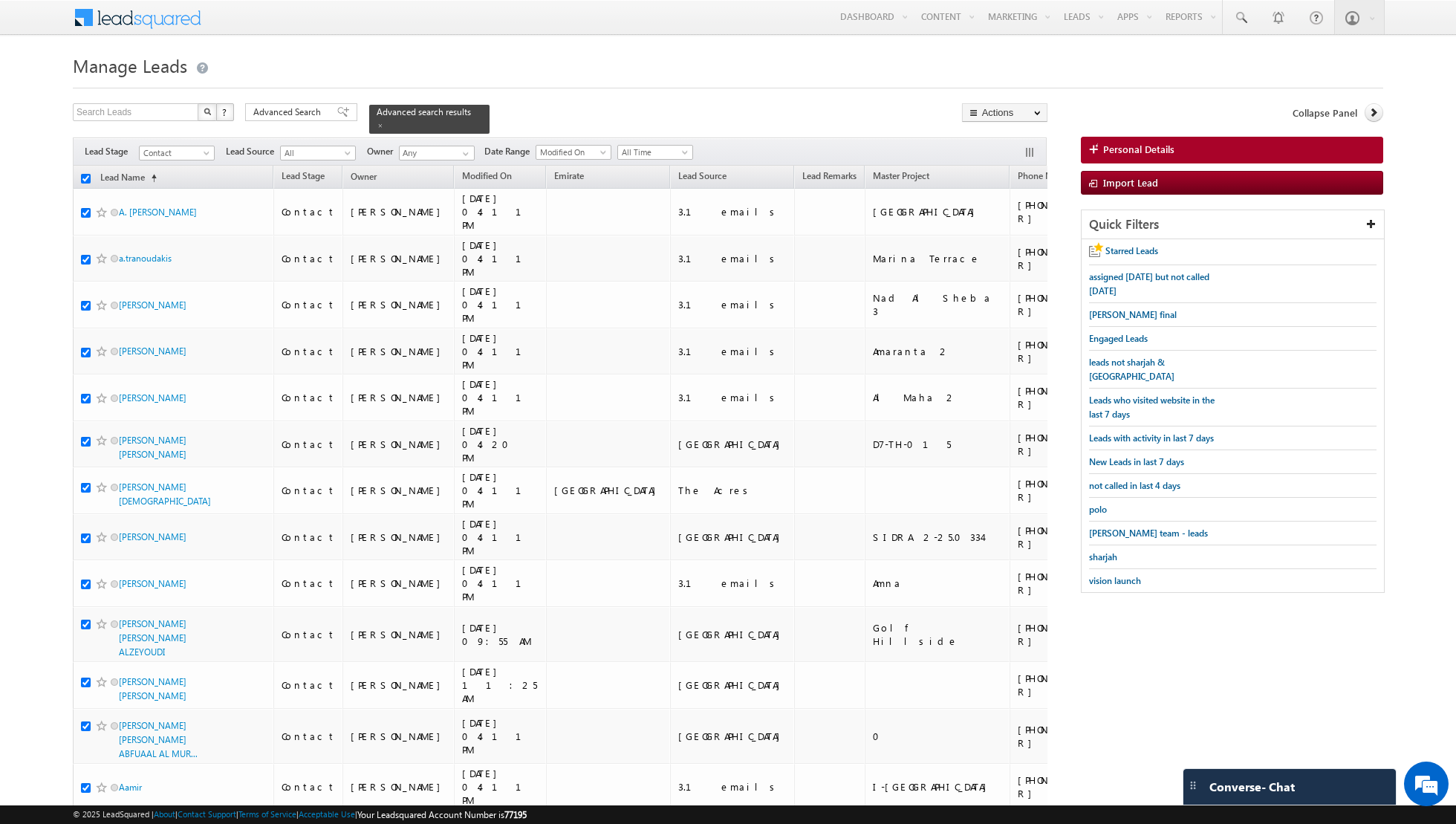
checkbox input "true"
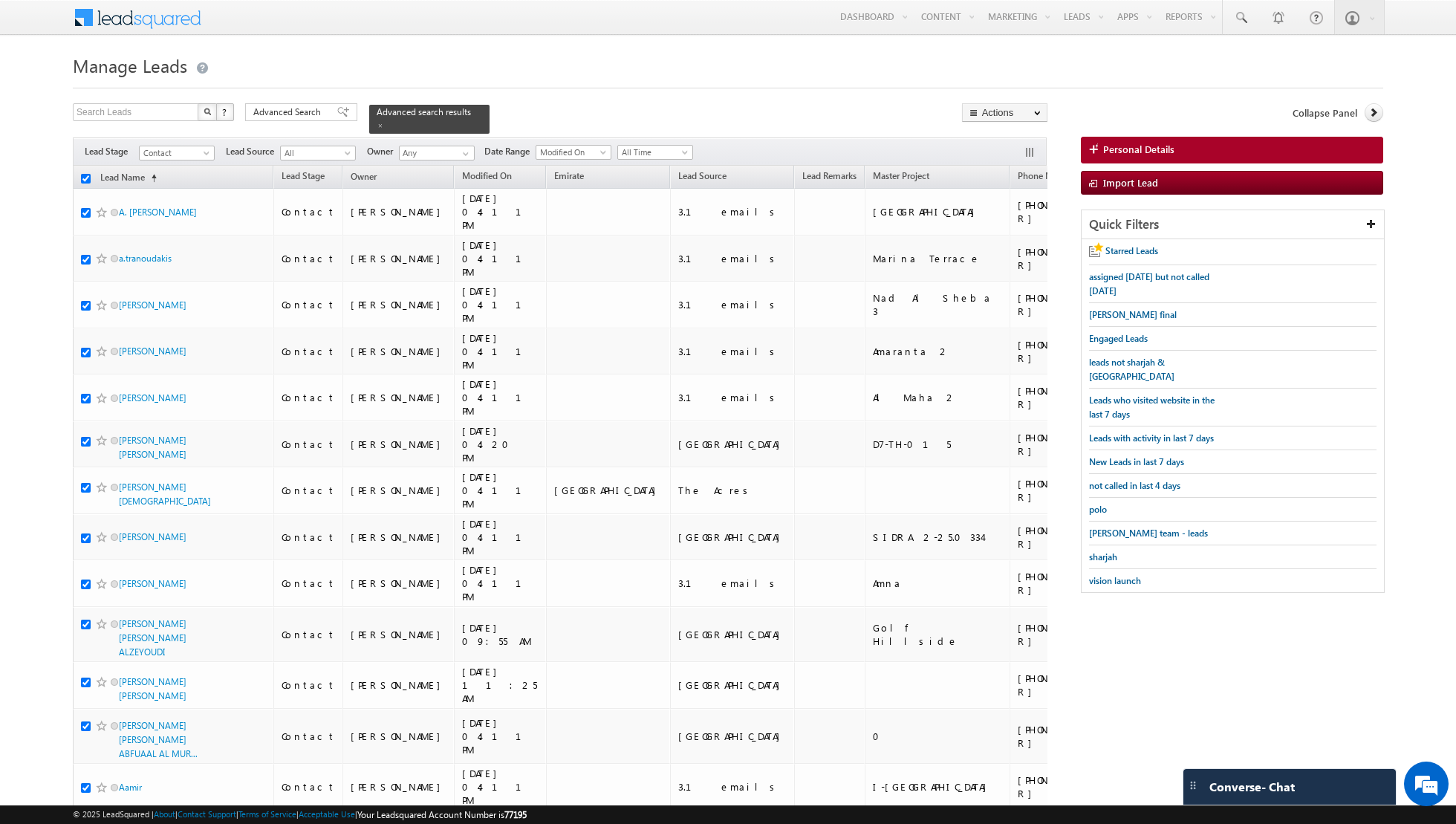
checkbox input "true"
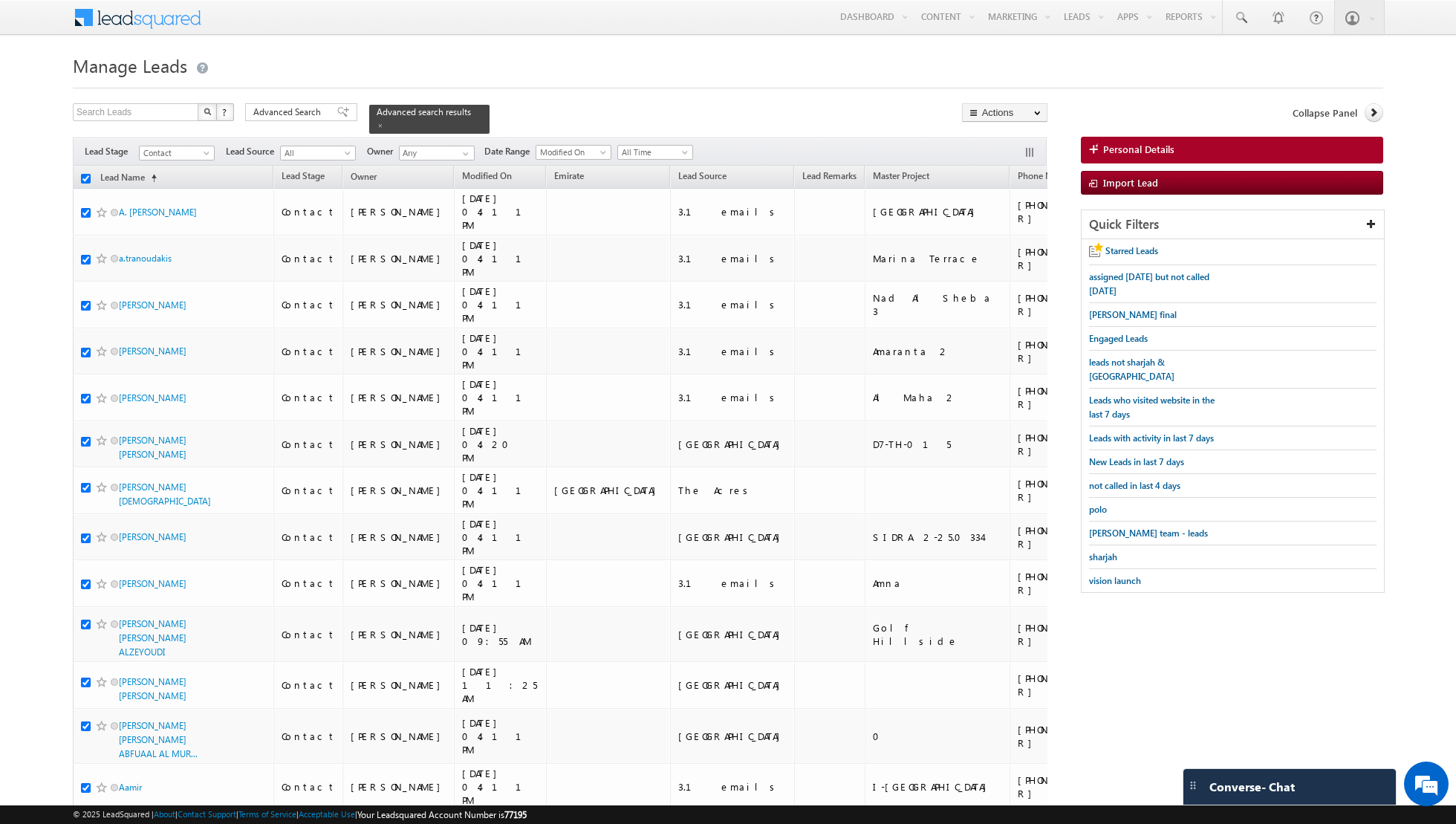
checkbox input "true"
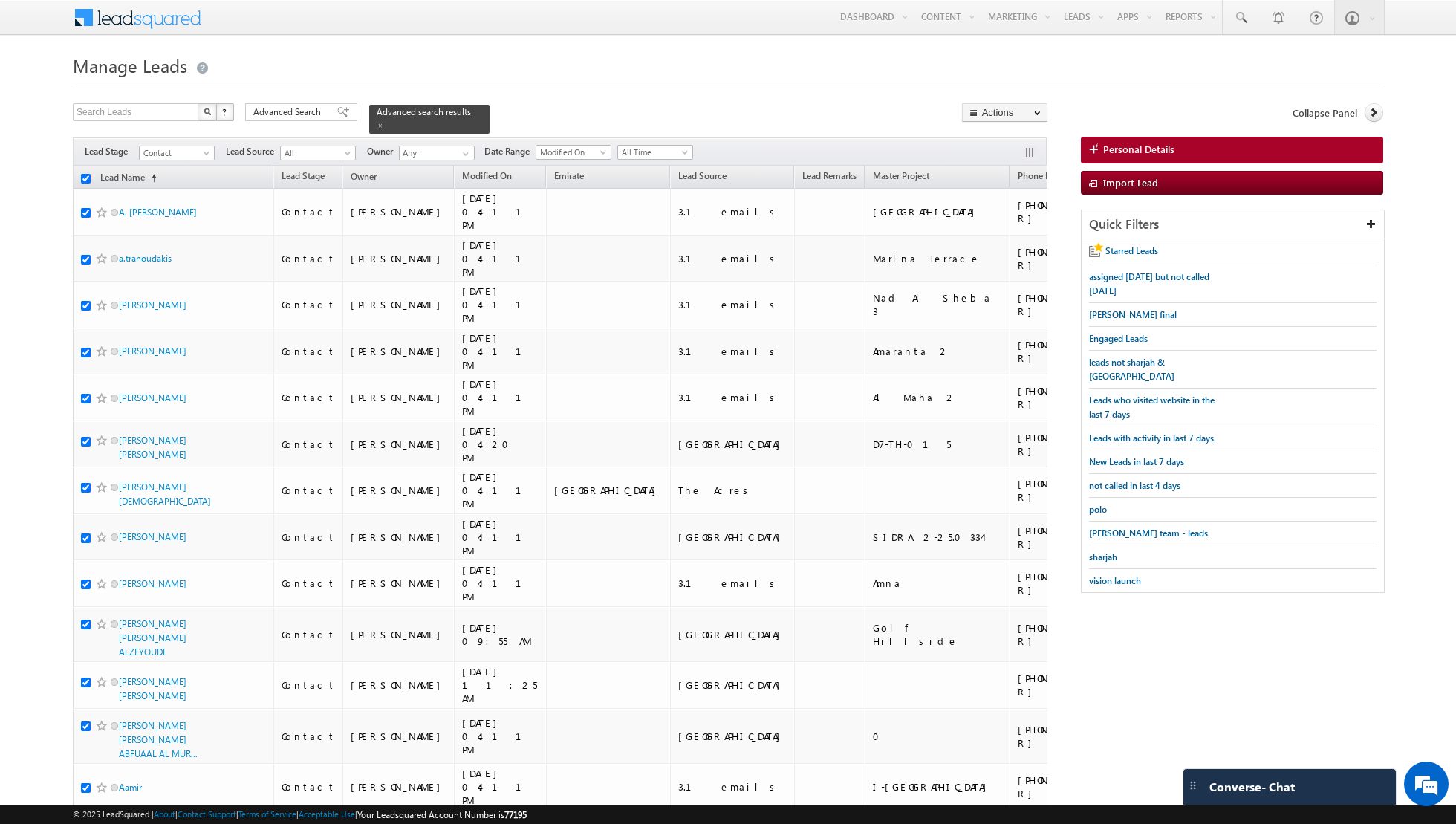
checkbox input "true"
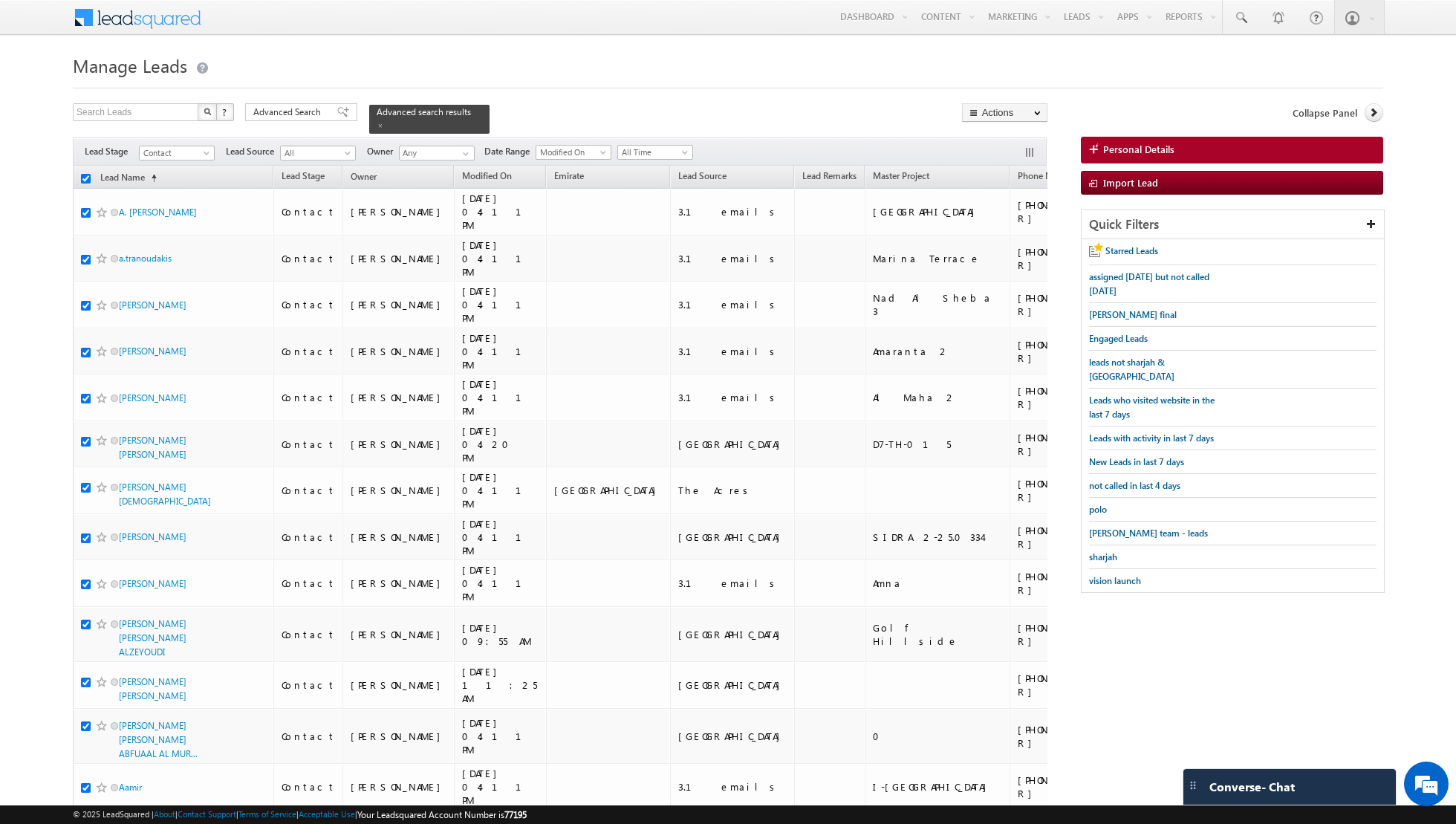
checkbox input "true"
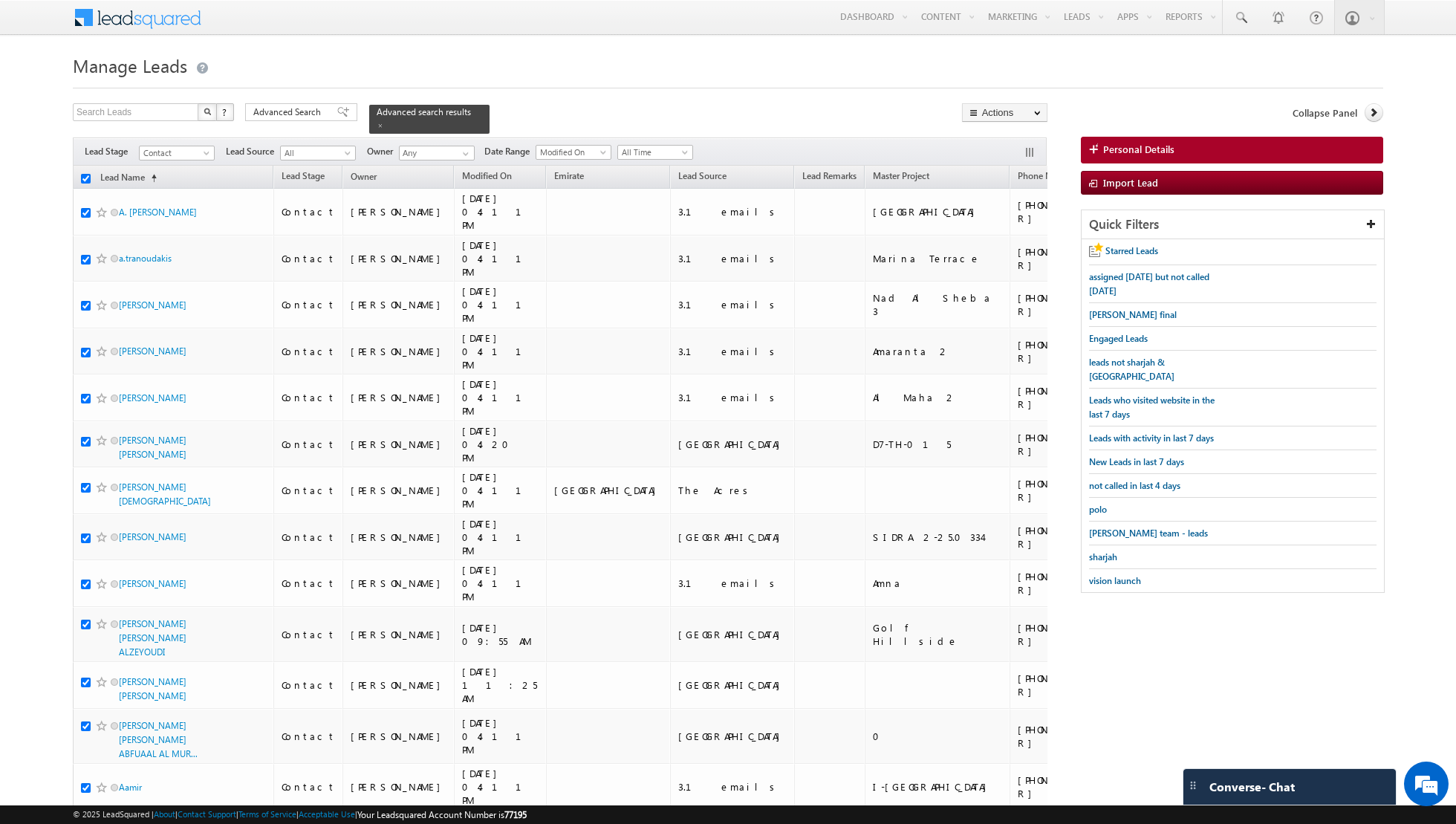
checkbox input "true"
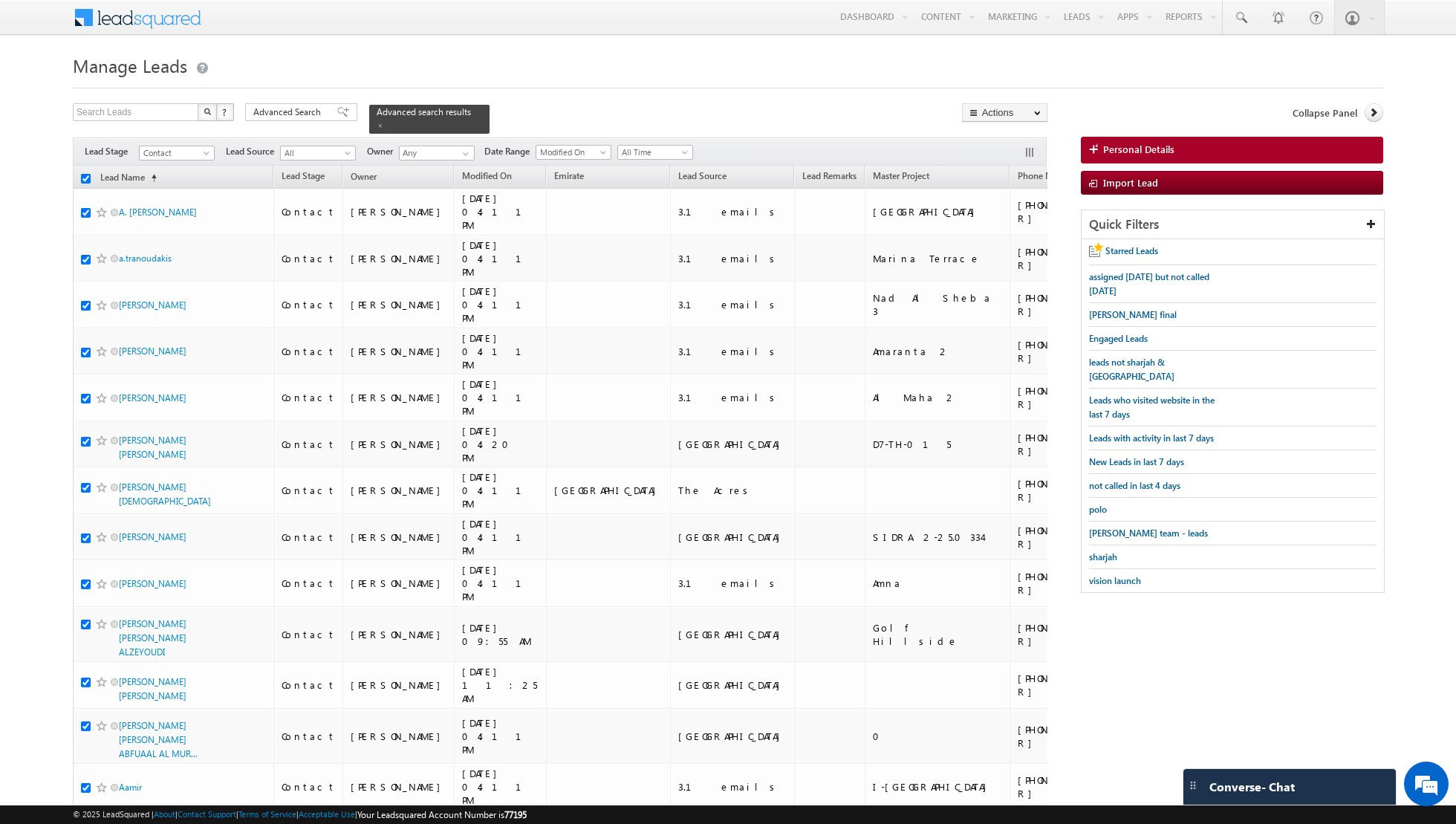
checkbox input "true"
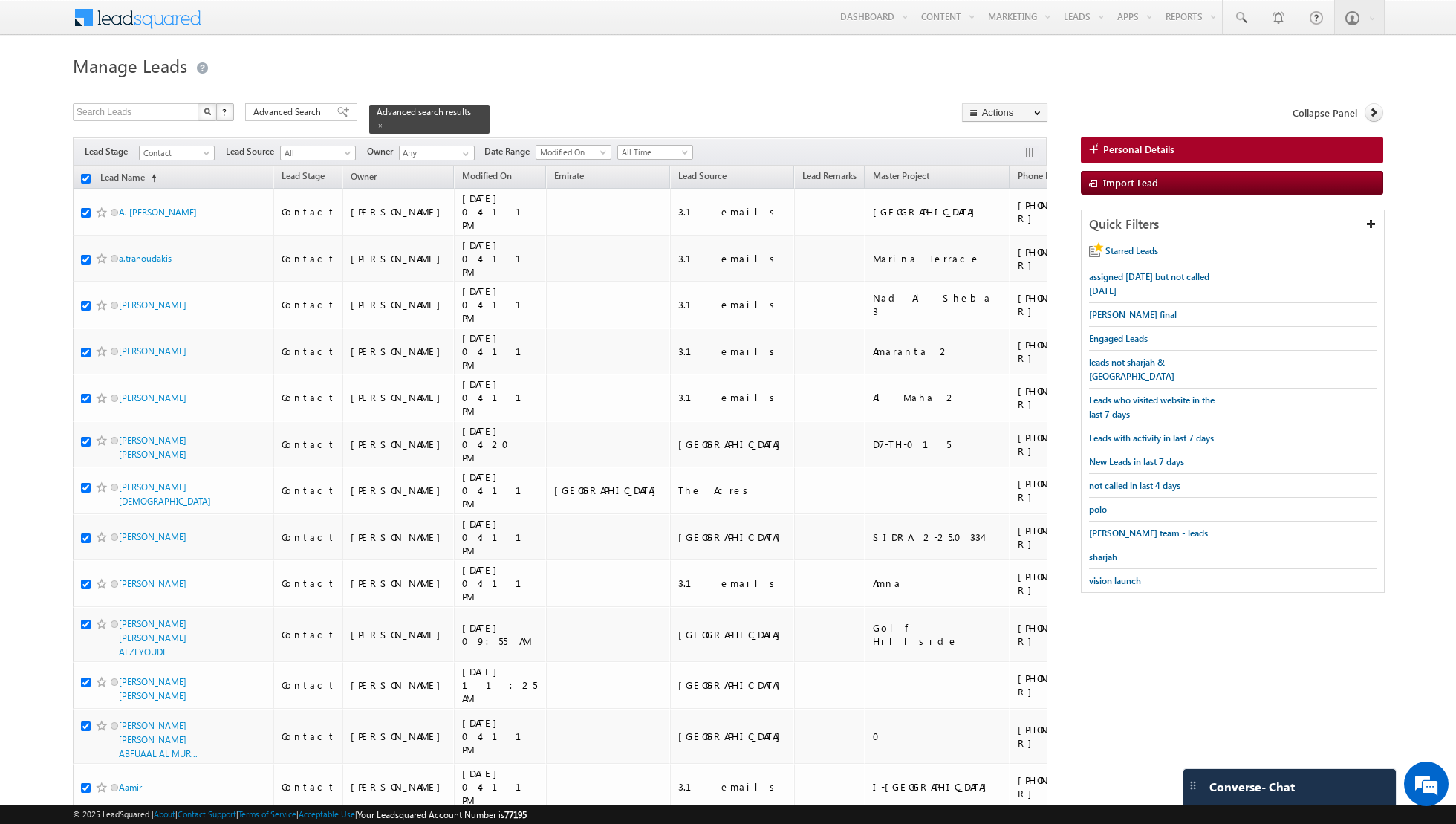
checkbox input "true"
click at [1017, 237] on link "Change Owner" at bounding box center [1004, 241] width 84 height 18
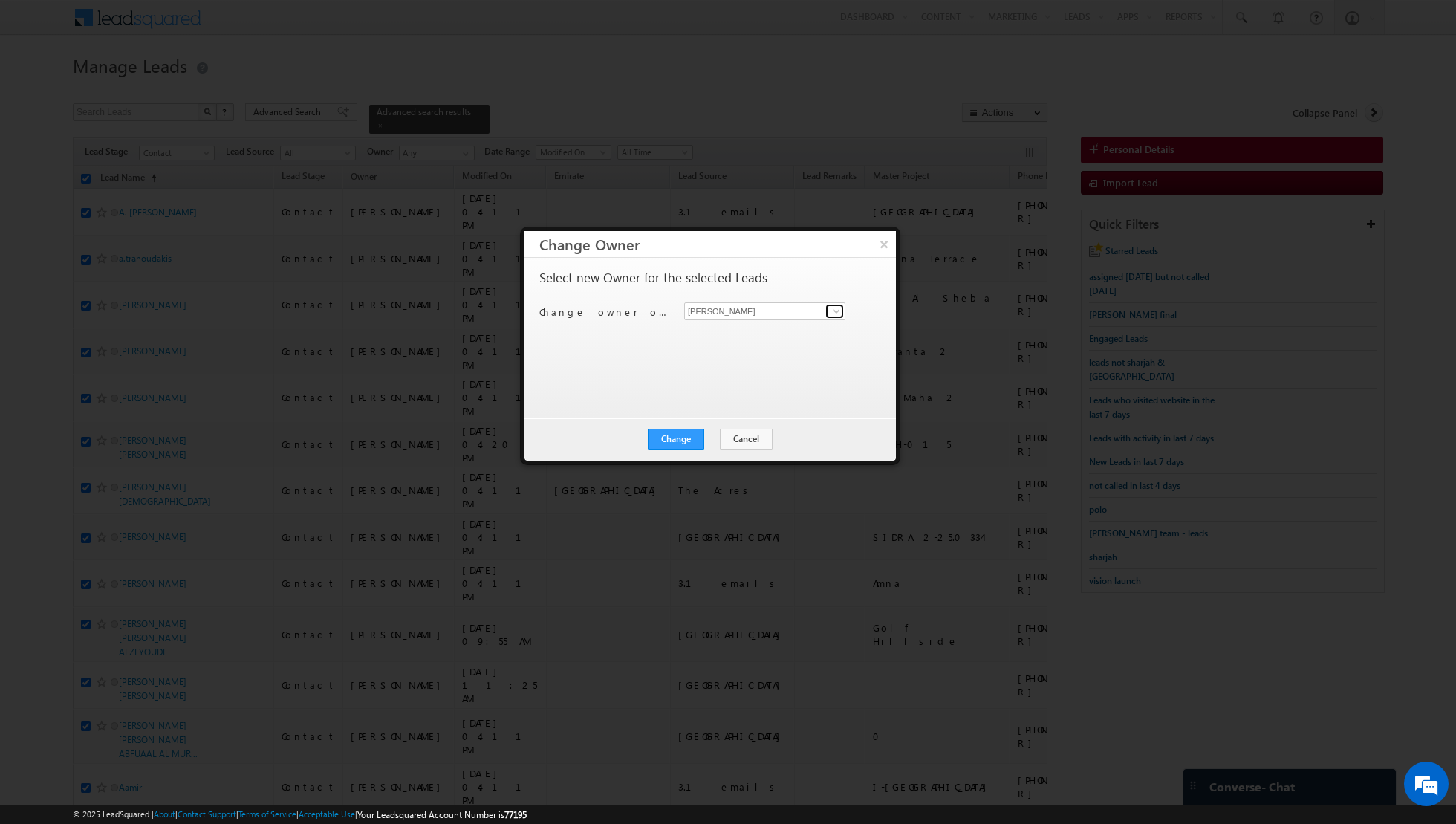
click at [834, 311] on span at bounding box center [837, 312] width 12 height 12
click at [761, 335] on span "[EMAIL_ADDRESS][DOMAIN_NAME]" at bounding box center [757, 338] width 134 height 11
type input "[PERSON_NAME]"
click at [679, 434] on button "Change" at bounding box center [676, 439] width 57 height 21
click at [709, 440] on button "Close" at bounding box center [712, 439] width 48 height 21
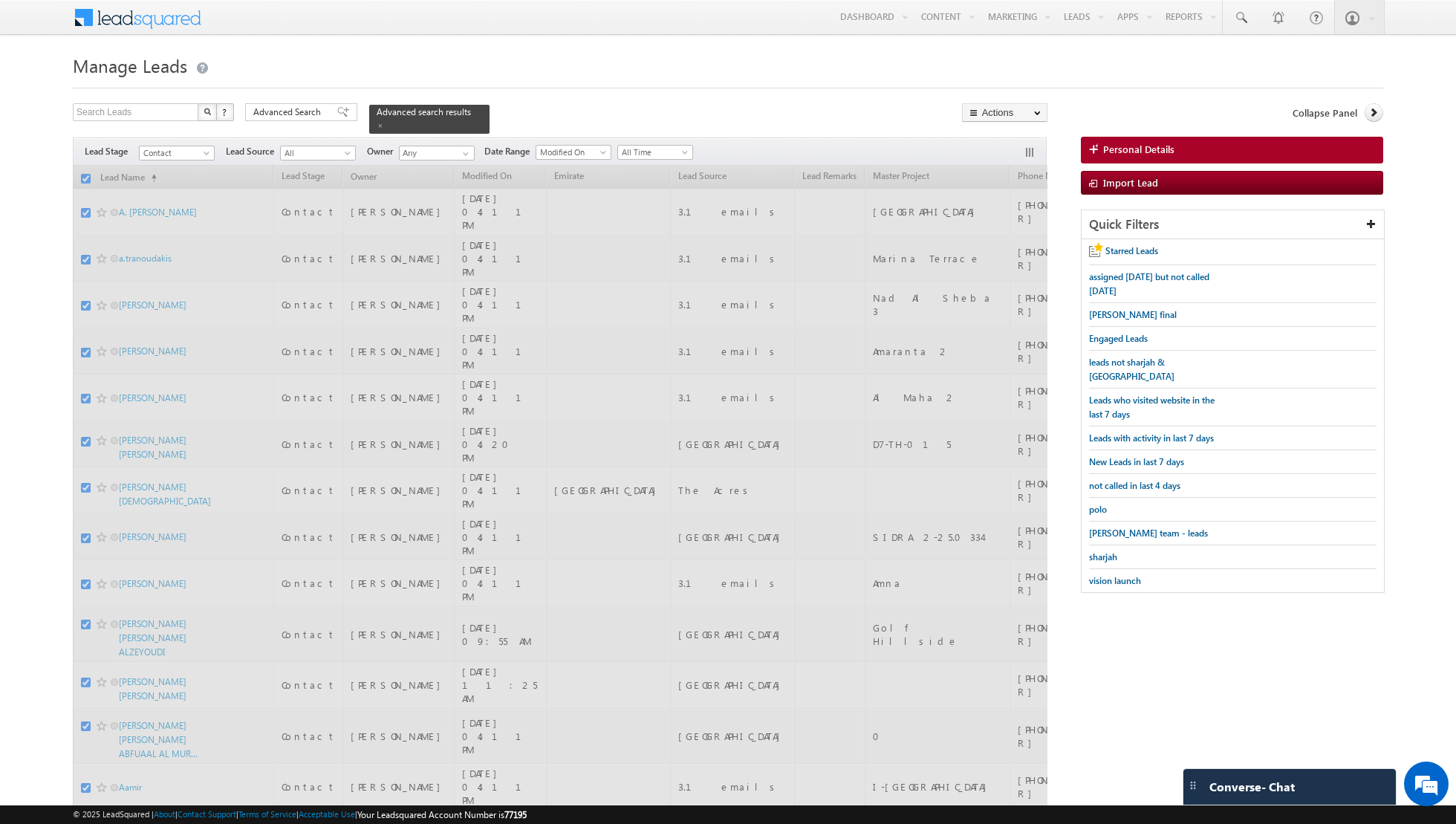
checkbox input "false"
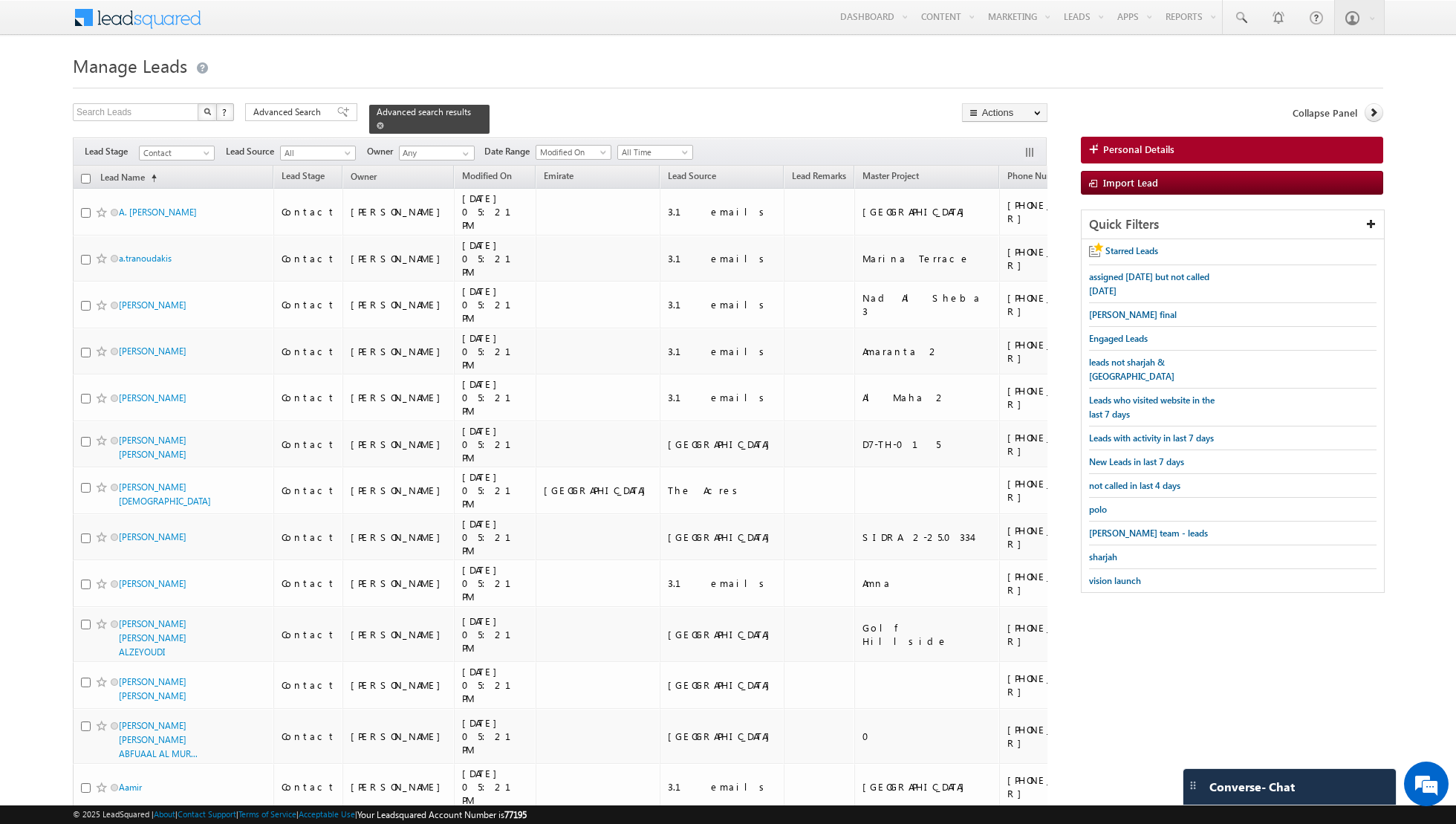
click at [376, 125] on span at bounding box center [380, 126] width 7 height 7
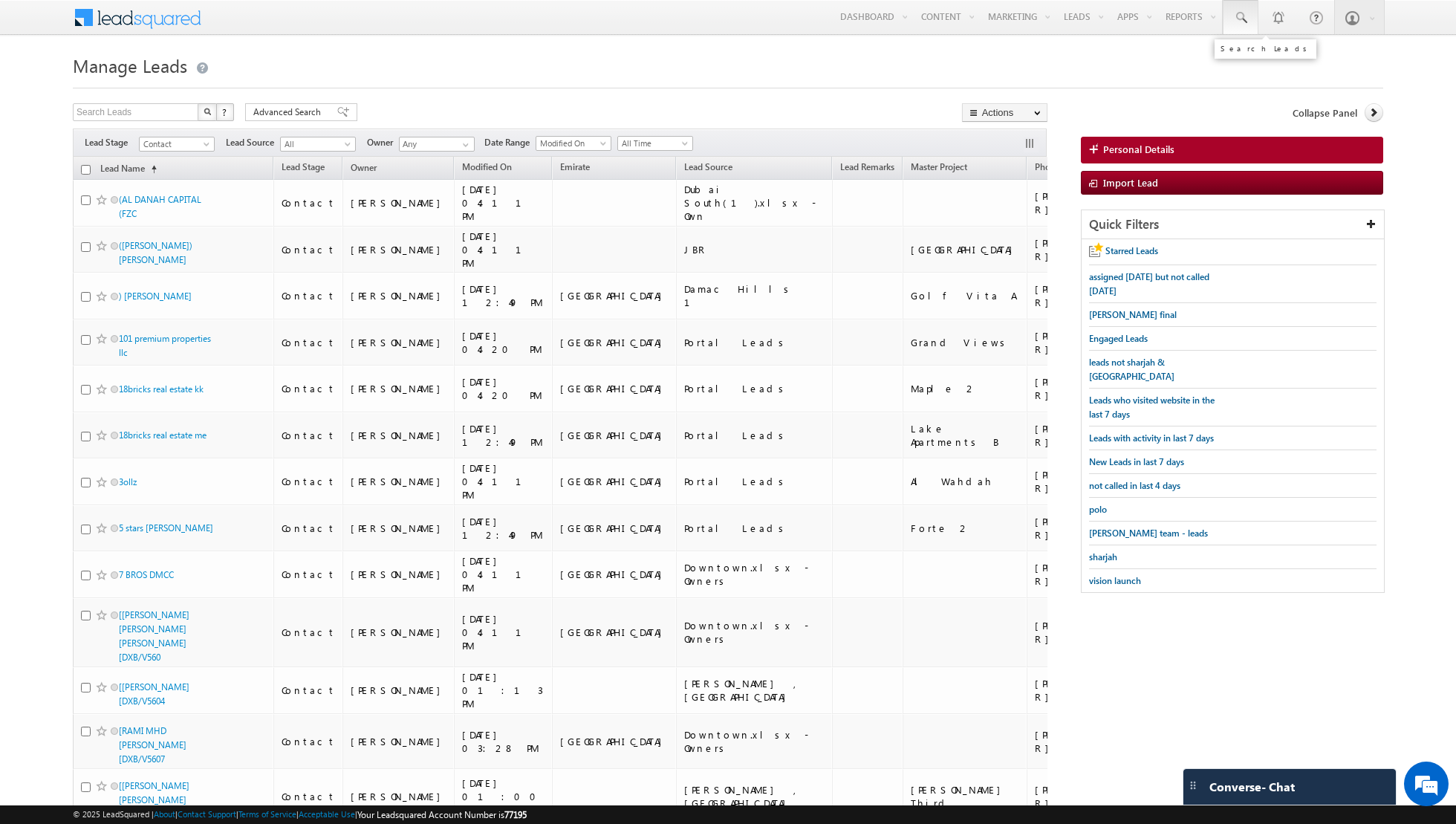
click at [1242, 11] on span at bounding box center [1240, 18] width 15 height 15
